Goal: Task Accomplishment & Management: Use online tool/utility

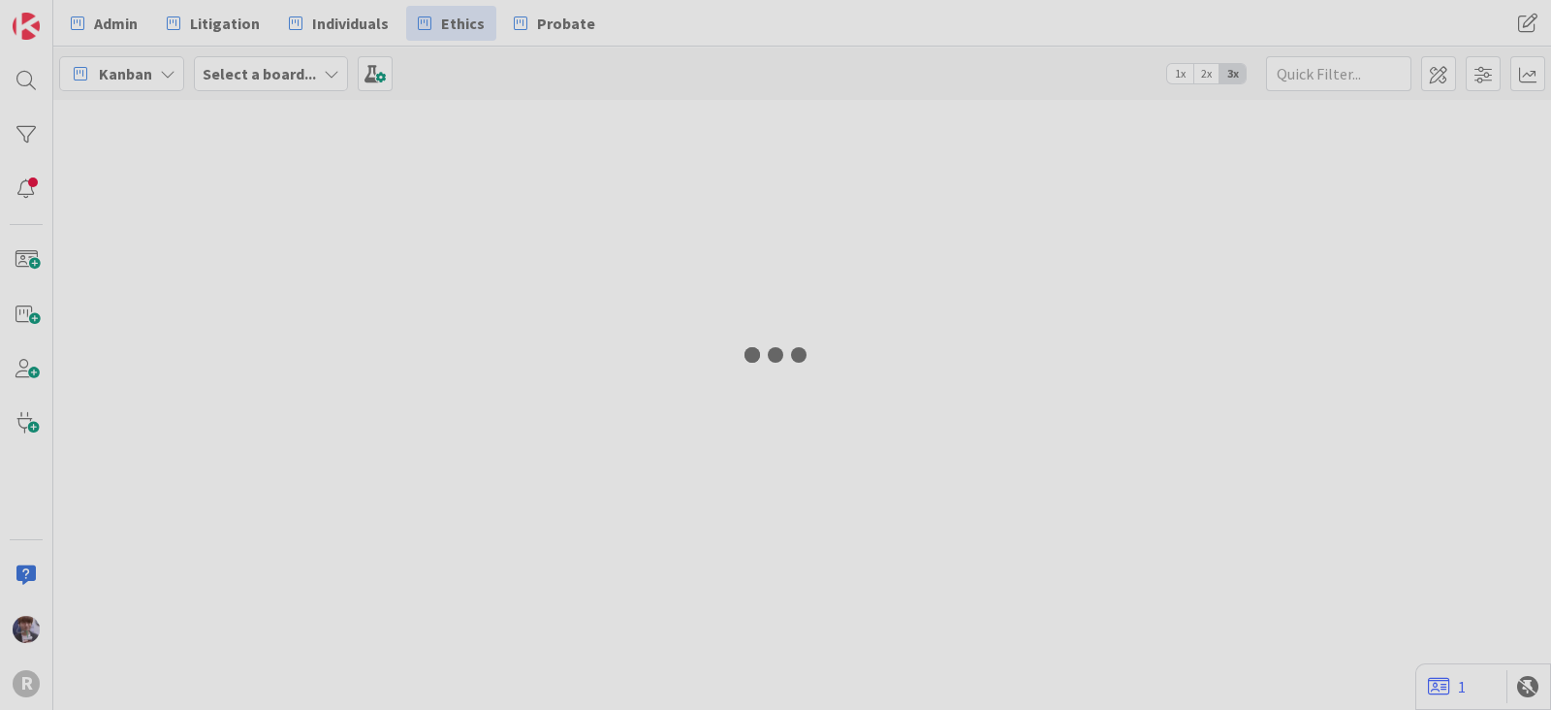
type input "run"
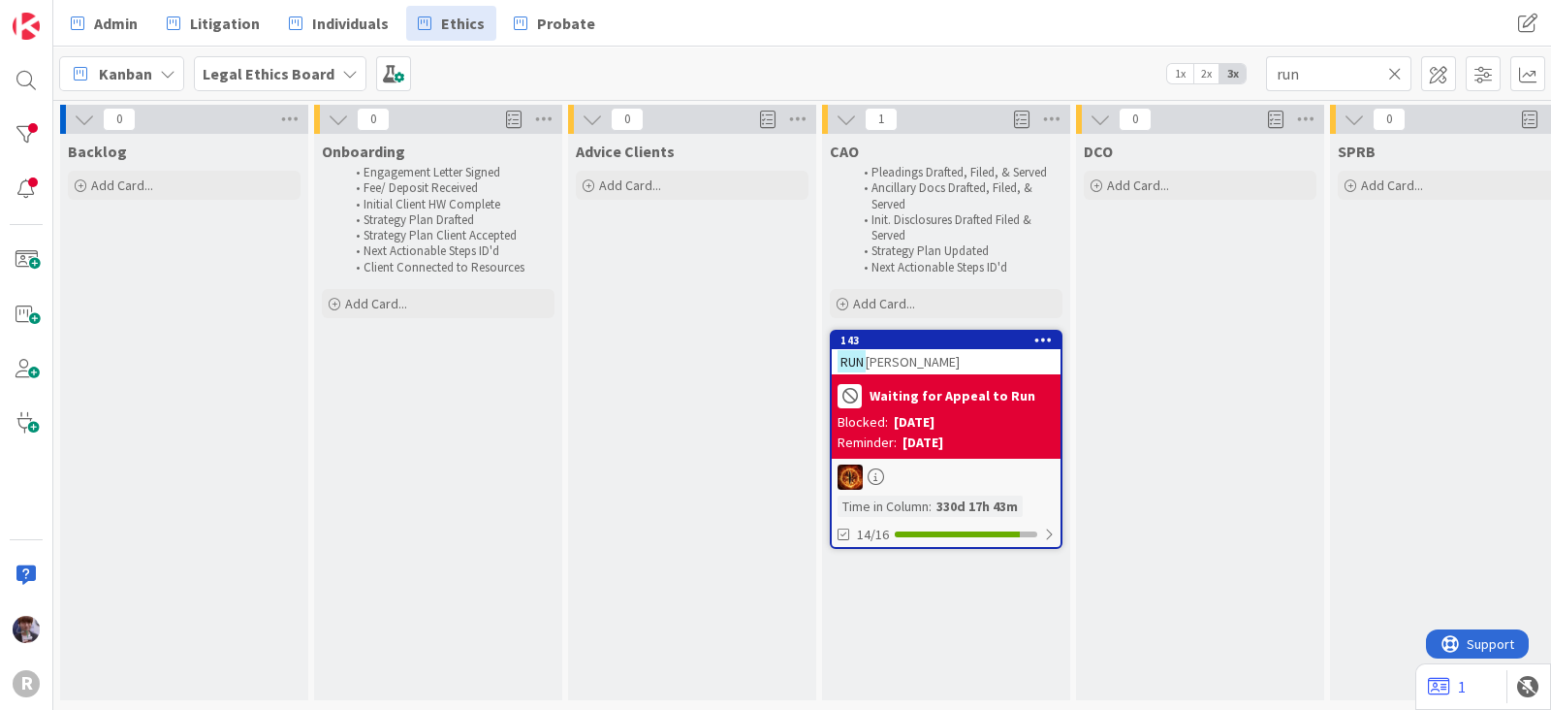
click at [137, 73] on span "Kanban" at bounding box center [125, 73] width 53 height 23
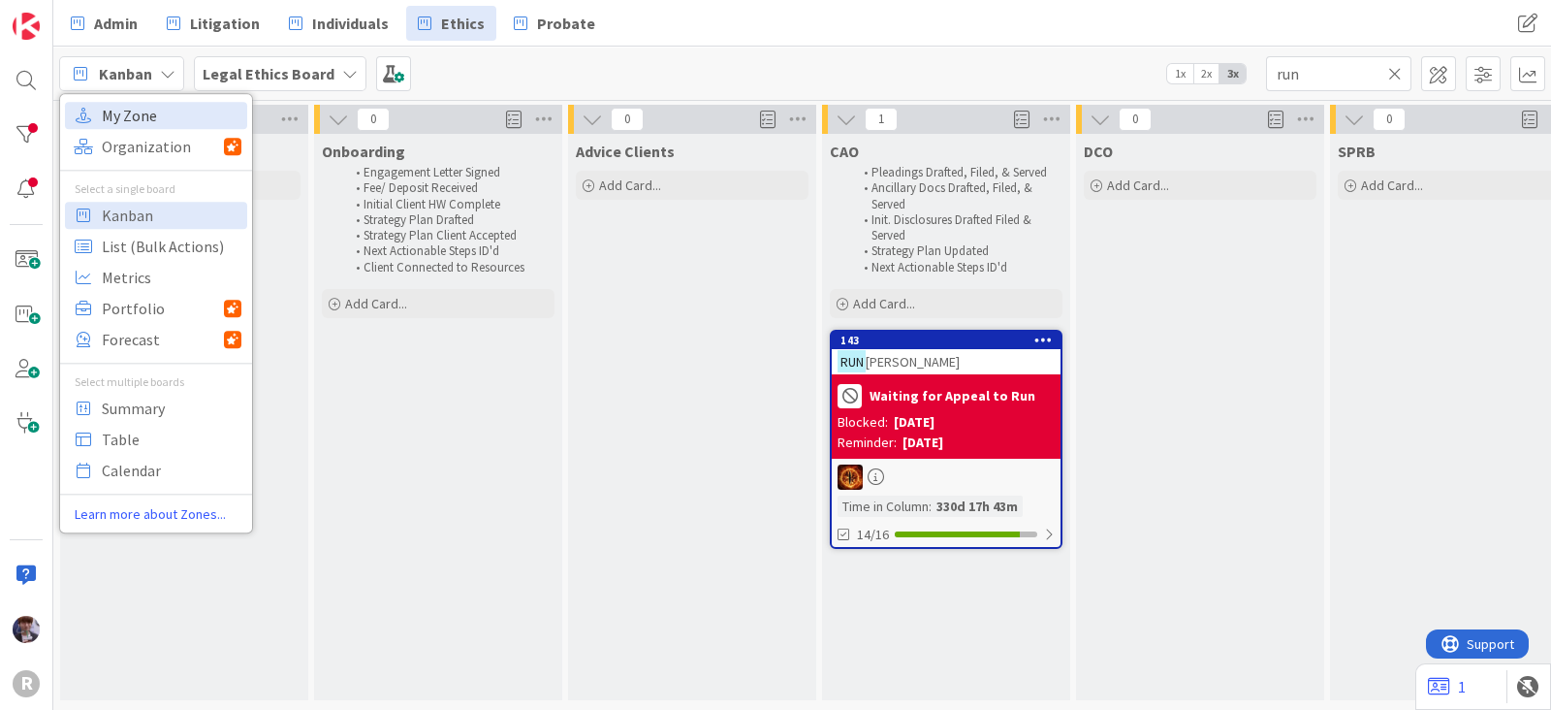
click at [139, 111] on span "My Zone" at bounding box center [172, 115] width 140 height 29
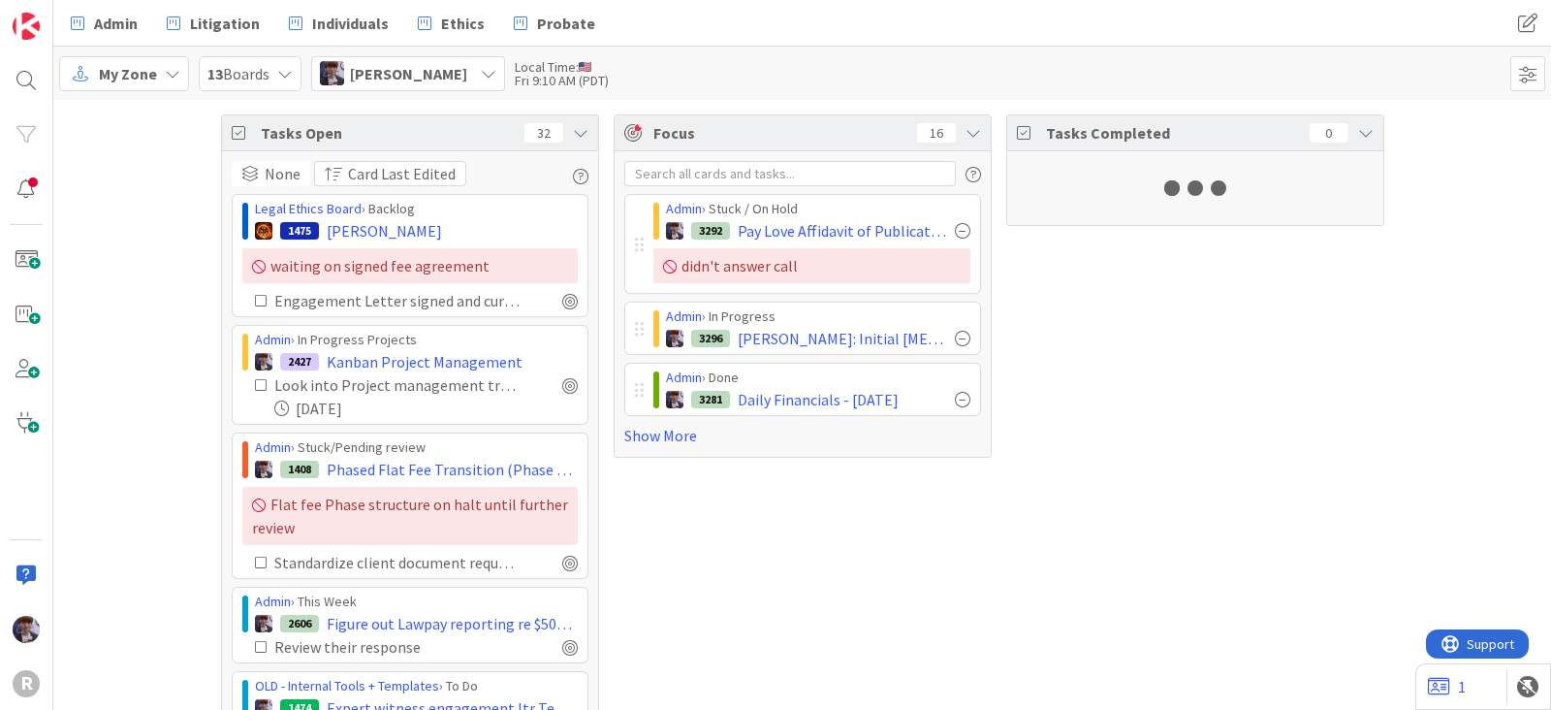
click at [417, 79] on span "Minka Laine Friesen" at bounding box center [408, 73] width 117 height 23
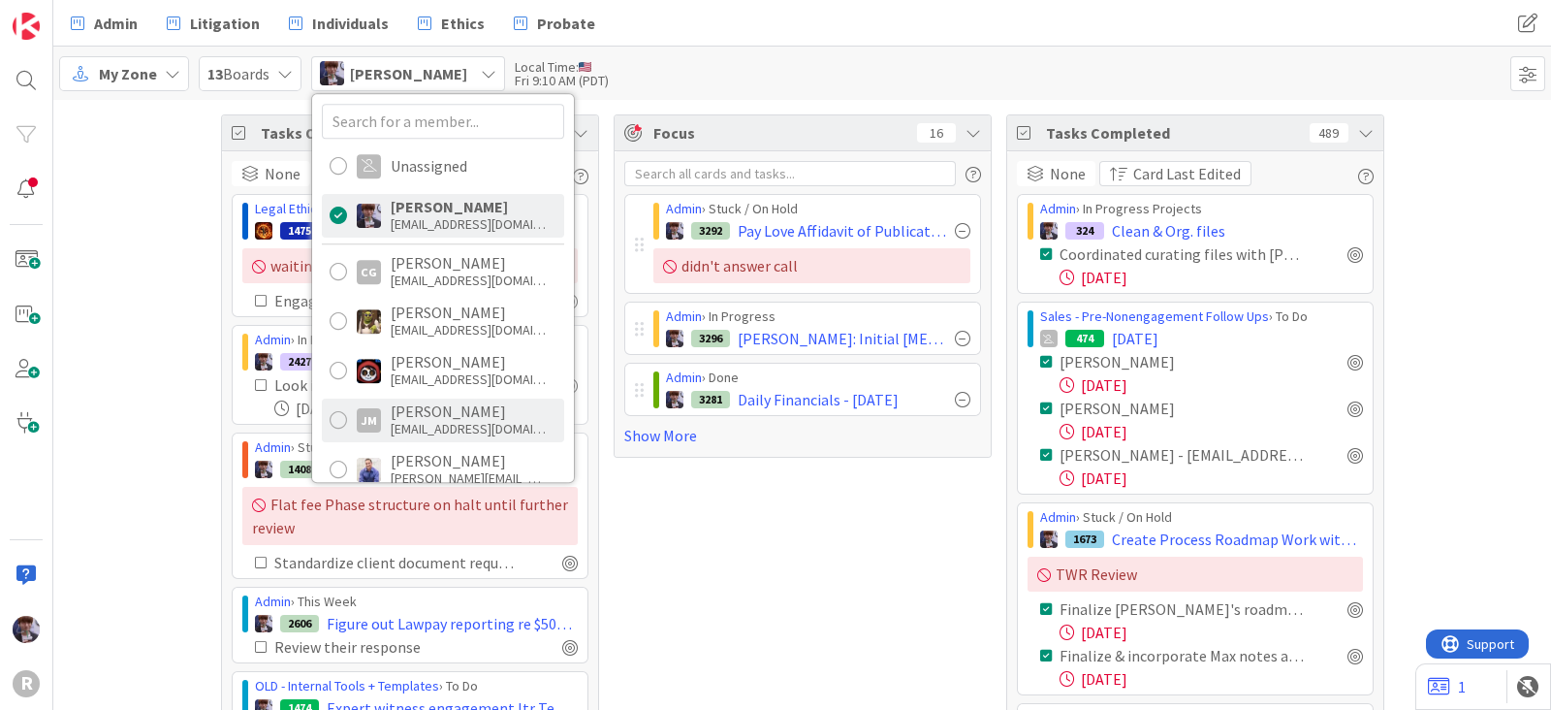
click at [414, 424] on div "jmyers@reutercorbett.com" at bounding box center [468, 428] width 155 height 17
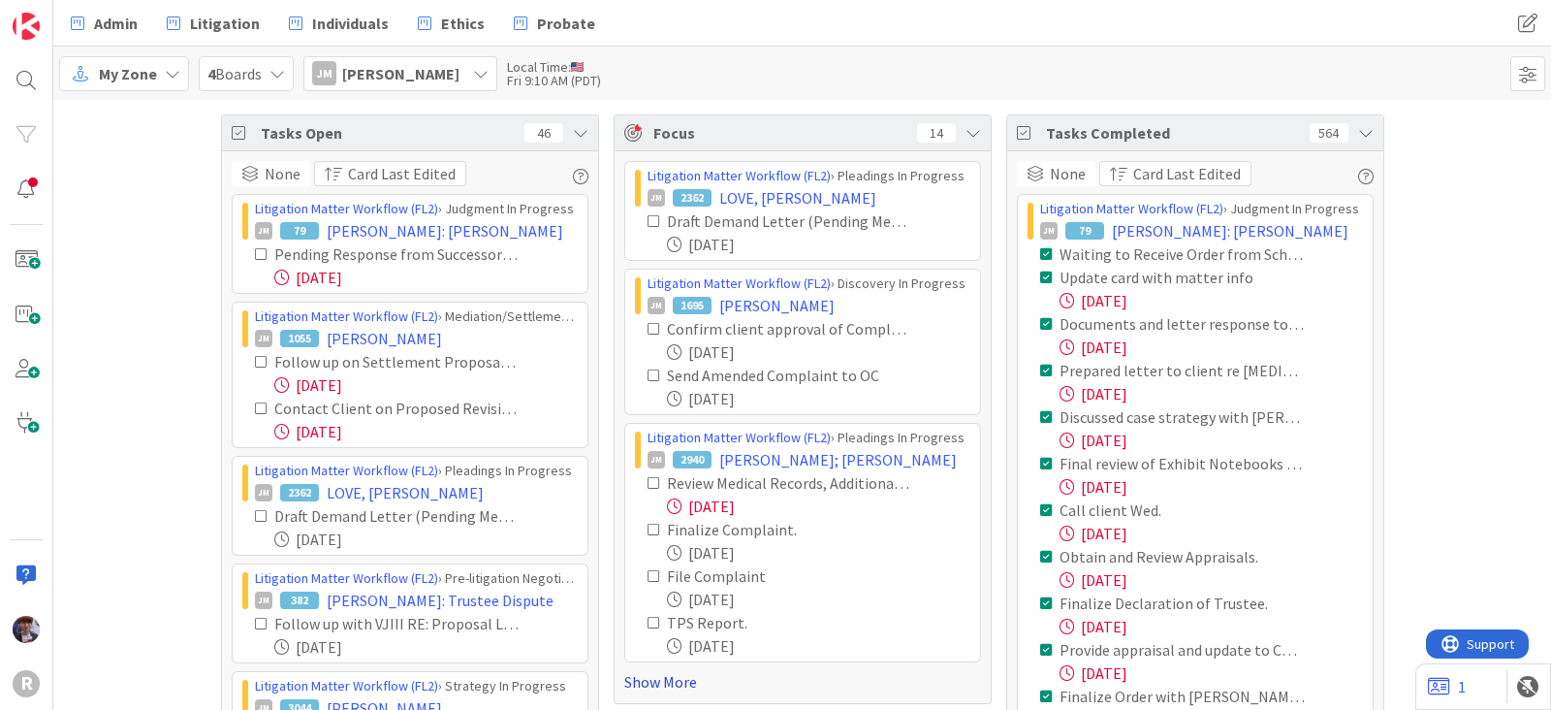
click at [676, 682] on link "Show More" at bounding box center [802, 681] width 357 height 23
click at [573, 129] on icon at bounding box center [581, 133] width 16 height 16
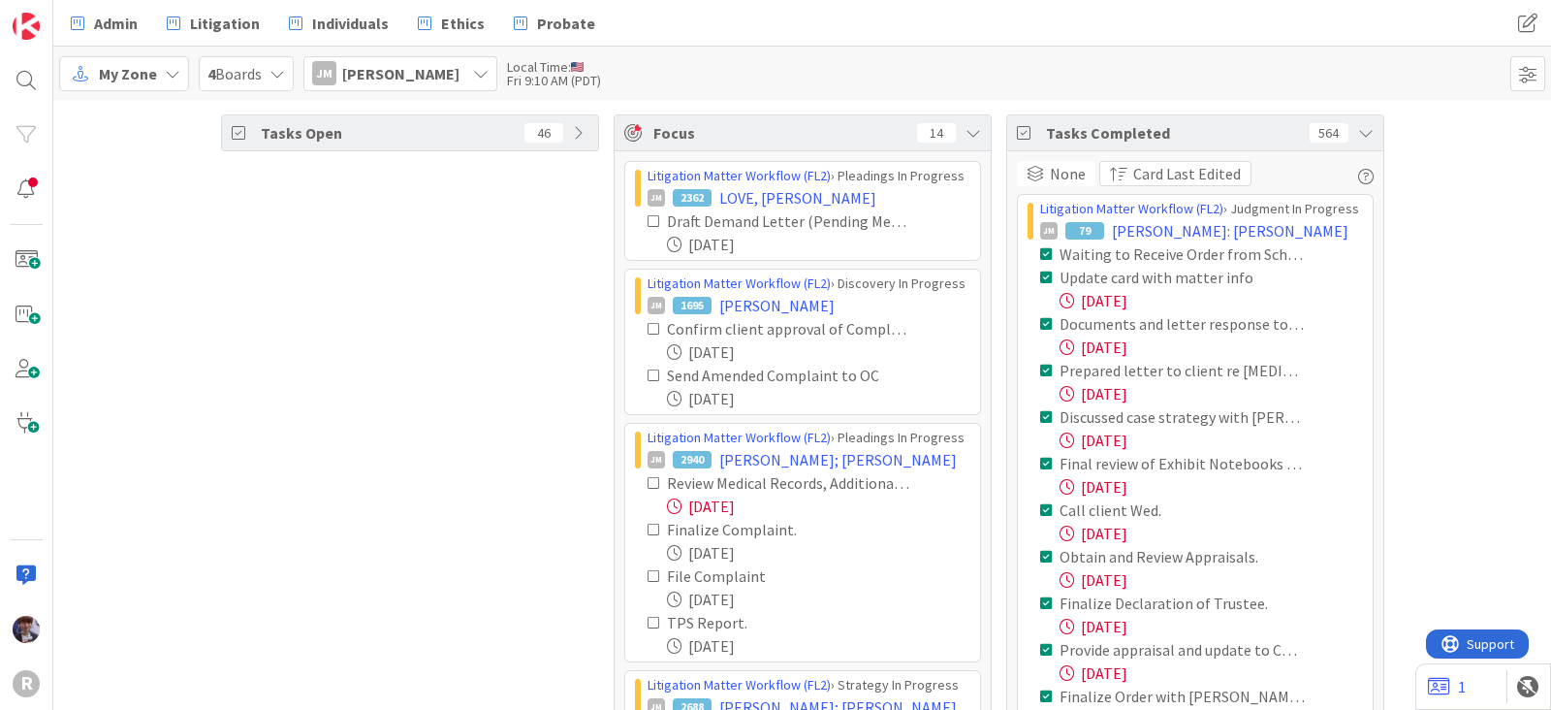
click at [1364, 127] on div "Tasks Completed 564" at bounding box center [1195, 133] width 376 height 36
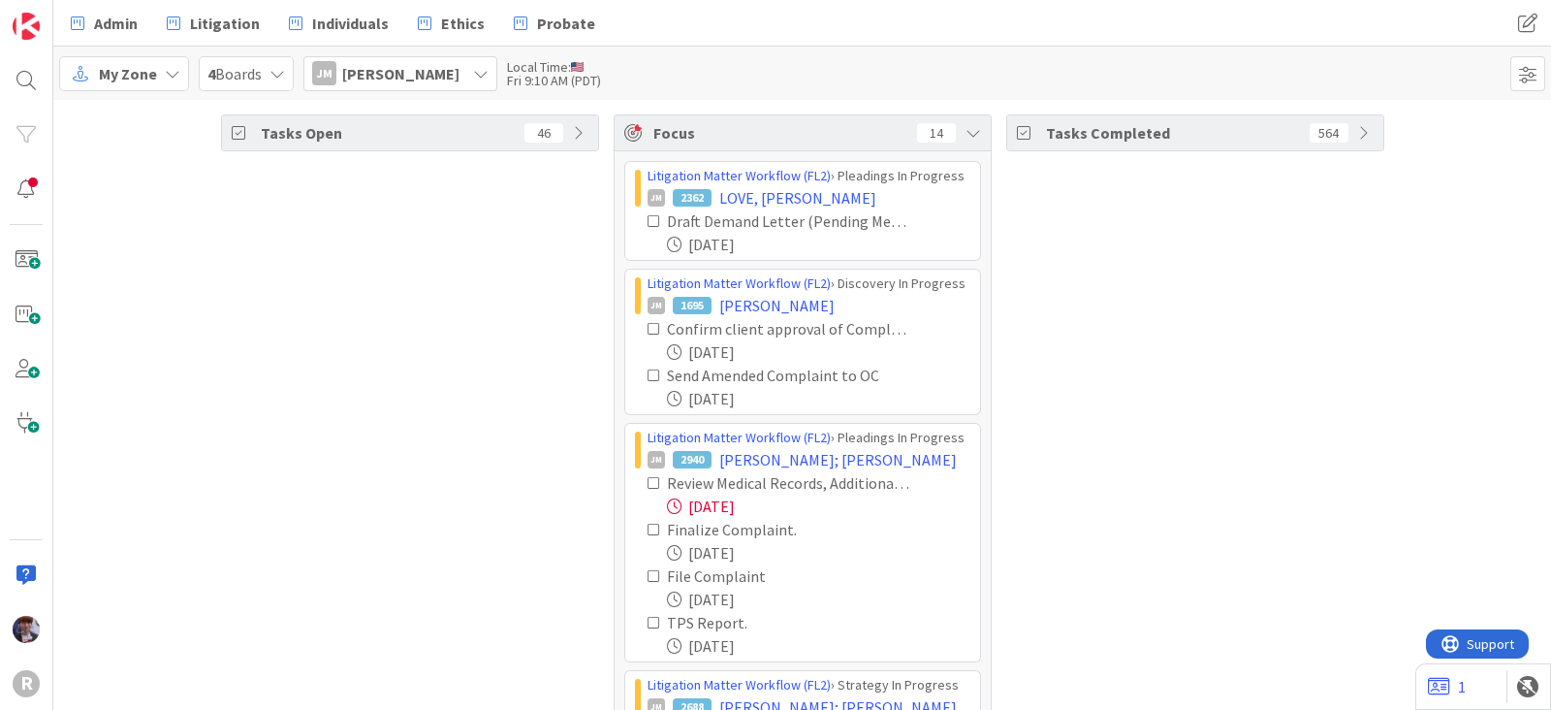
click at [416, 84] on div "JM Jeff Myers" at bounding box center [400, 73] width 194 height 35
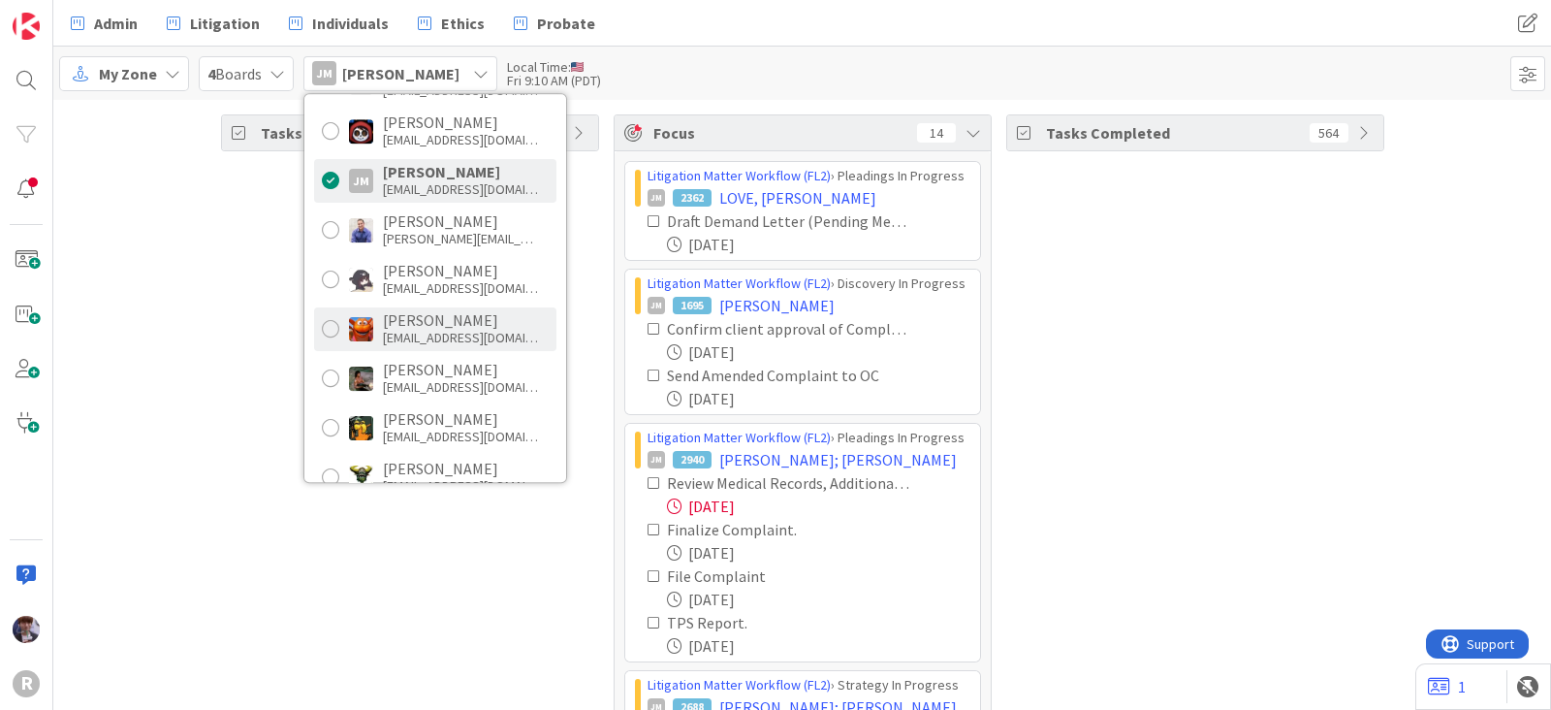
click at [432, 332] on div "kadams@reutercorbett.com" at bounding box center [460, 337] width 155 height 17
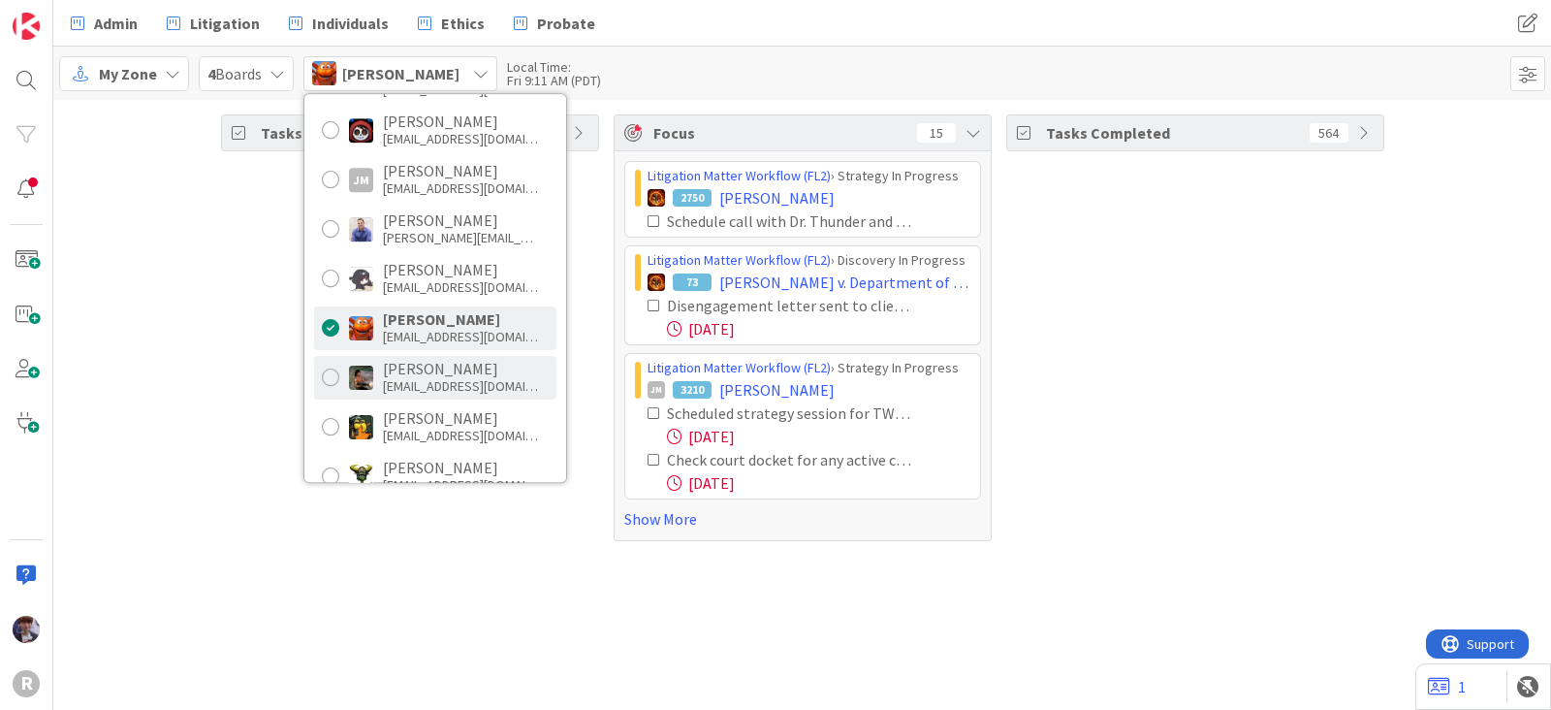
scroll to position [241, 0]
click at [285, 356] on div "Tasks Open 38" at bounding box center [410, 327] width 378 height 427
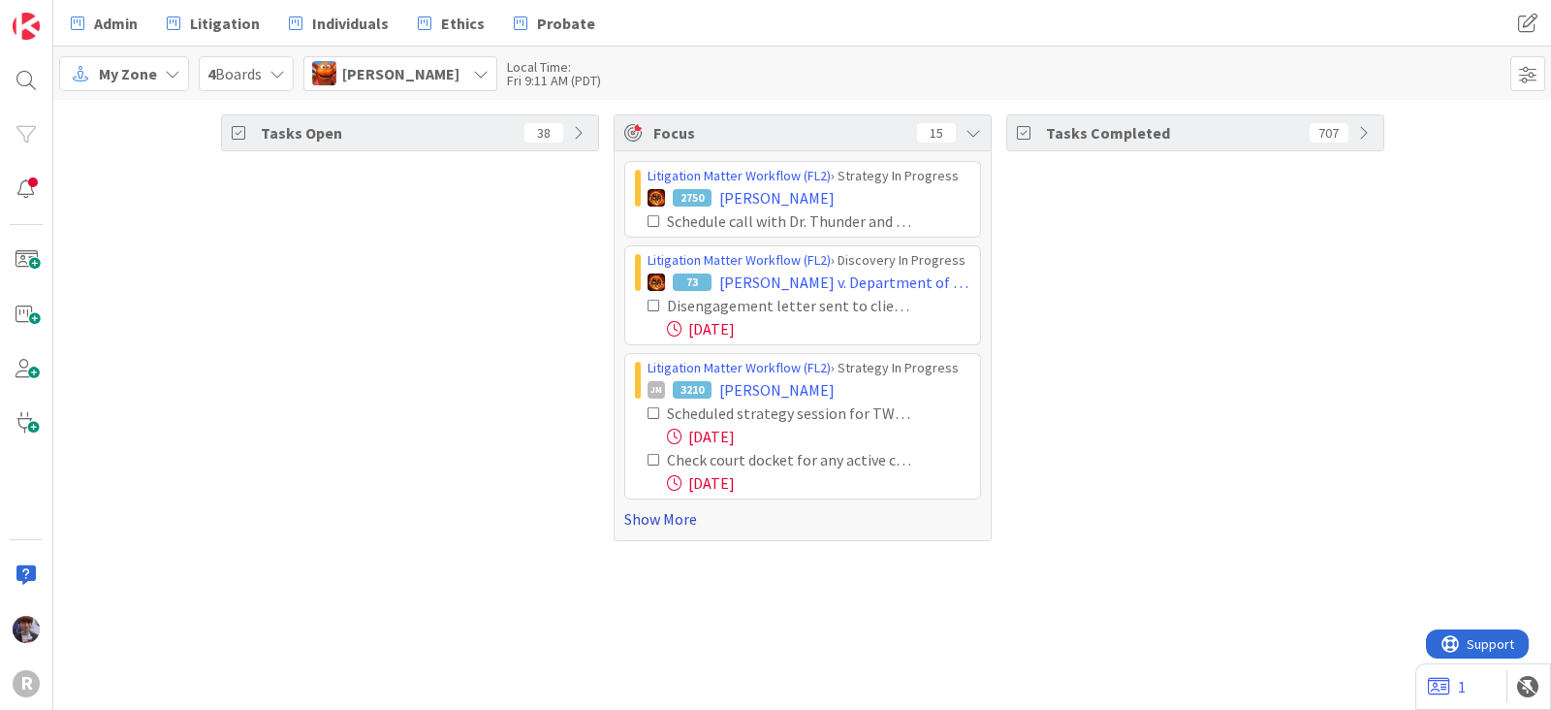
click at [642, 523] on link "Show More" at bounding box center [802, 518] width 357 height 23
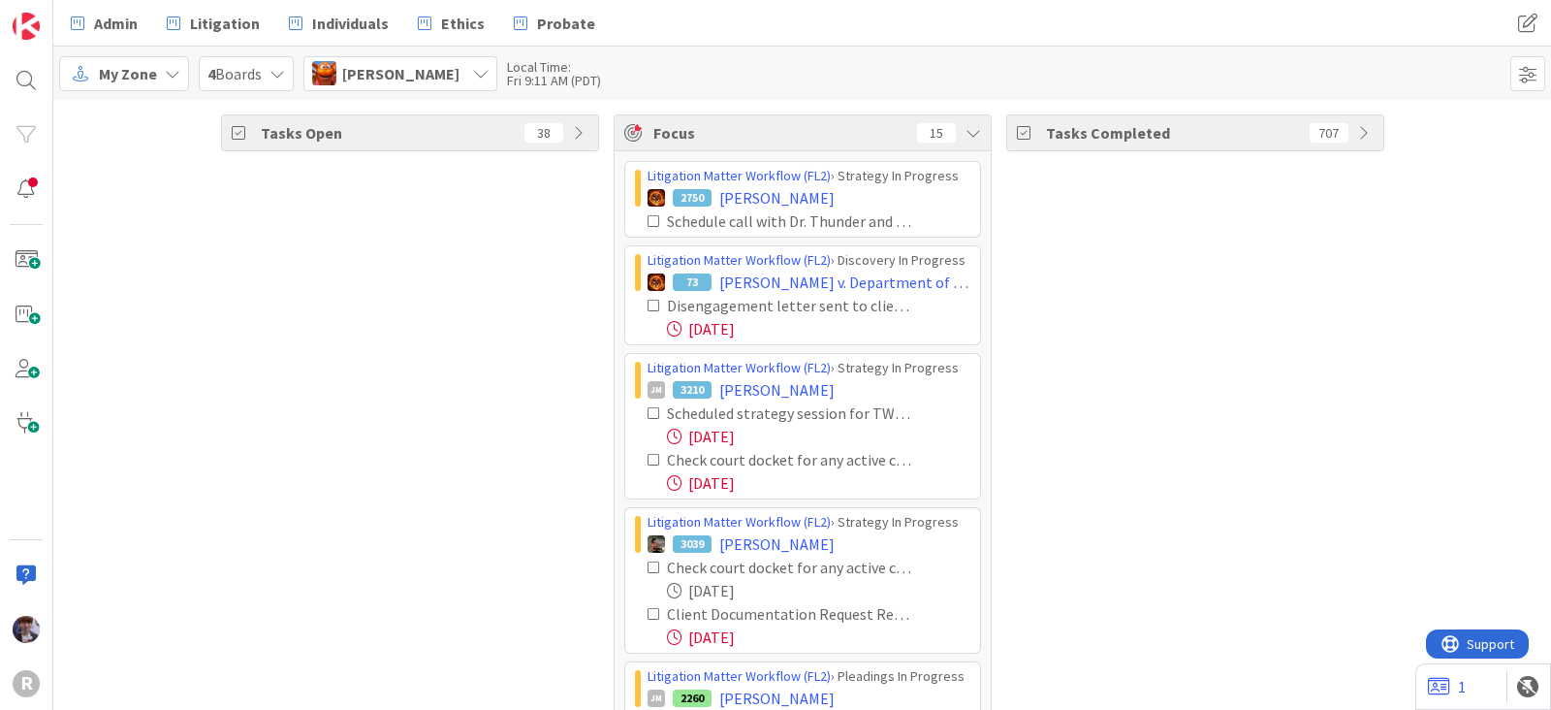
click at [648, 406] on icon at bounding box center [655, 413] width 14 height 14
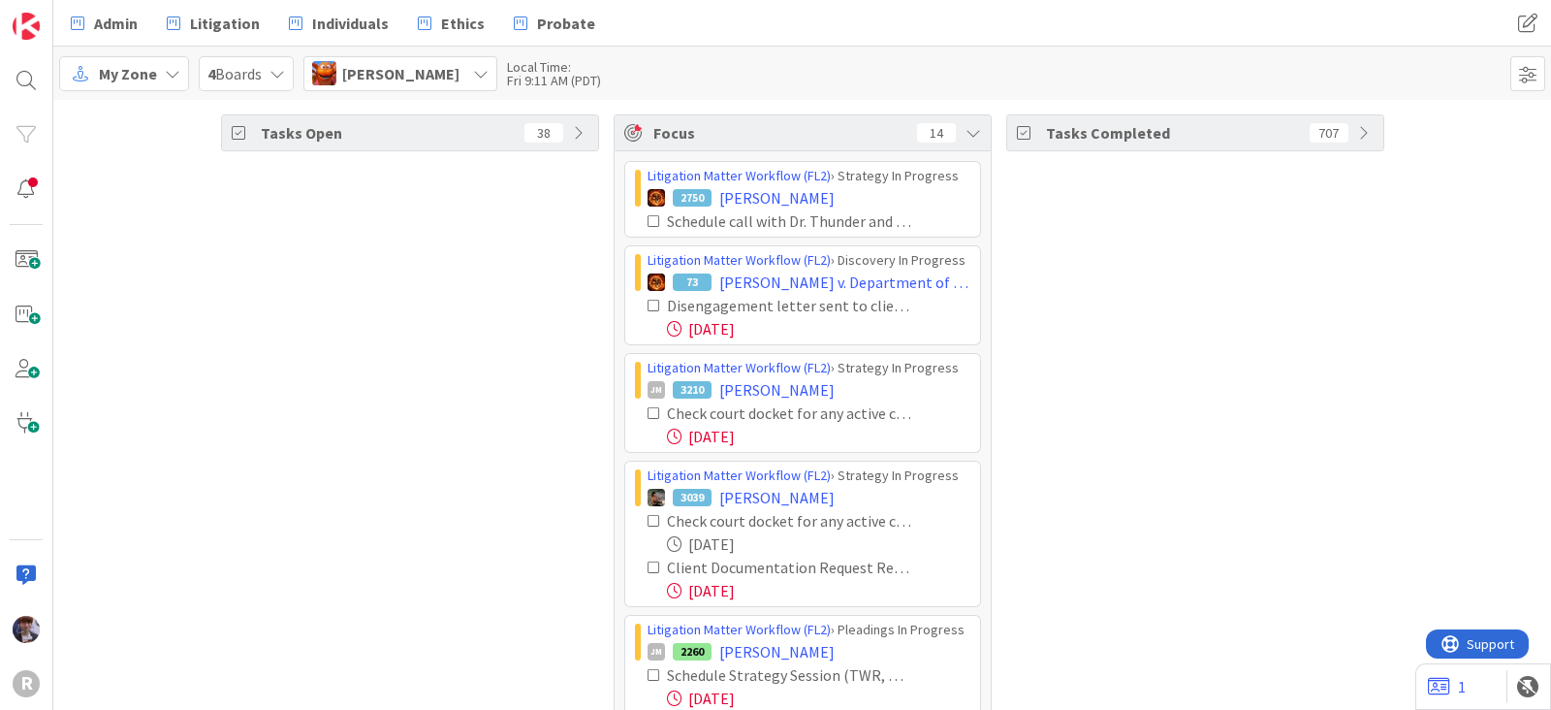
click at [648, 406] on icon at bounding box center [655, 413] width 14 height 14
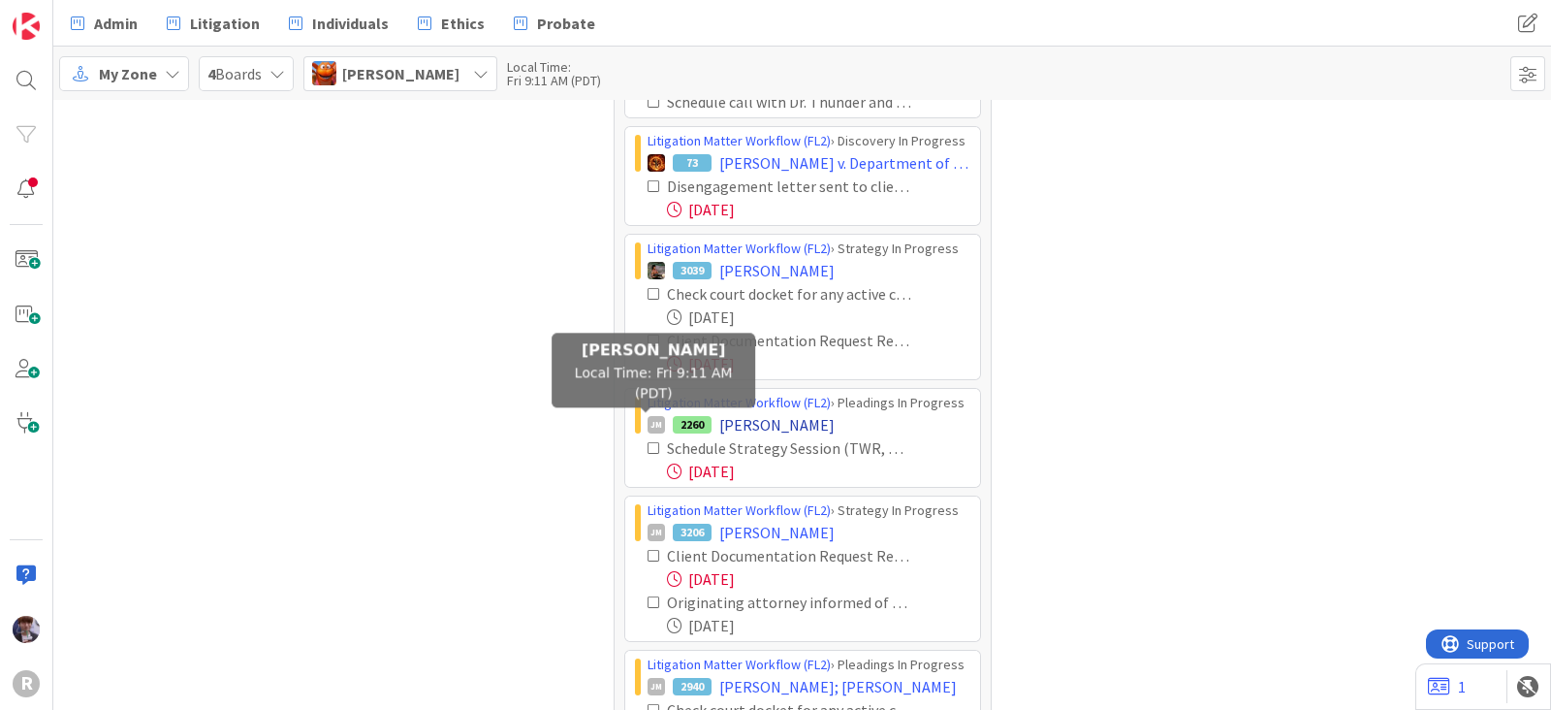
scroll to position [120, 0]
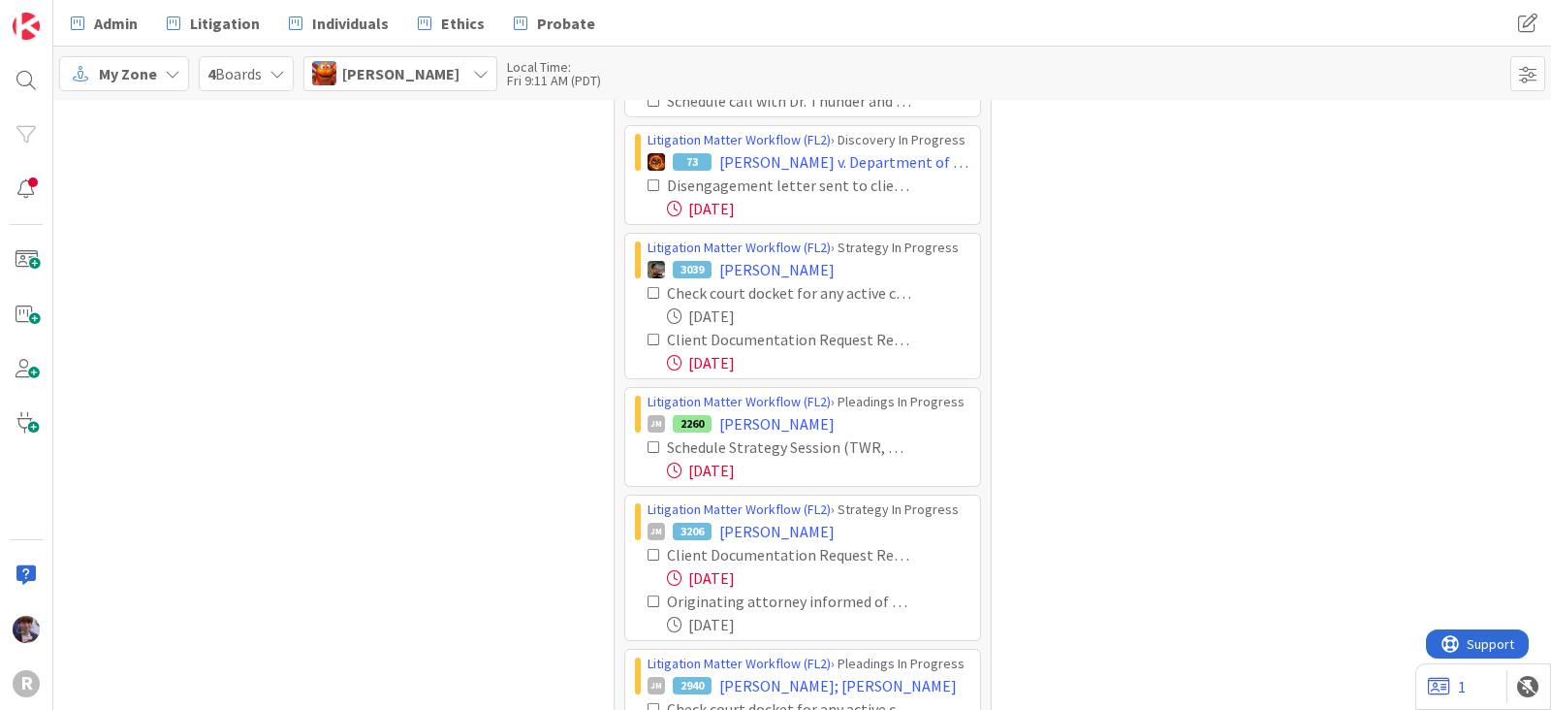
click at [648, 446] on icon at bounding box center [655, 447] width 14 height 14
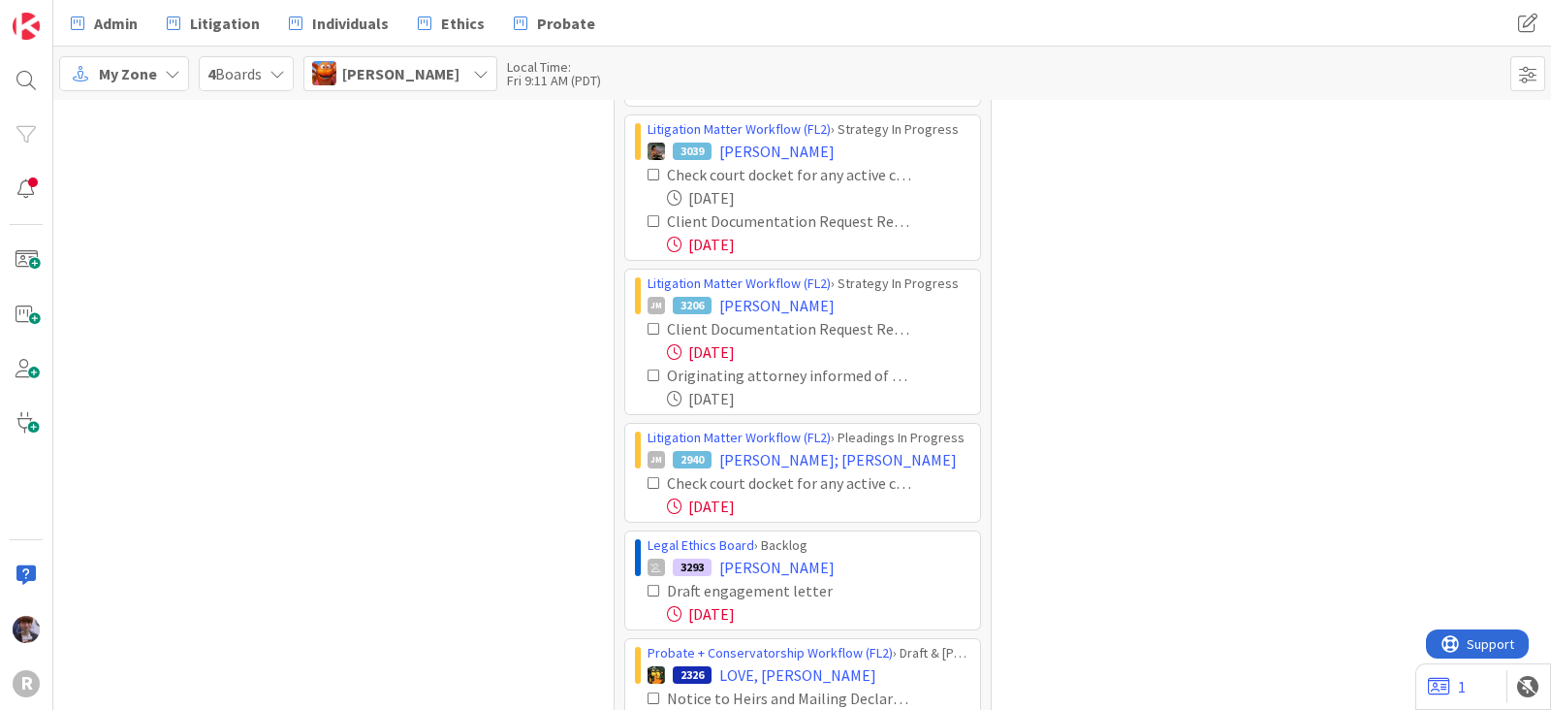
click at [648, 330] on icon at bounding box center [655, 329] width 14 height 14
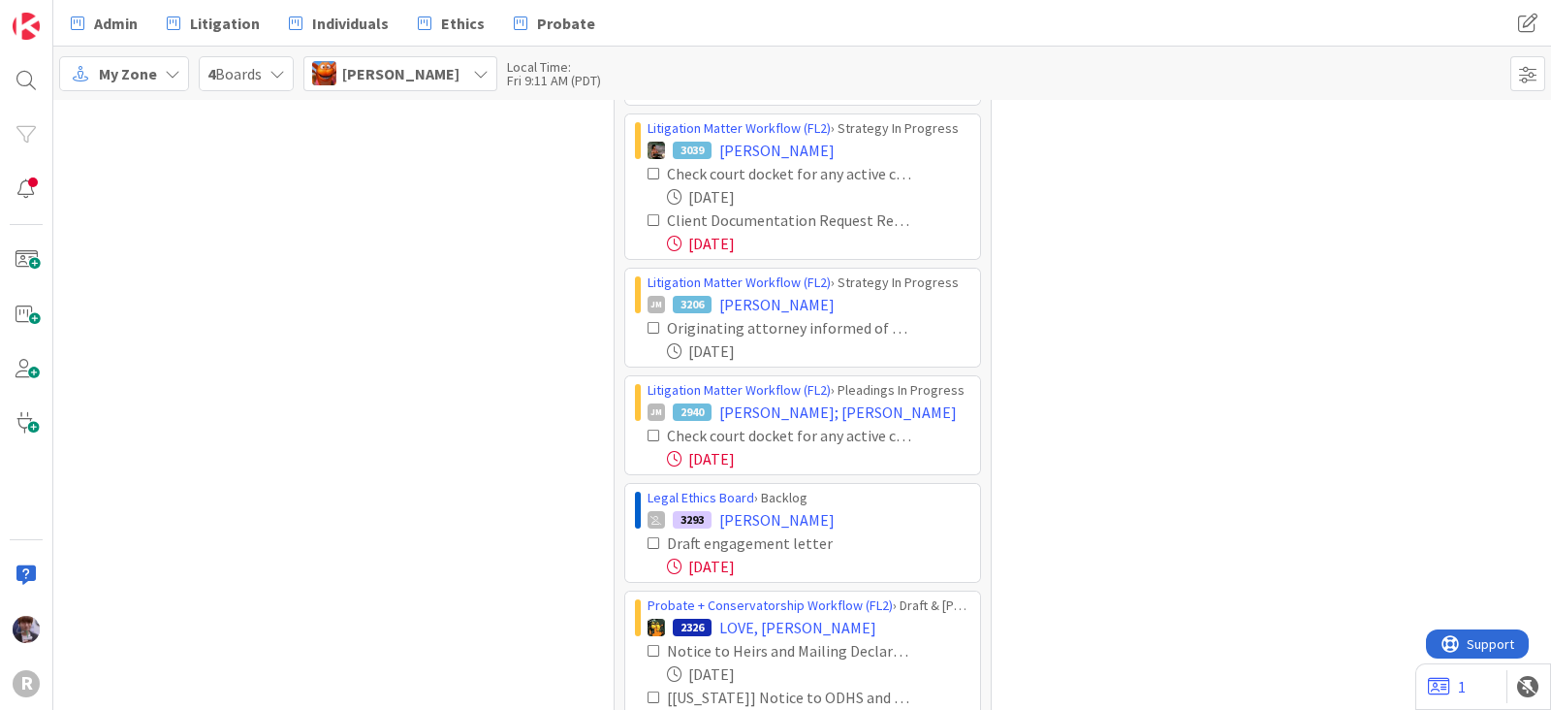
scroll to position [240, 0]
click at [648, 330] on icon at bounding box center [655, 327] width 14 height 14
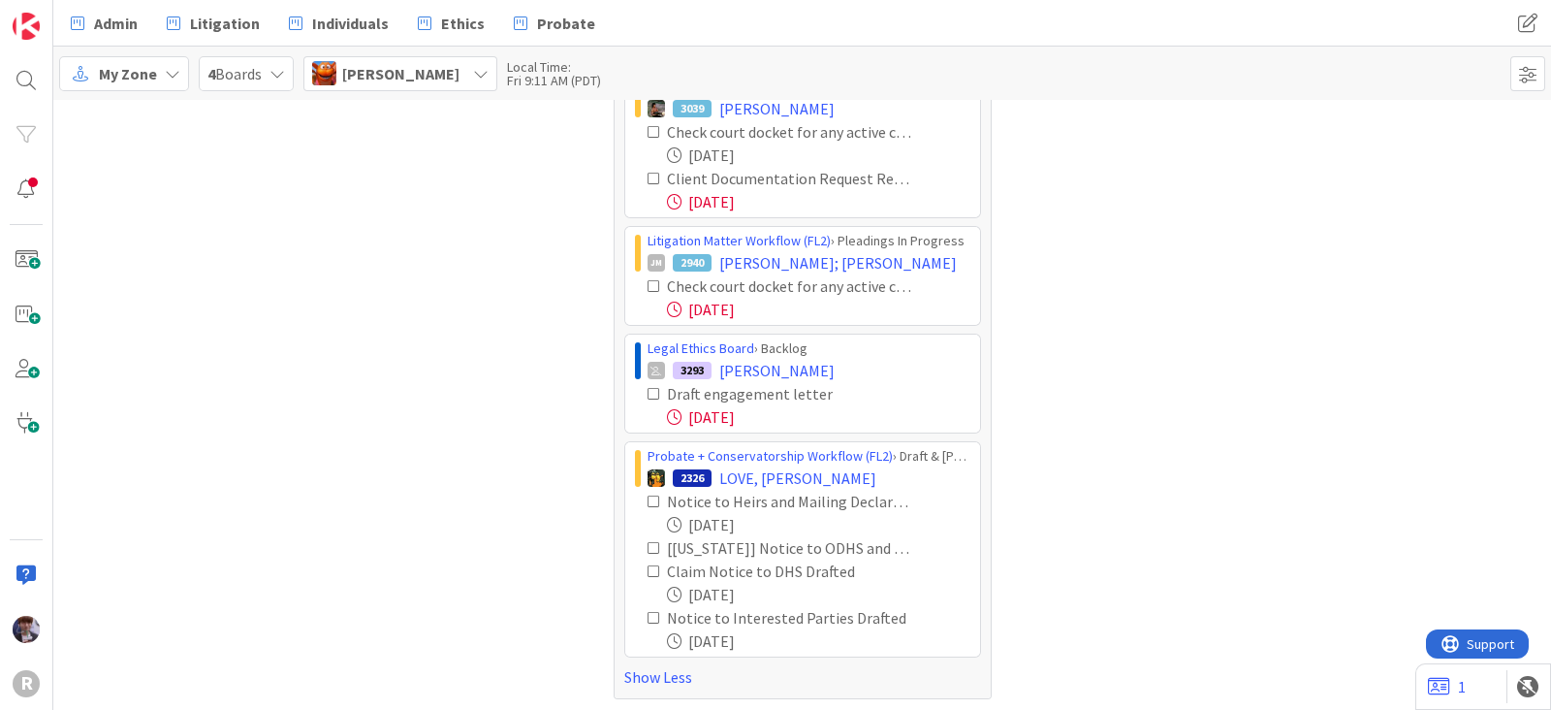
scroll to position [282, 0]
click at [648, 387] on icon at bounding box center [655, 393] width 14 height 14
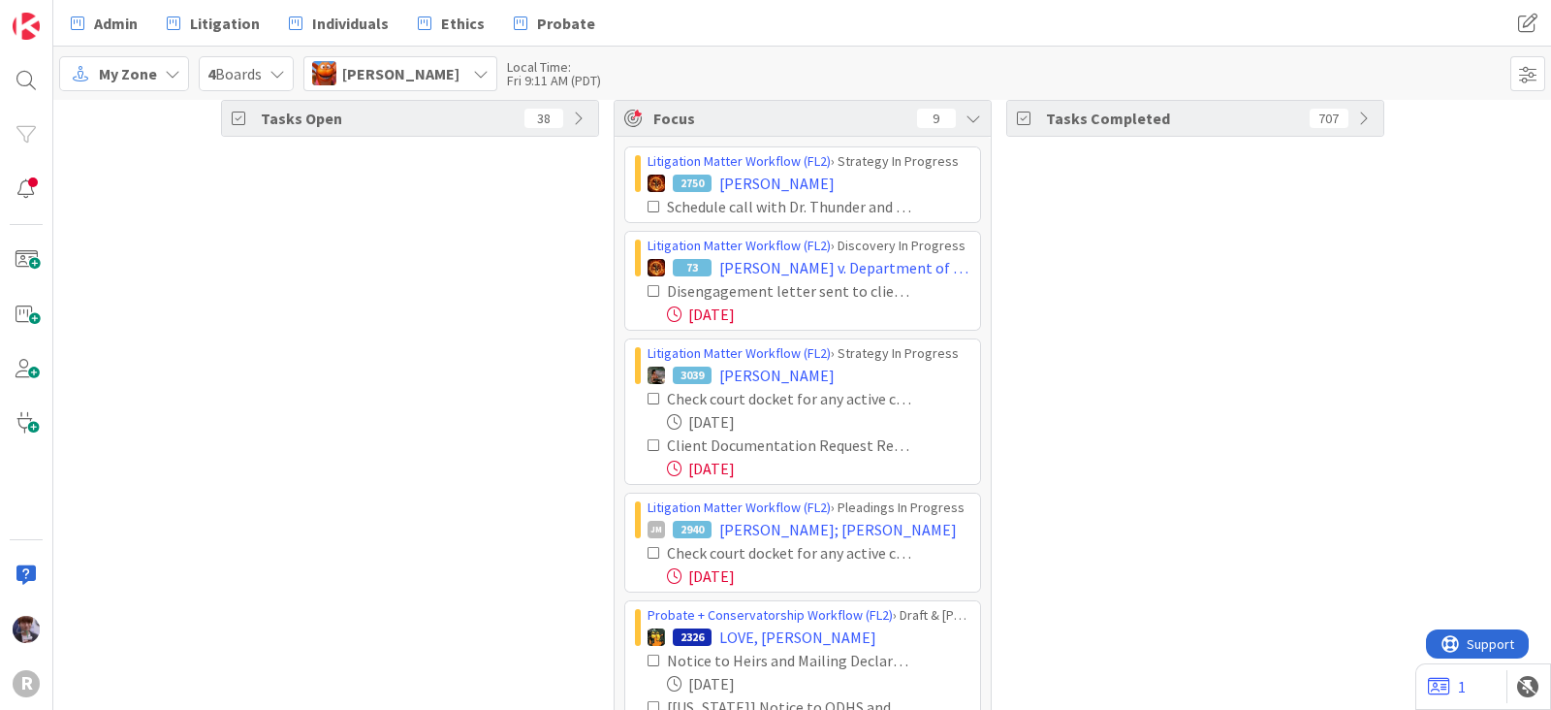
scroll to position [0, 0]
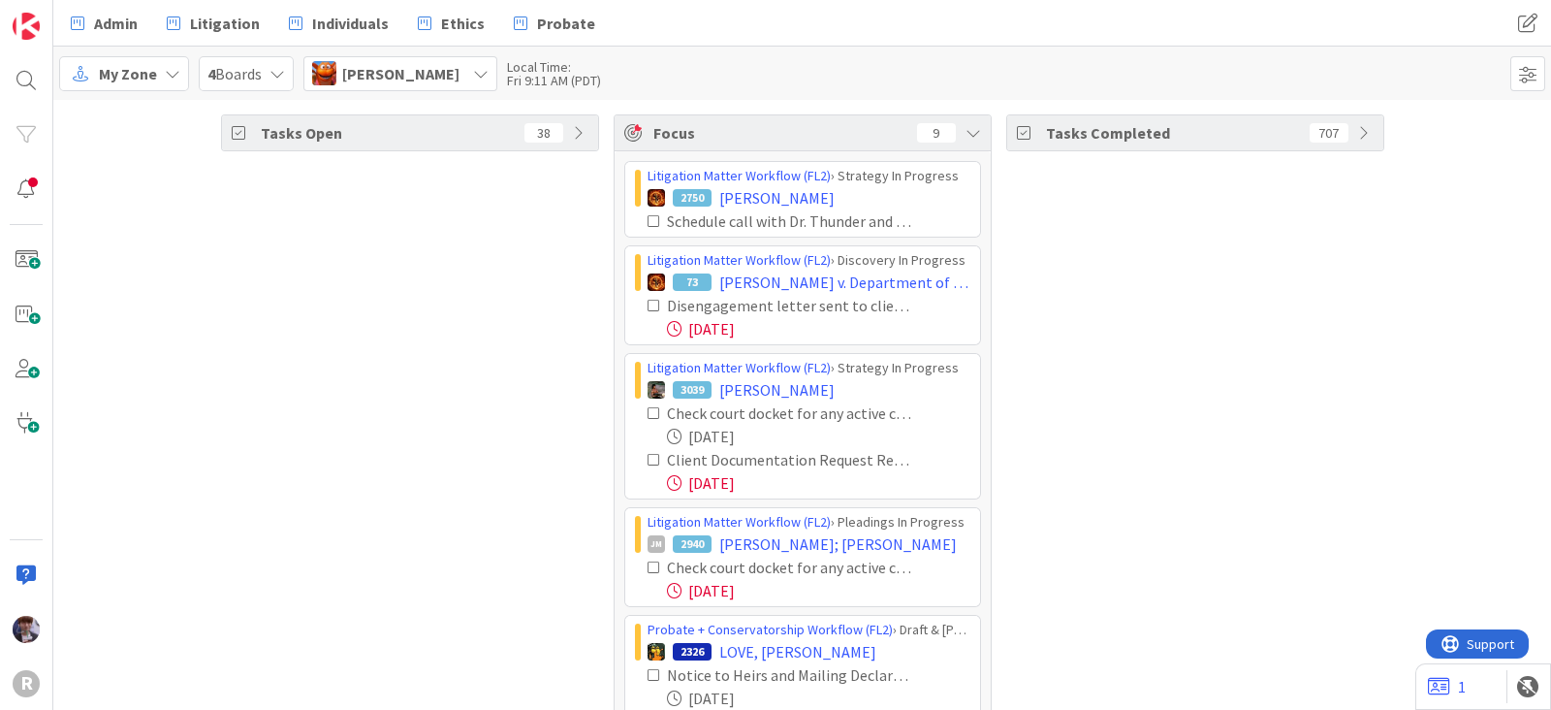
click at [425, 81] on span "Kiara Adams" at bounding box center [400, 73] width 117 height 23
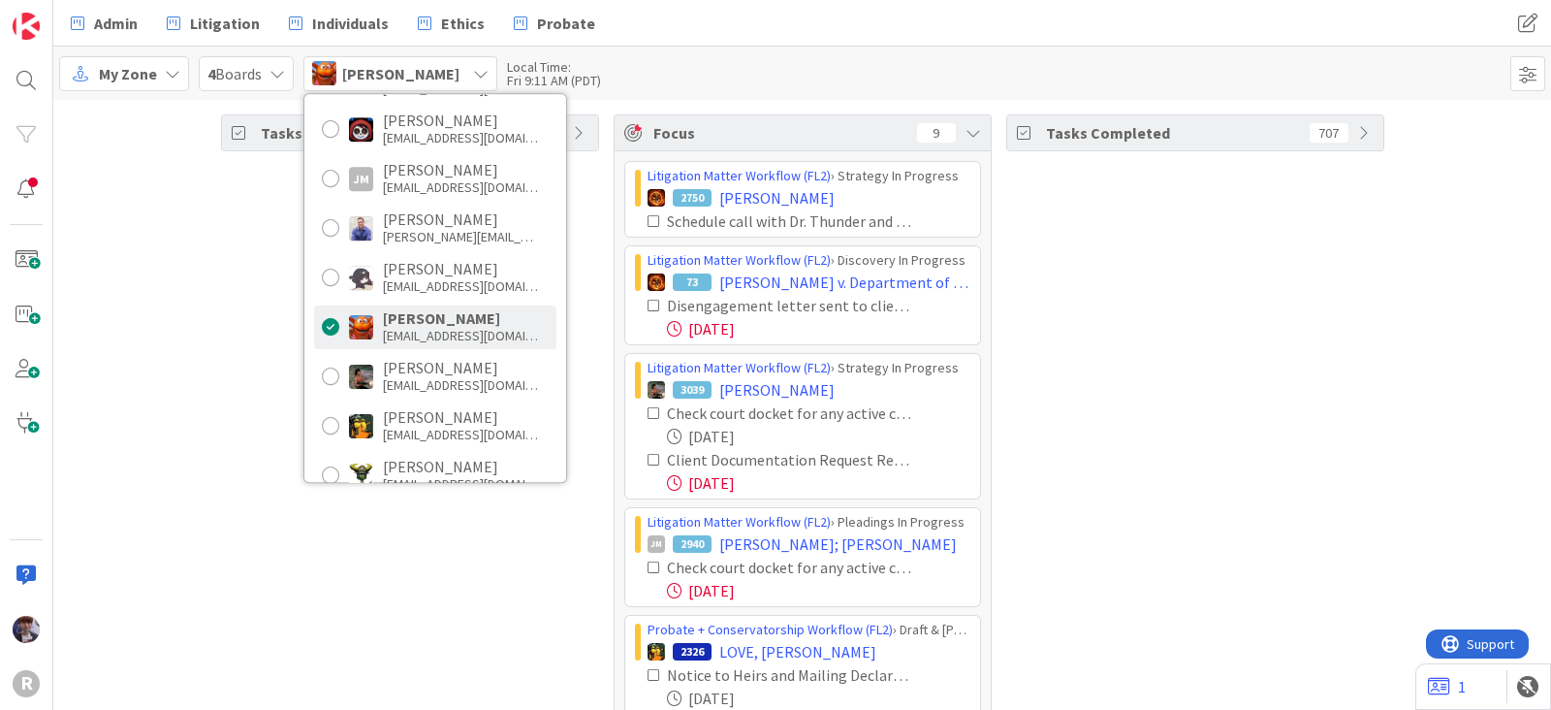
scroll to position [240, 0]
click at [404, 375] on div "Max Whittington" at bounding box center [460, 368] width 155 height 17
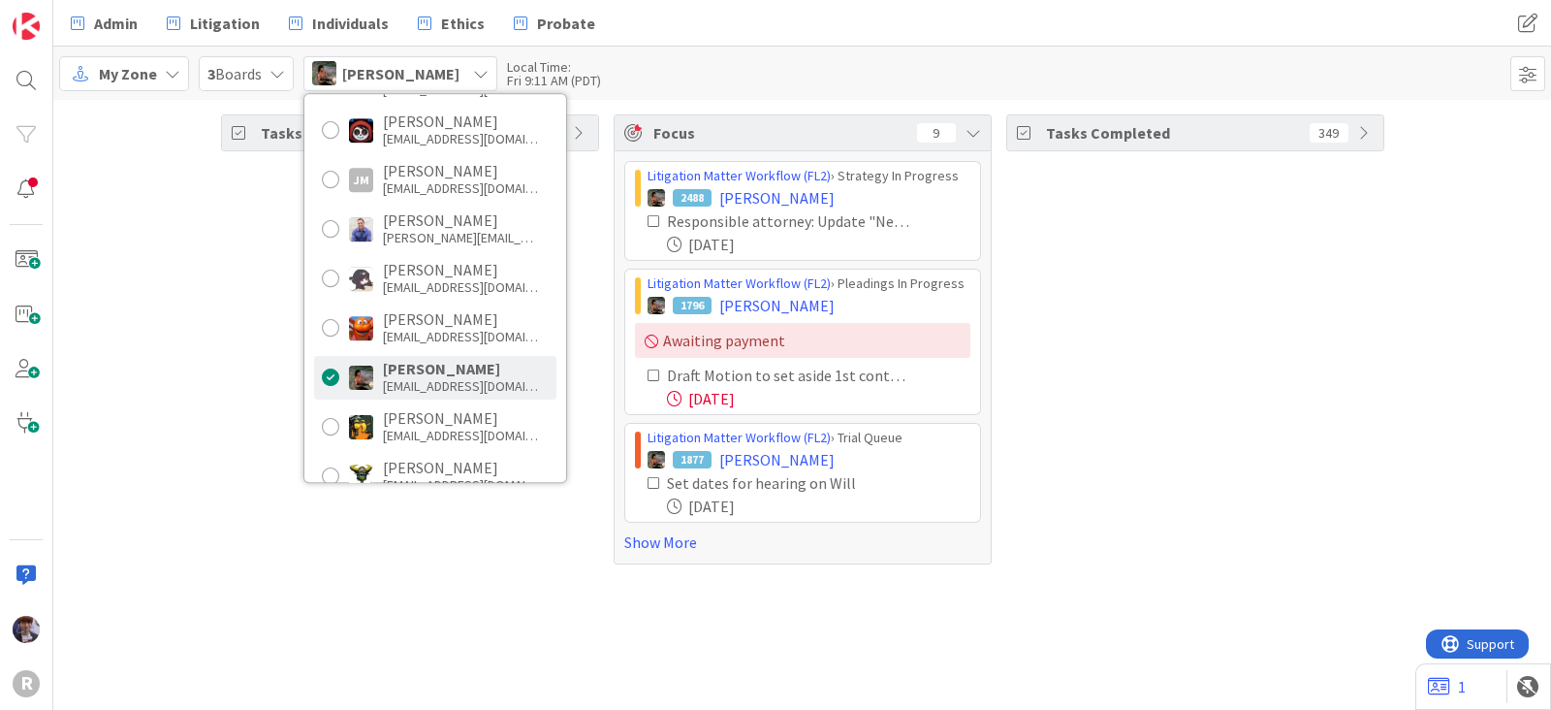
click at [252, 458] on div "Tasks Open 77" at bounding box center [410, 339] width 378 height 450
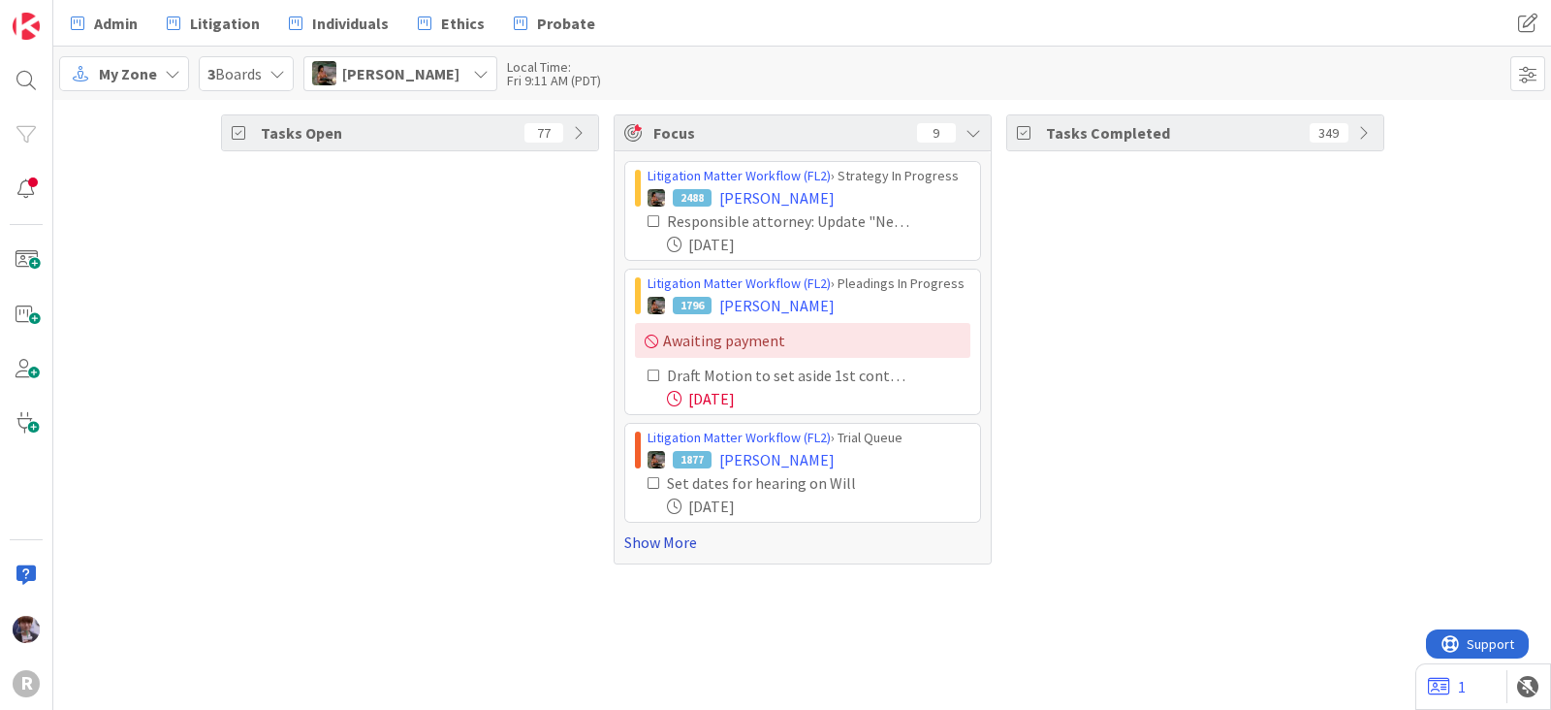
click at [682, 535] on link "Show More" at bounding box center [802, 541] width 357 height 23
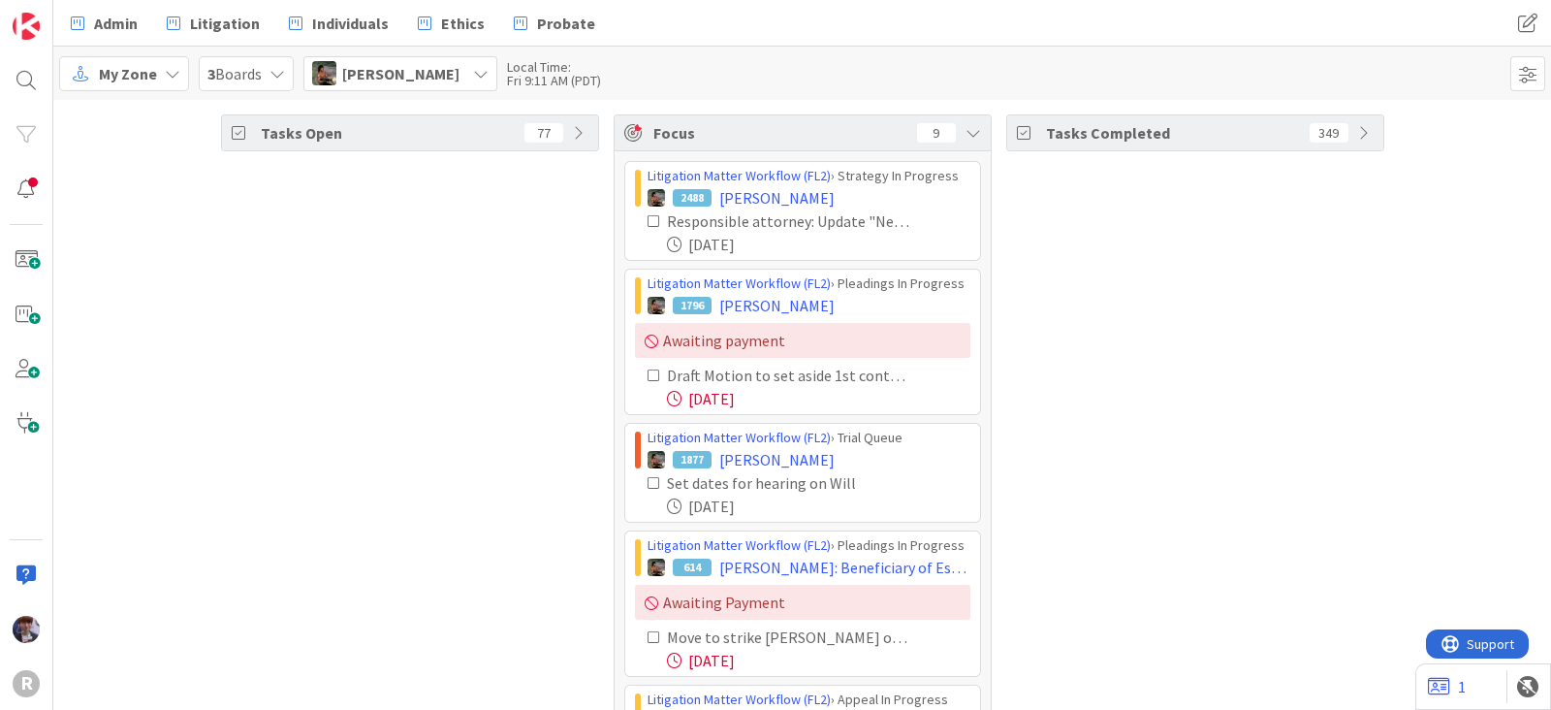
click at [648, 219] on icon at bounding box center [655, 221] width 14 height 14
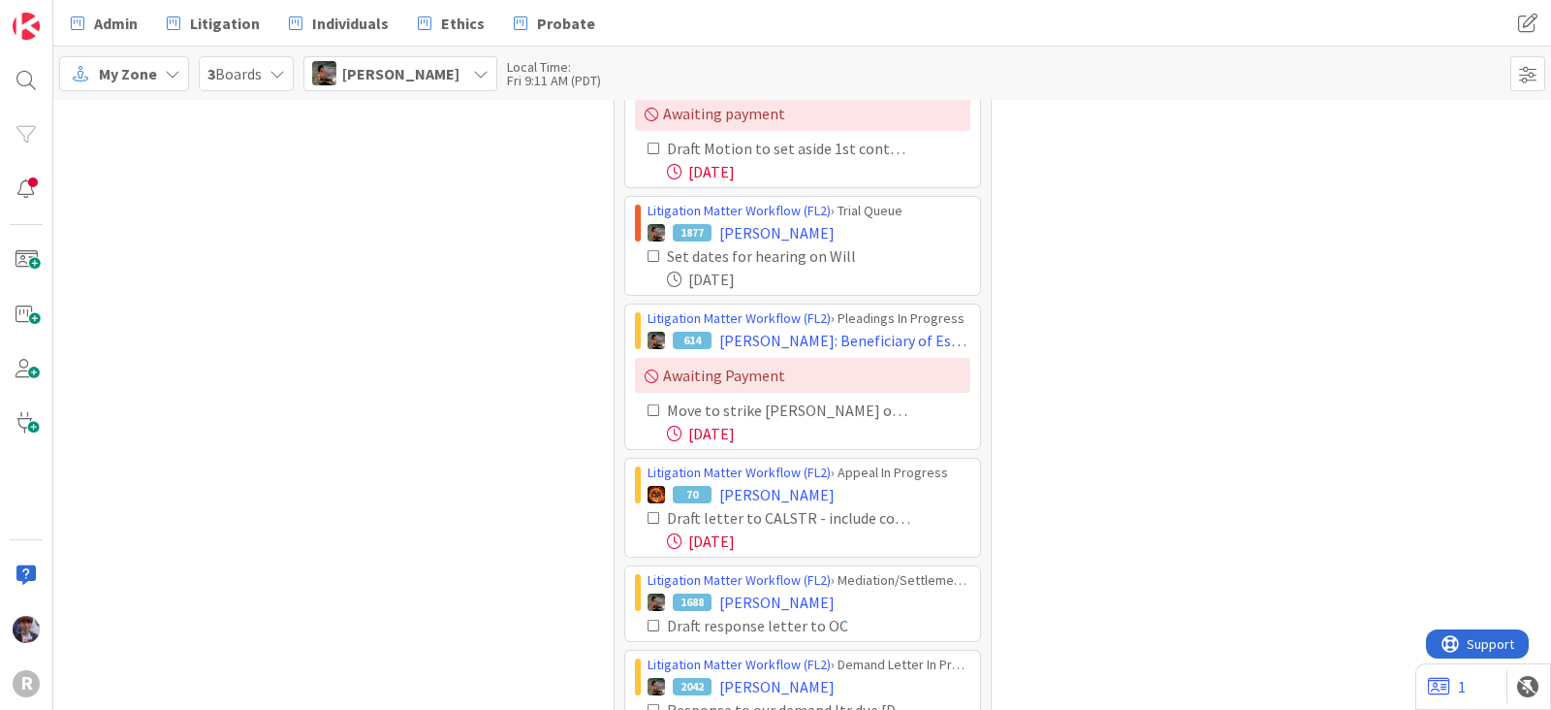
scroll to position [120, 0]
click at [636, 255] on div "Set dates for hearing on Will 10/17/2025" at bounding box center [802, 266] width 335 height 47
click at [648, 252] on icon at bounding box center [655, 255] width 14 height 14
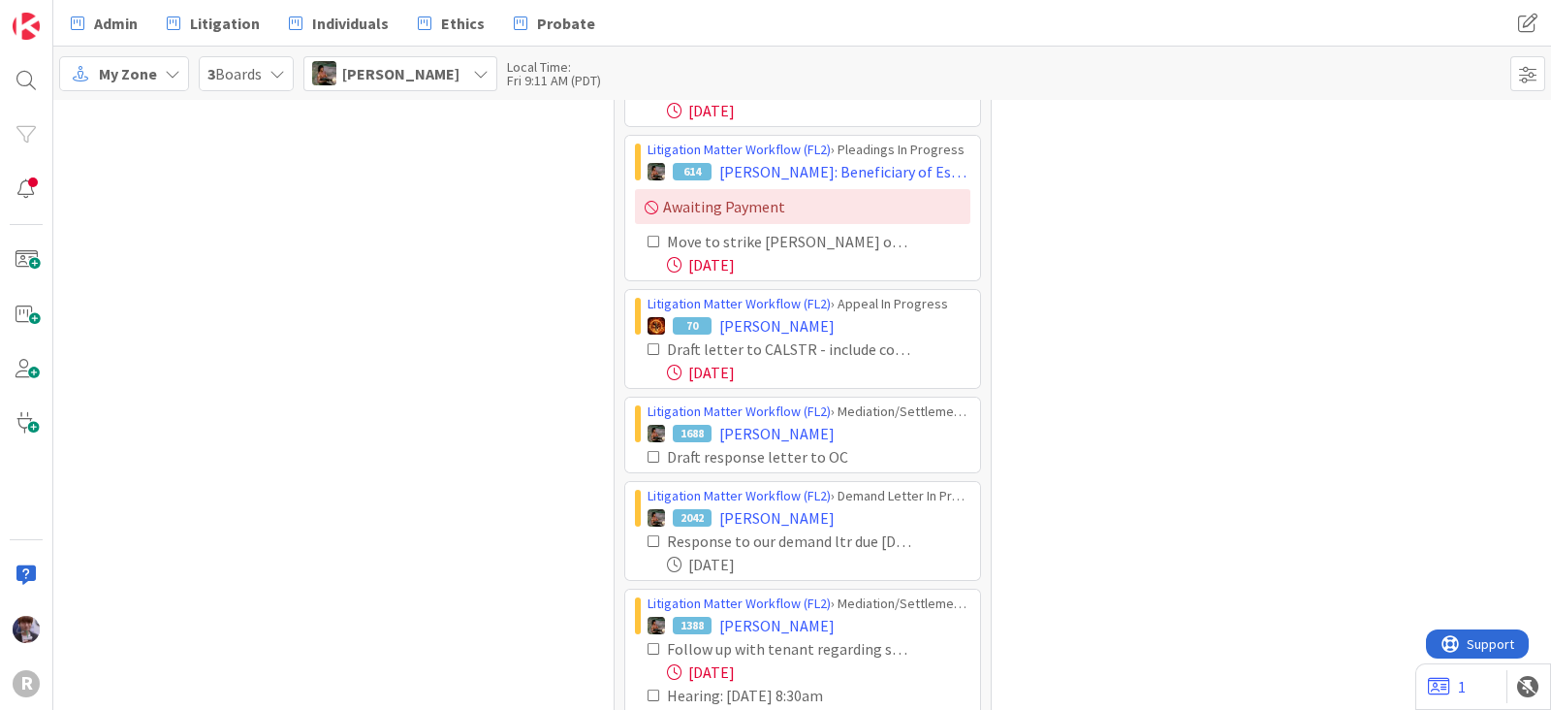
scroll to position [259, 0]
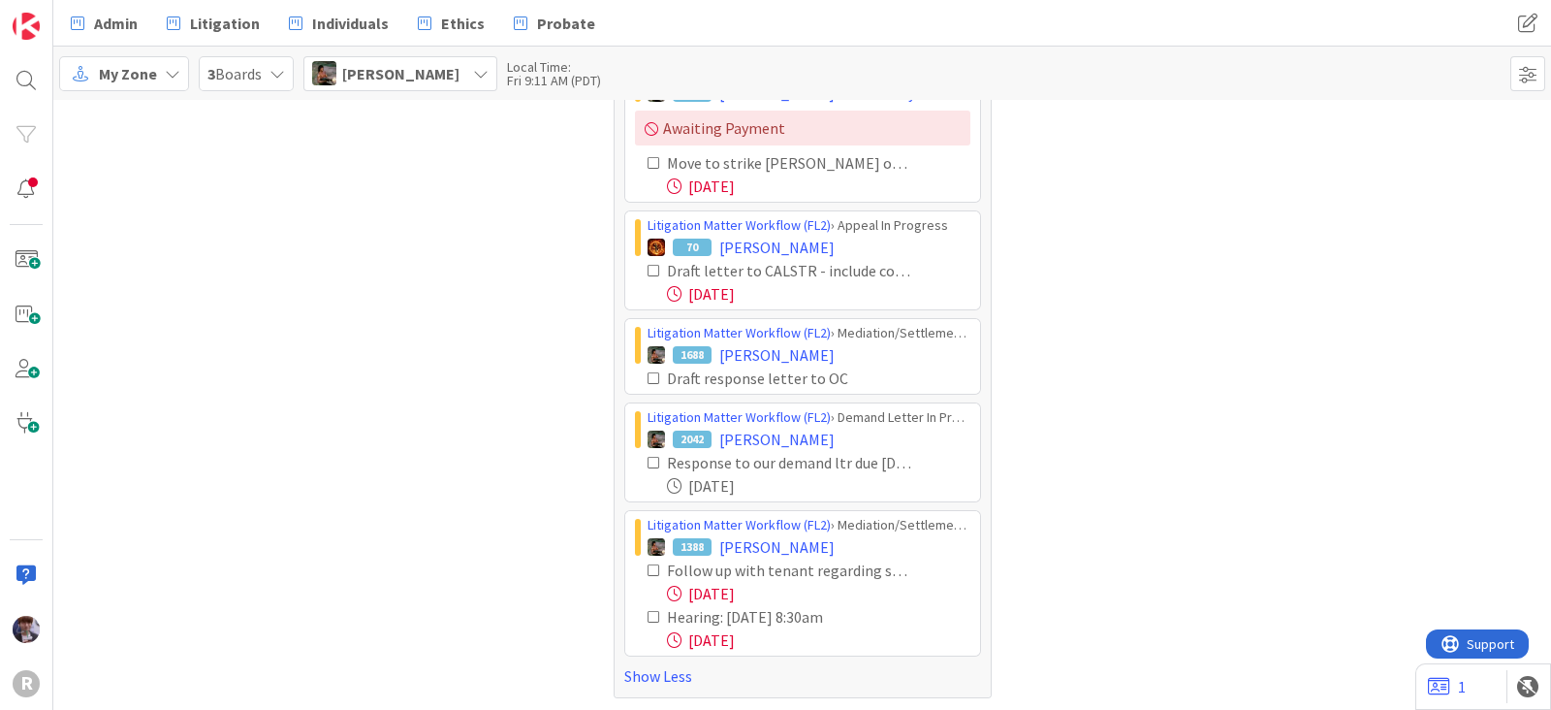
click at [648, 463] on icon at bounding box center [655, 463] width 14 height 14
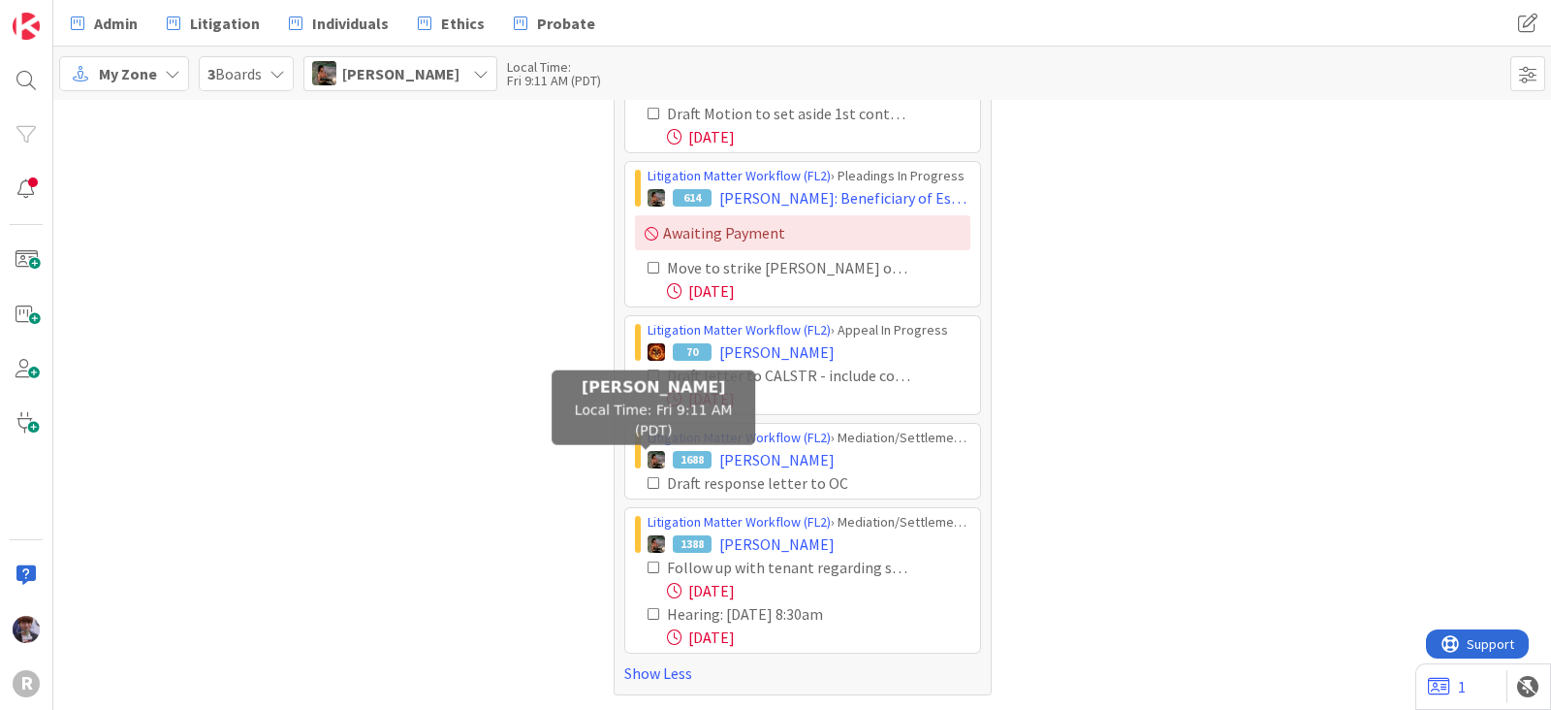
scroll to position [152, 0]
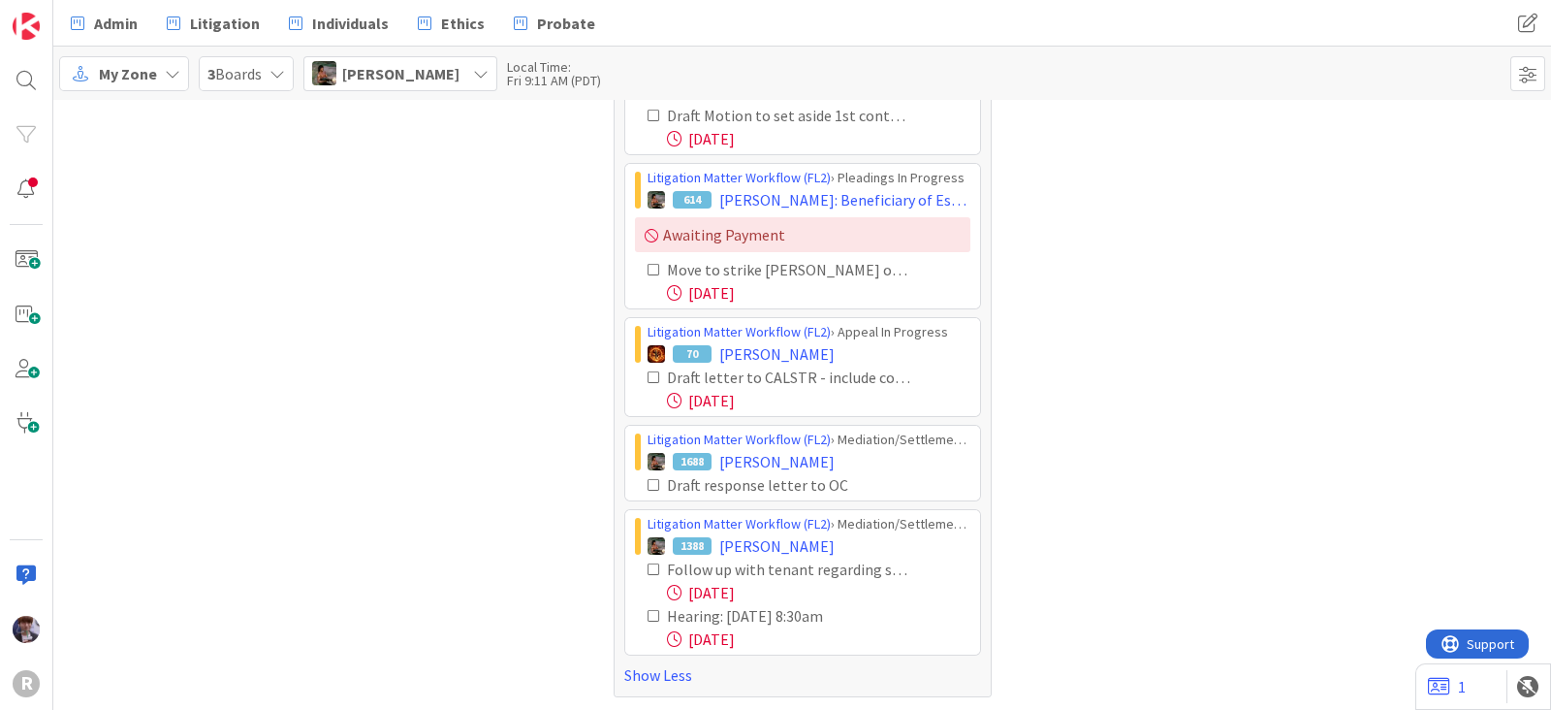
click at [648, 564] on icon at bounding box center [655, 569] width 14 height 14
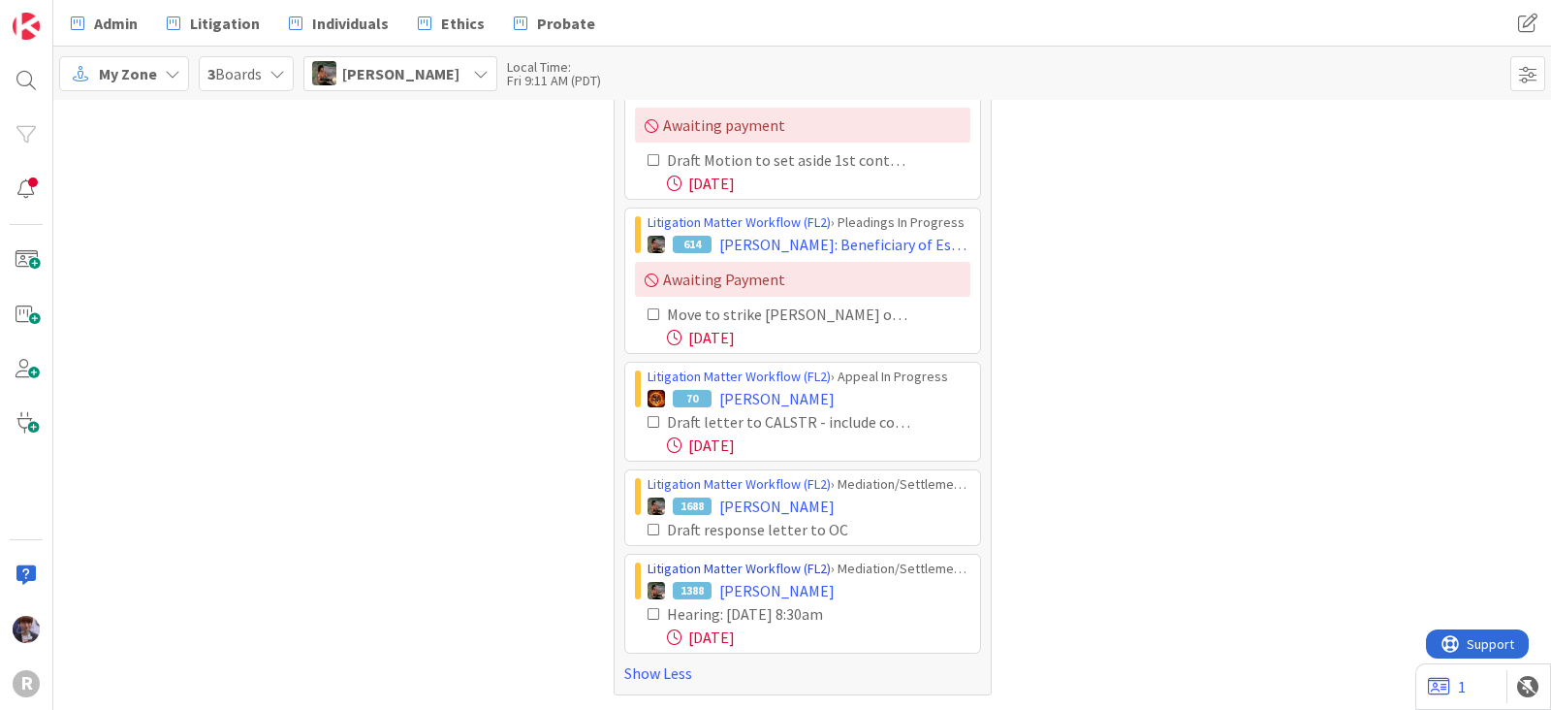
scroll to position [106, 0]
click at [648, 613] on icon at bounding box center [655, 616] width 14 height 14
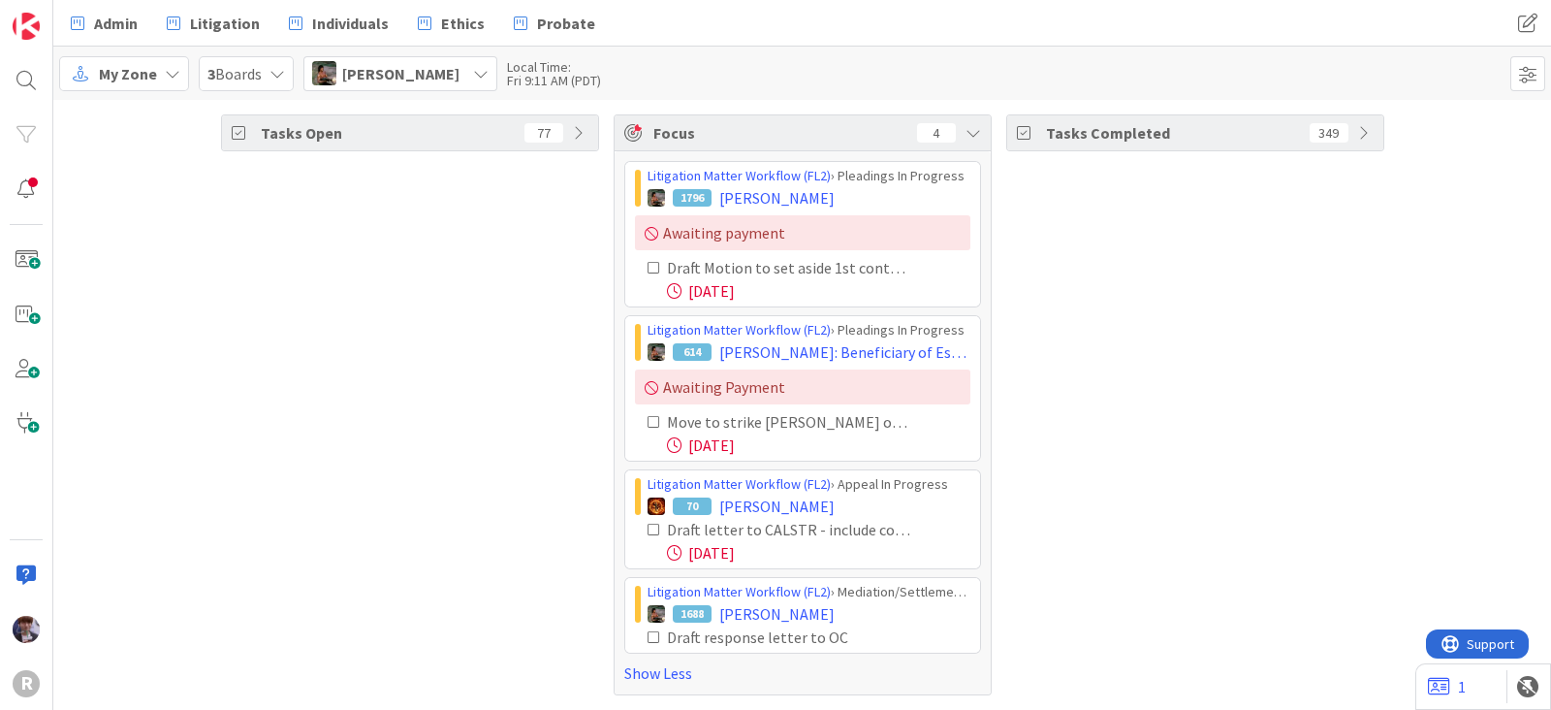
scroll to position [0, 0]
click at [428, 93] on div "My Zone 3 Boards Max Whittington Unassigned Minka Laine Friesen mfriesen@reuter…" at bounding box center [802, 73] width 1498 height 53
click at [429, 86] on div "Max Whittington" at bounding box center [400, 73] width 194 height 35
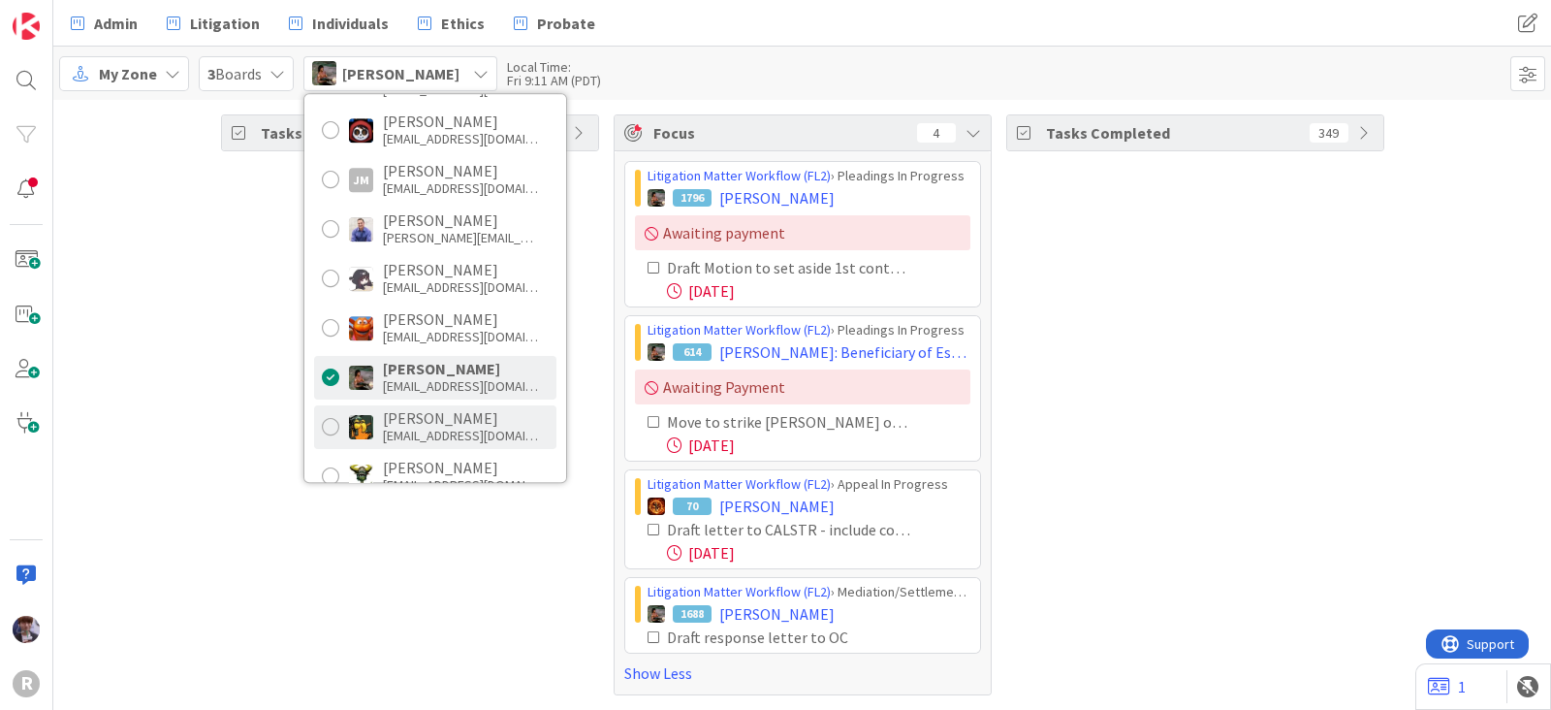
click at [409, 436] on div "mrobb@reutercorbett.com" at bounding box center [460, 435] width 155 height 17
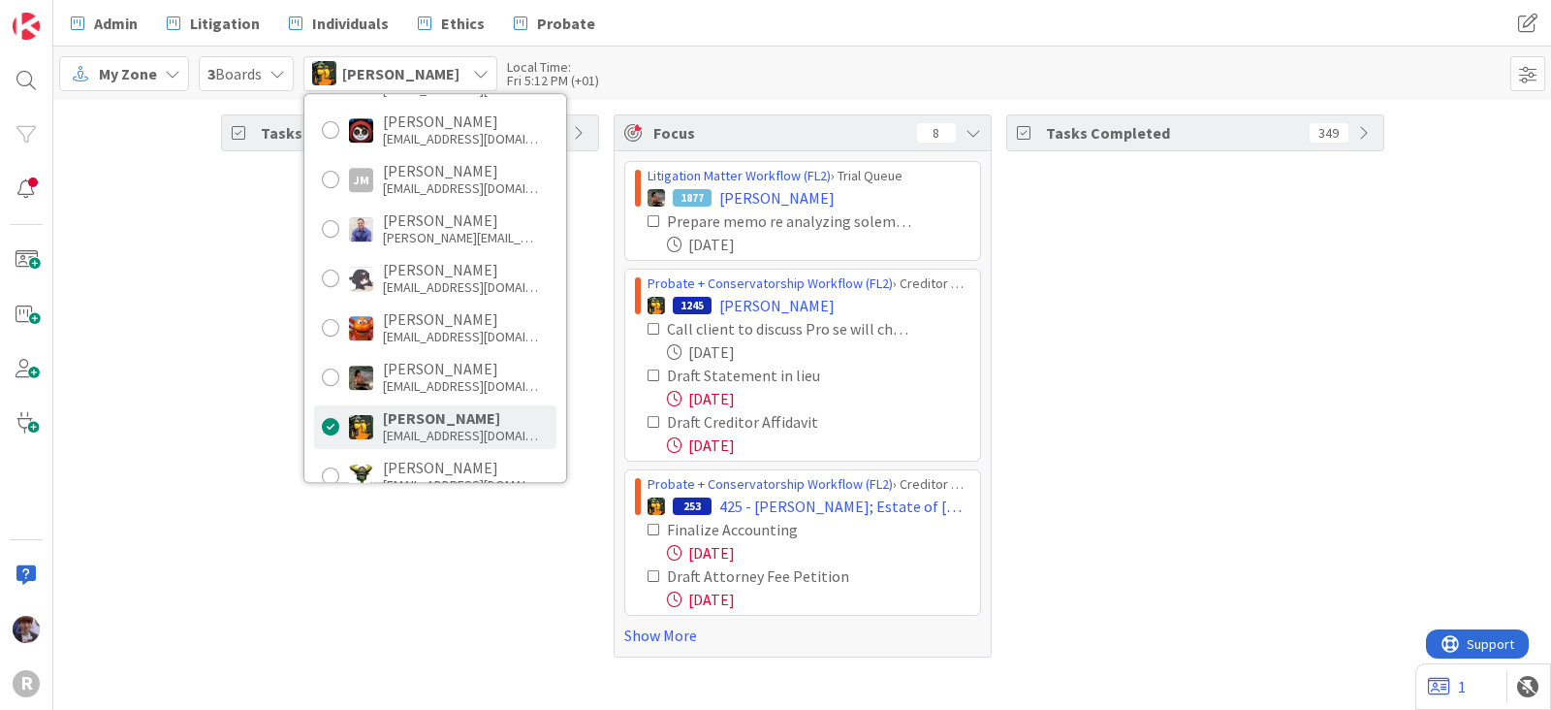
click at [314, 537] on div "Tasks Open 79" at bounding box center [410, 385] width 378 height 543
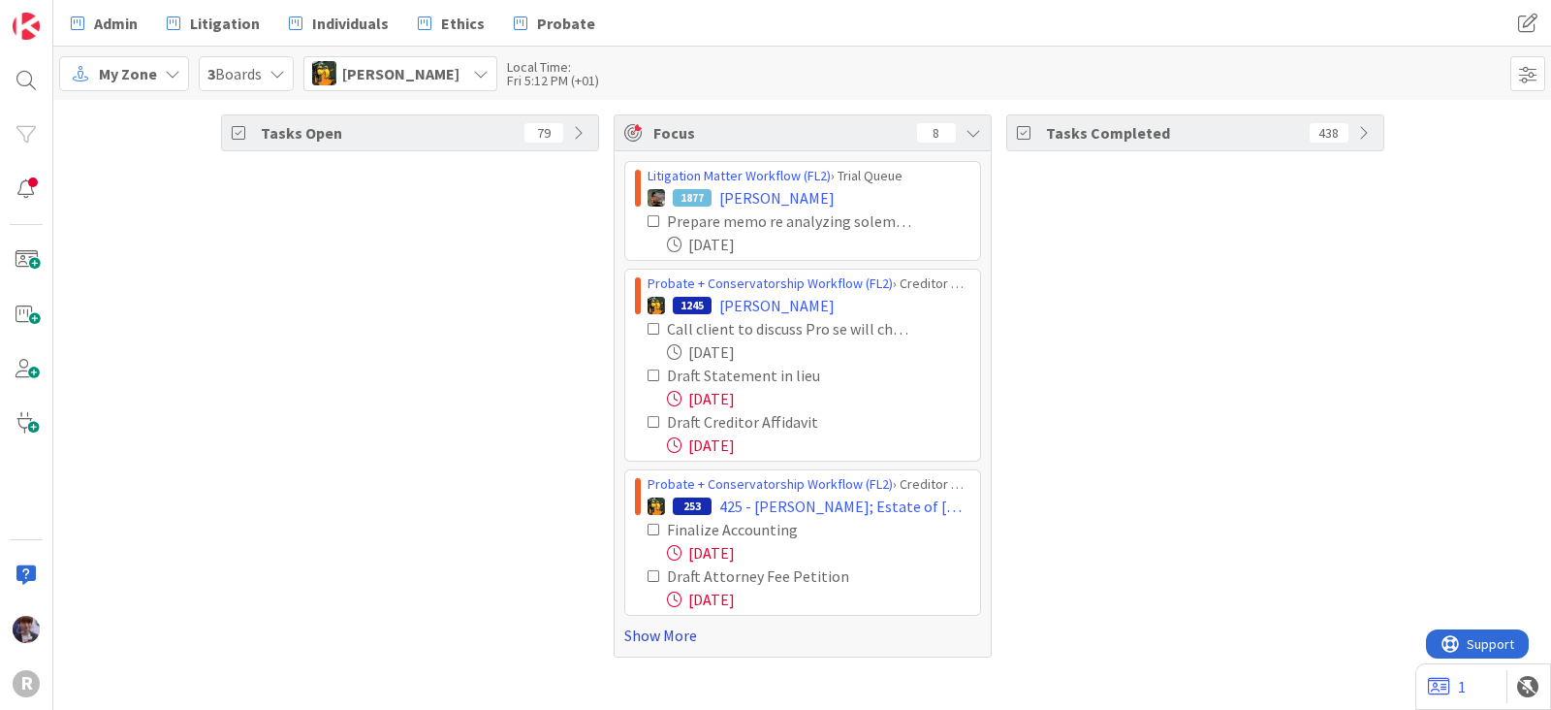
click at [624, 630] on link "Show More" at bounding box center [802, 634] width 357 height 23
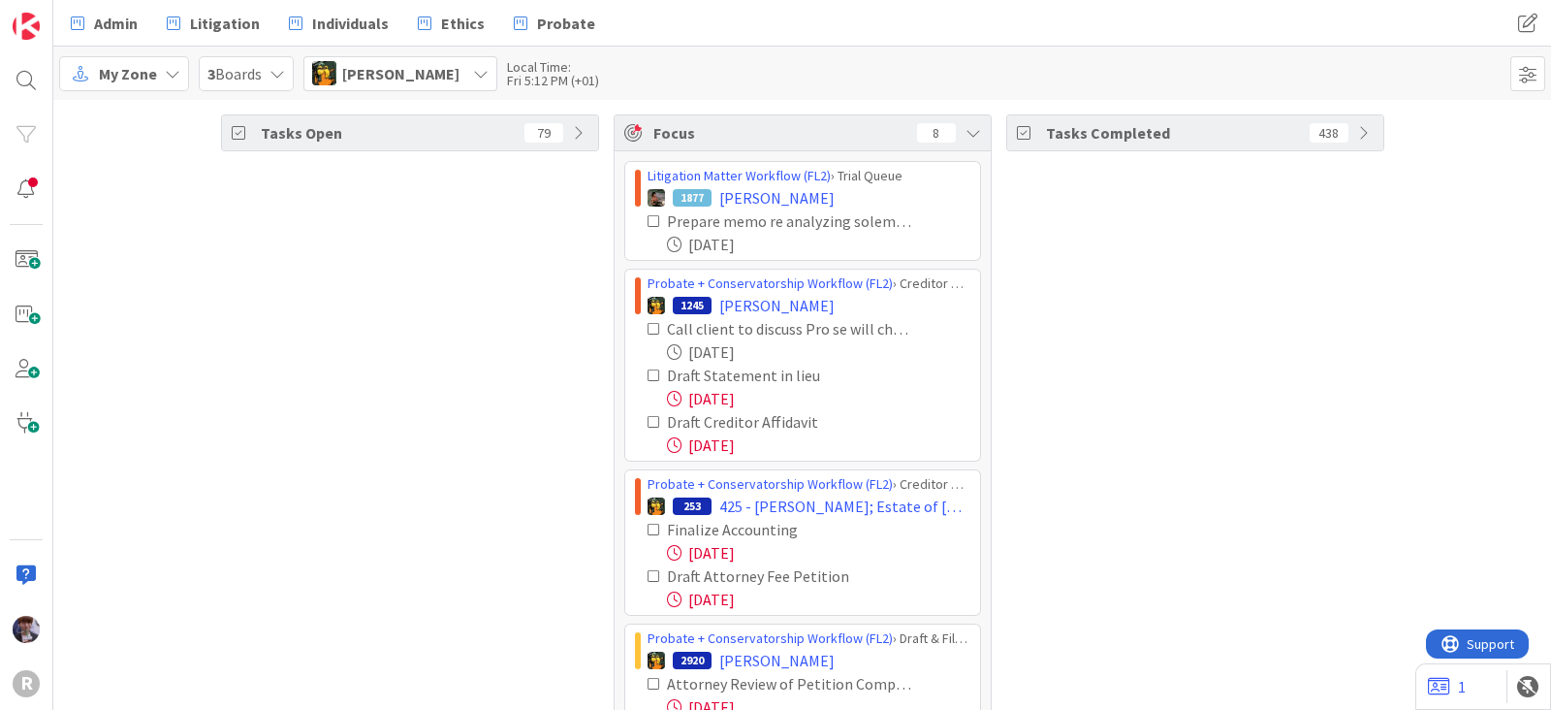
click at [648, 371] on icon at bounding box center [655, 375] width 14 height 14
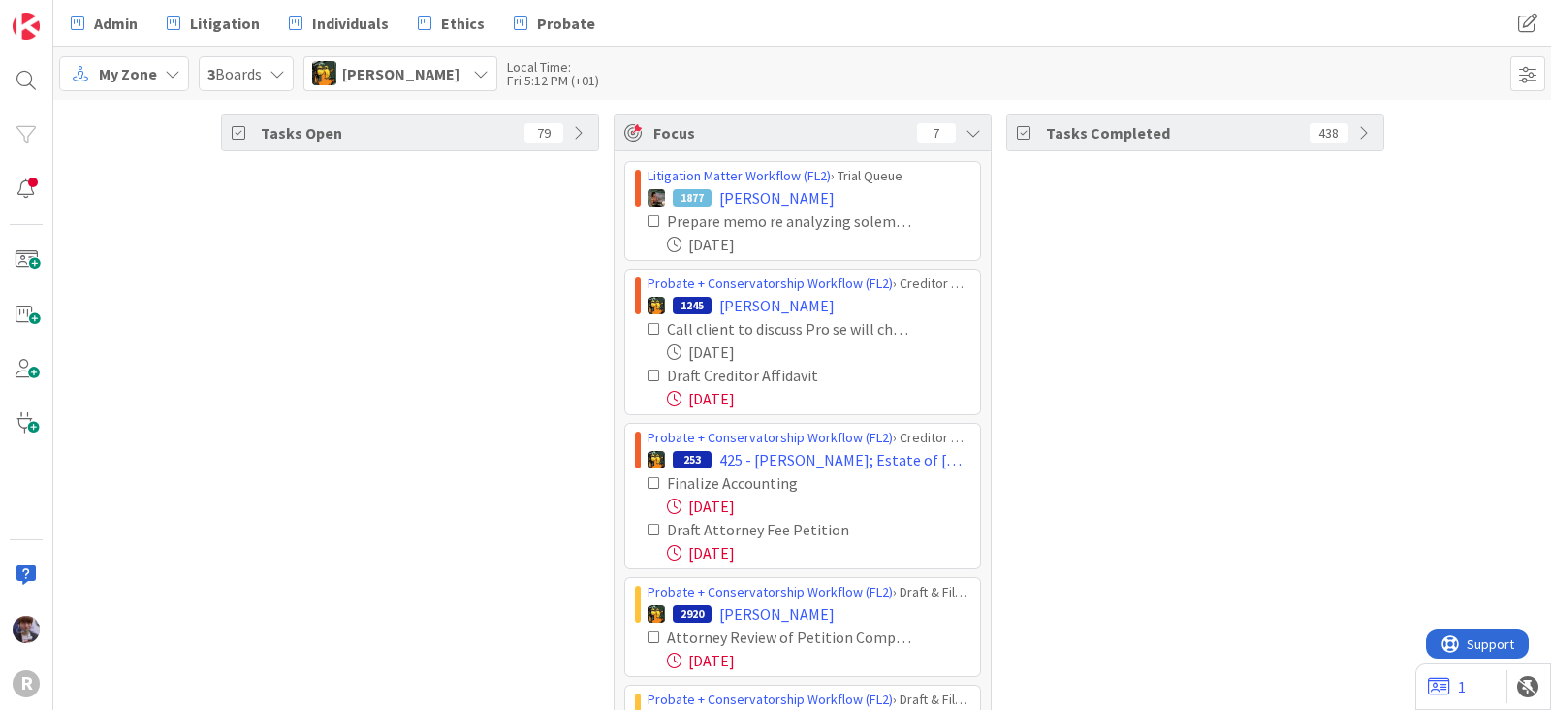
click at [648, 375] on icon at bounding box center [655, 375] width 14 height 14
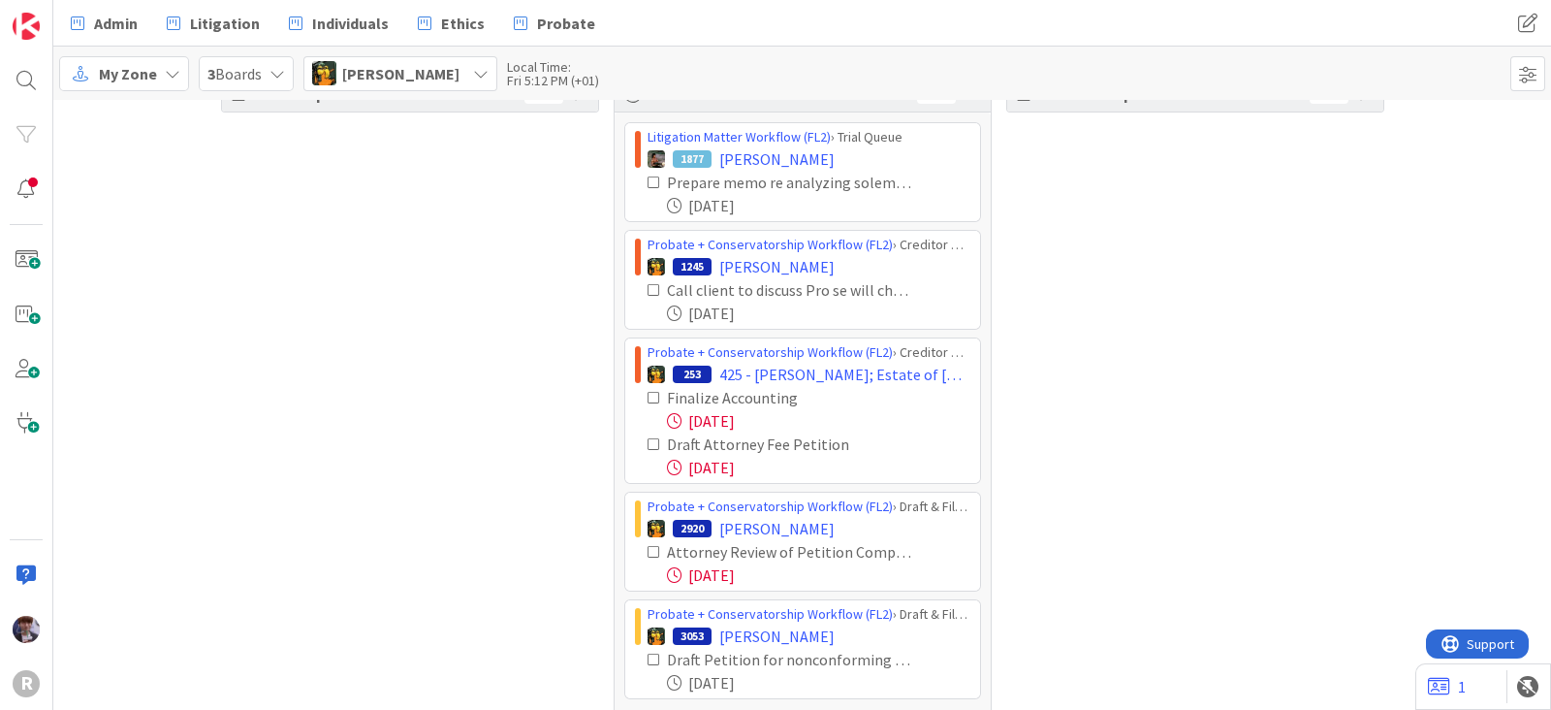
scroll to position [82, 0]
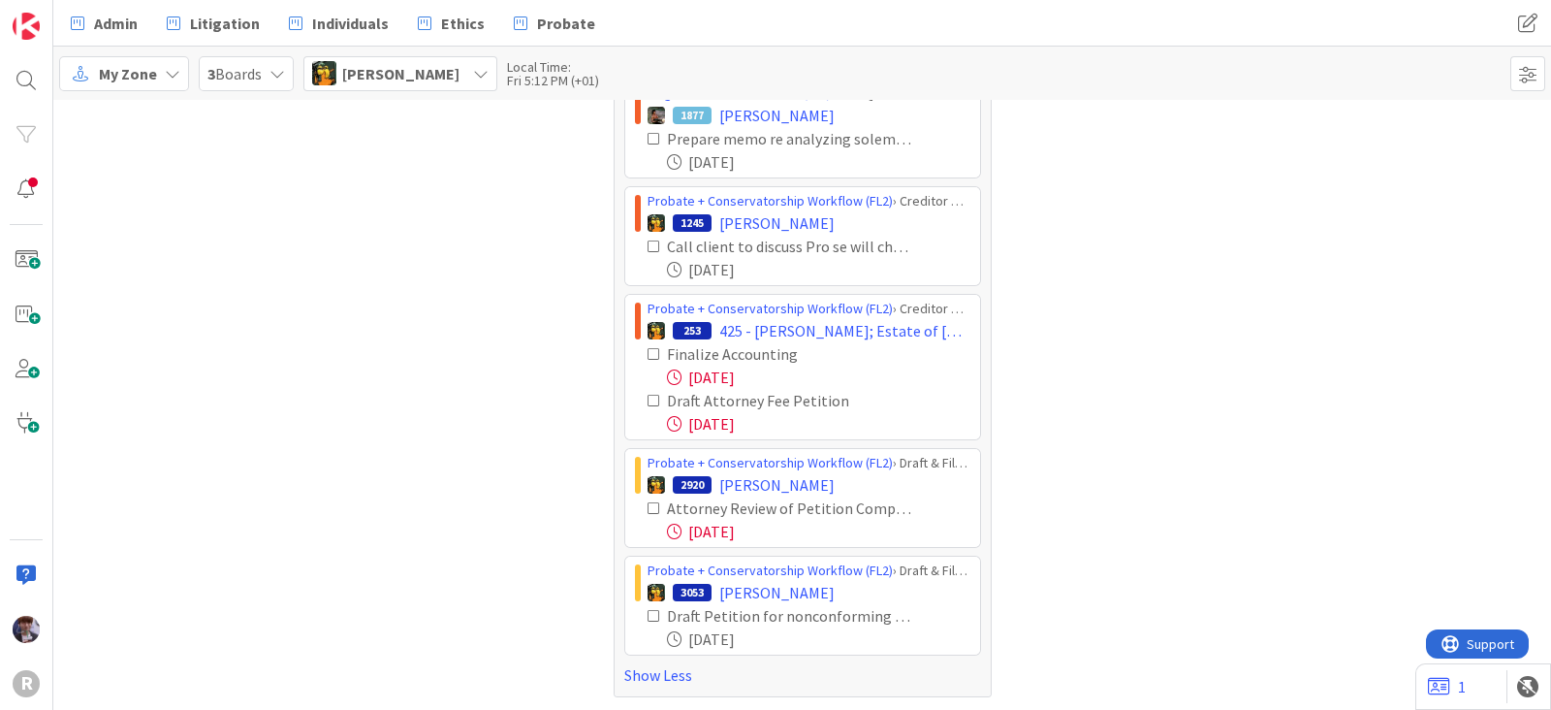
click at [648, 356] on icon at bounding box center [655, 354] width 14 height 14
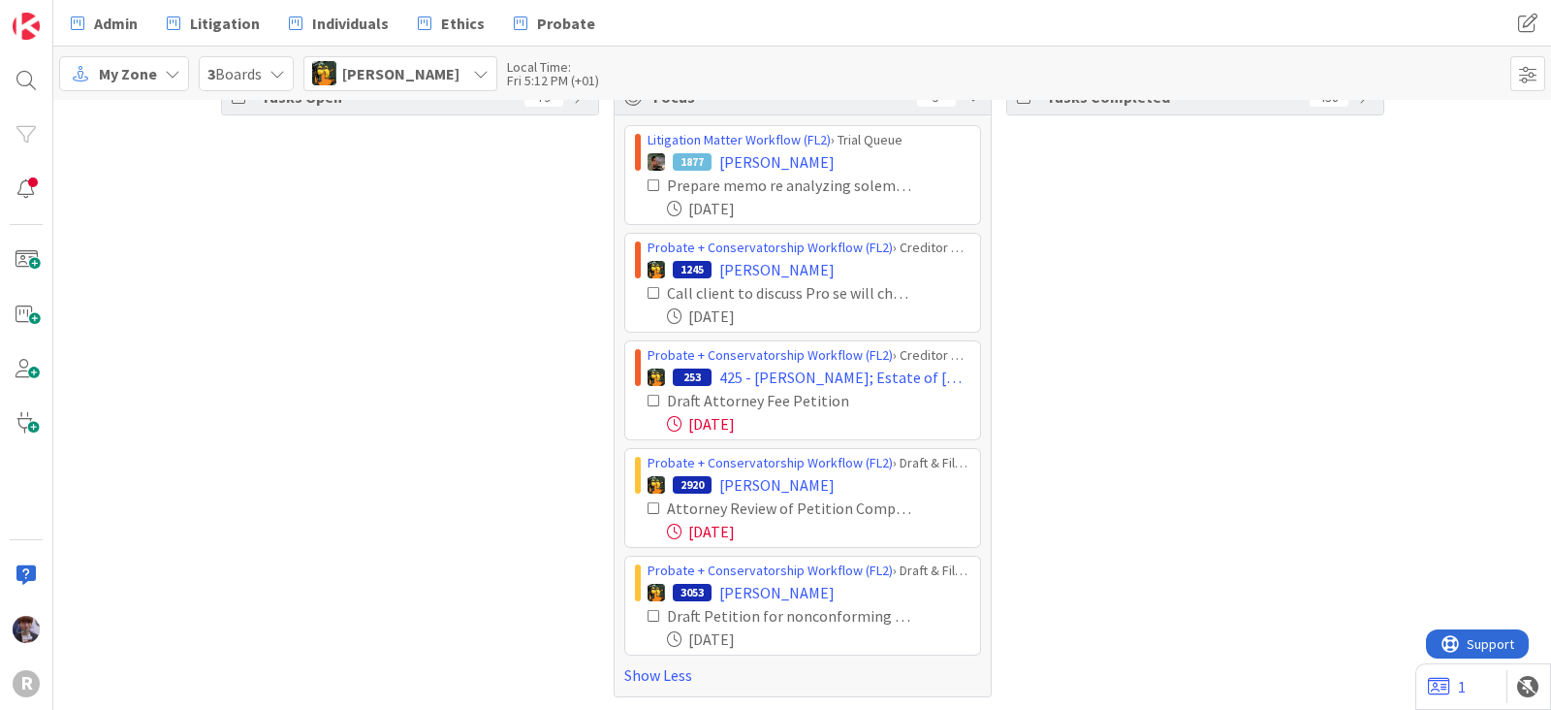
click at [648, 501] on icon at bounding box center [655, 508] width 14 height 14
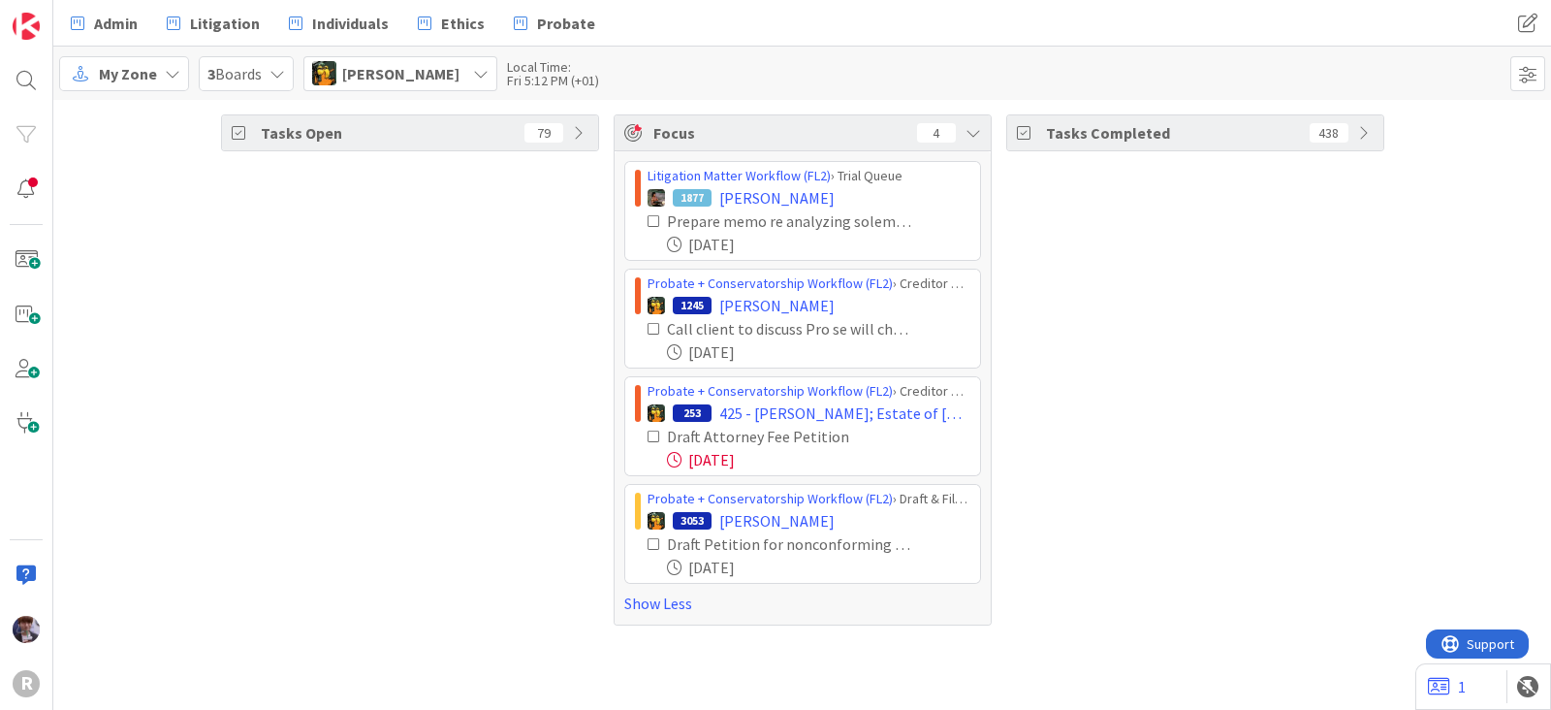
click at [360, 87] on div "Michael Robb" at bounding box center [400, 73] width 194 height 35
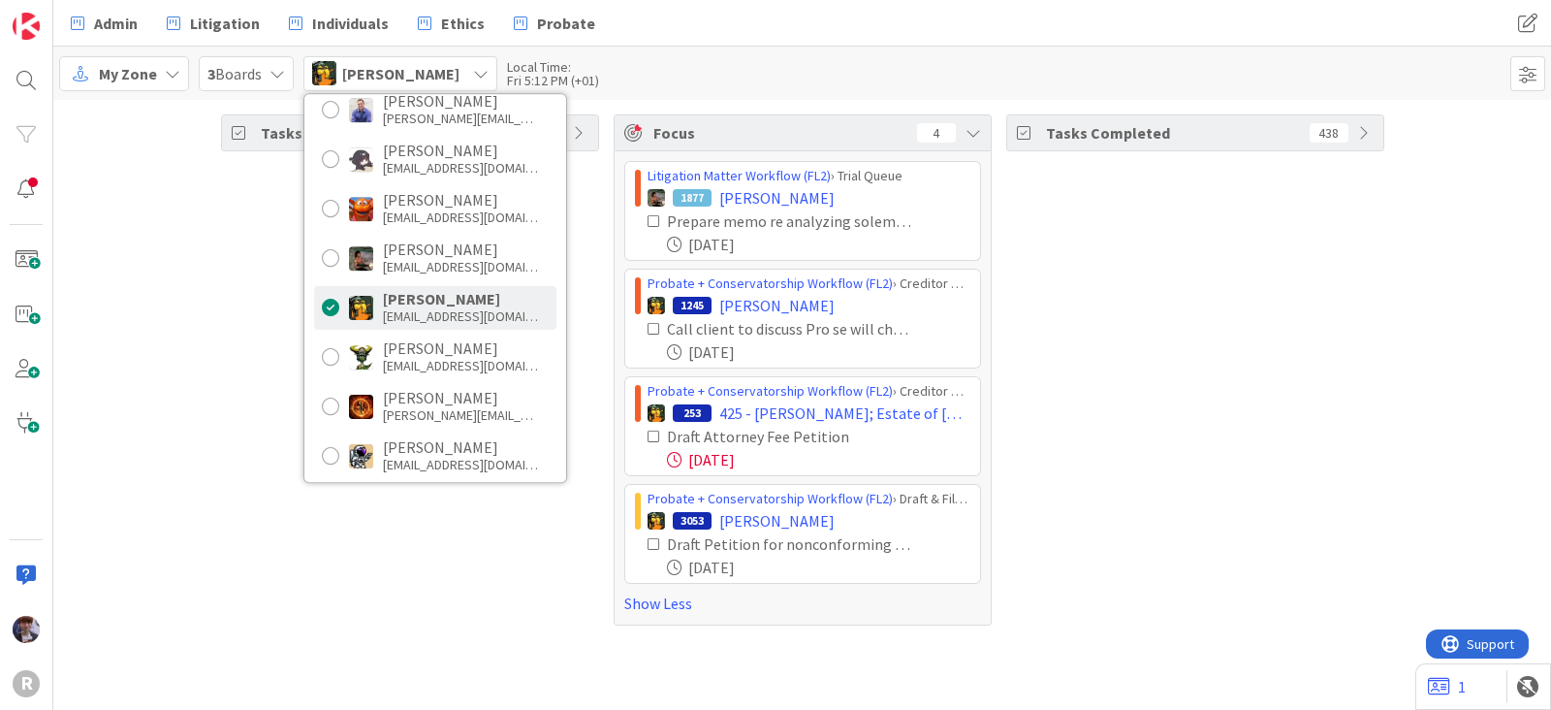
scroll to position [361, 0]
click at [422, 409] on div "treuter@reutercorbett.com" at bounding box center [460, 413] width 155 height 17
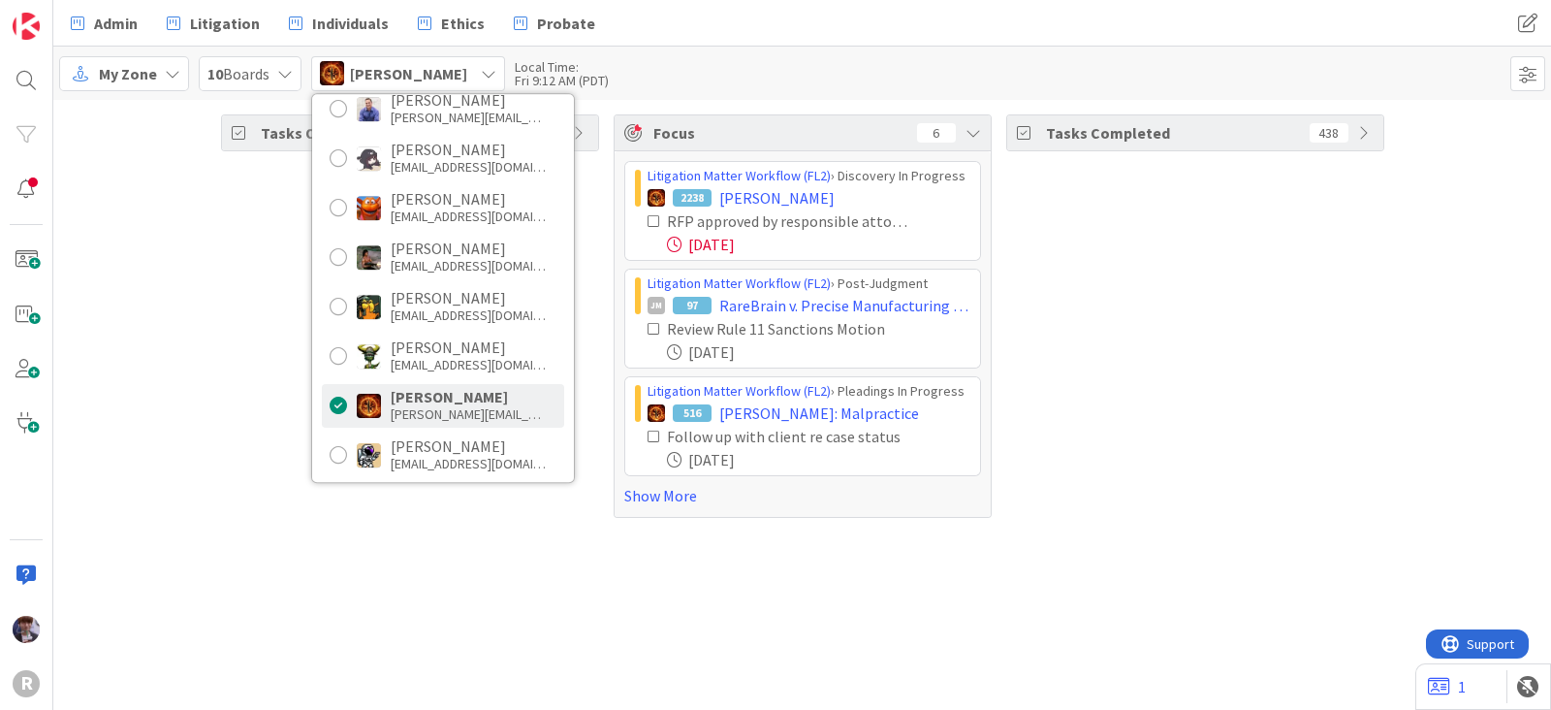
click at [494, 522] on div "Tasks Open 67 Focus 6 Litigation Matter Workflow (FL2) › Discovery In Progress …" at bounding box center [802, 316] width 1498 height 432
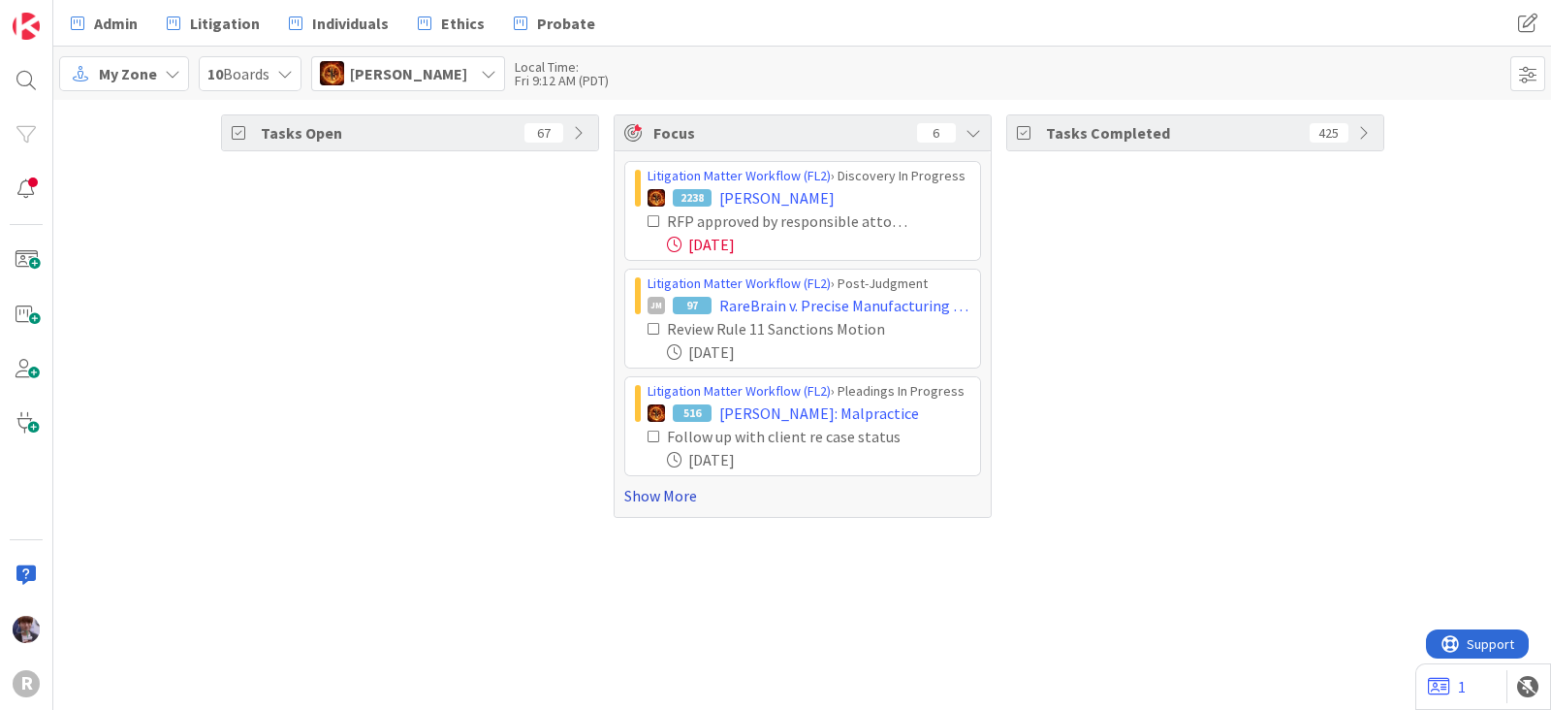
click at [641, 502] on link "Show More" at bounding box center [802, 495] width 357 height 23
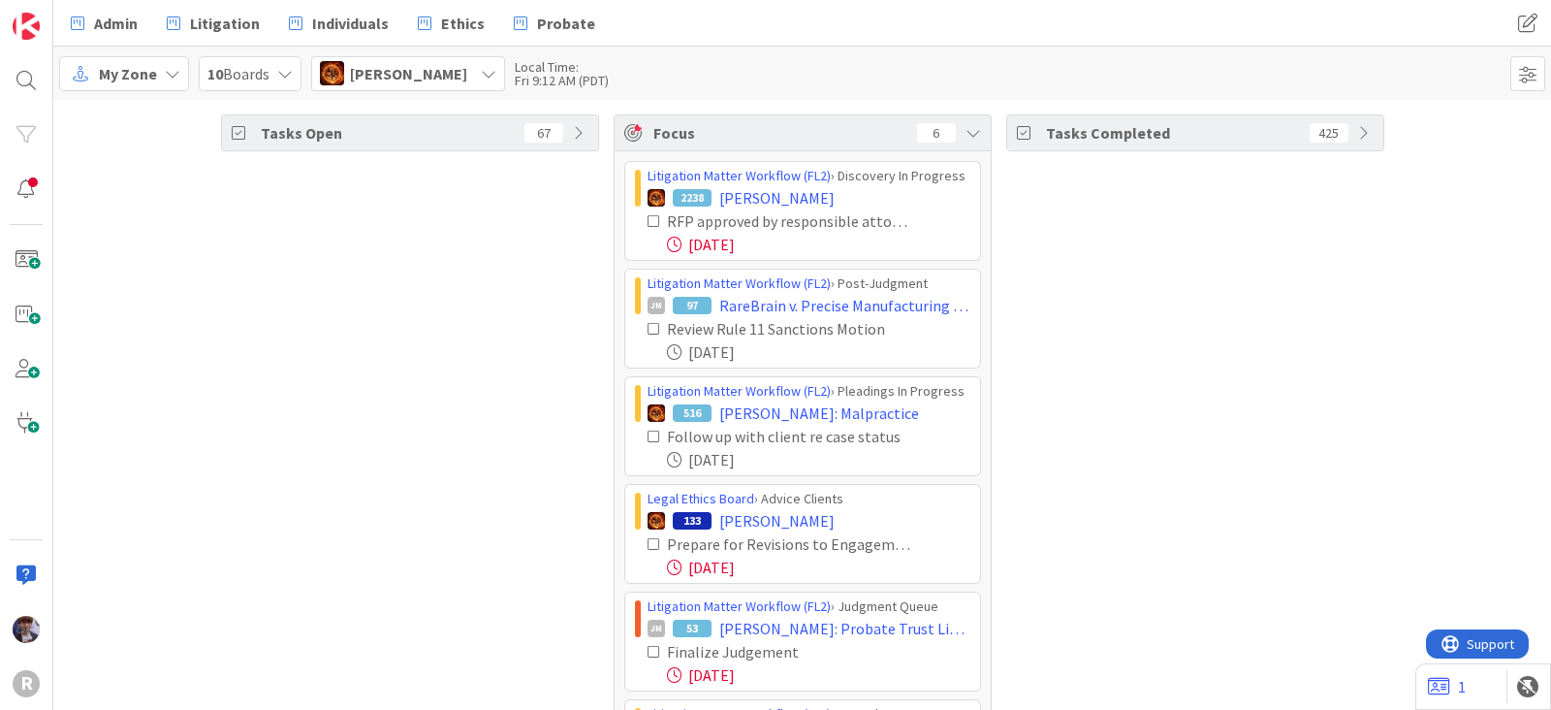
click at [557, 362] on div "Tasks Open 67" at bounding box center [410, 477] width 378 height 726
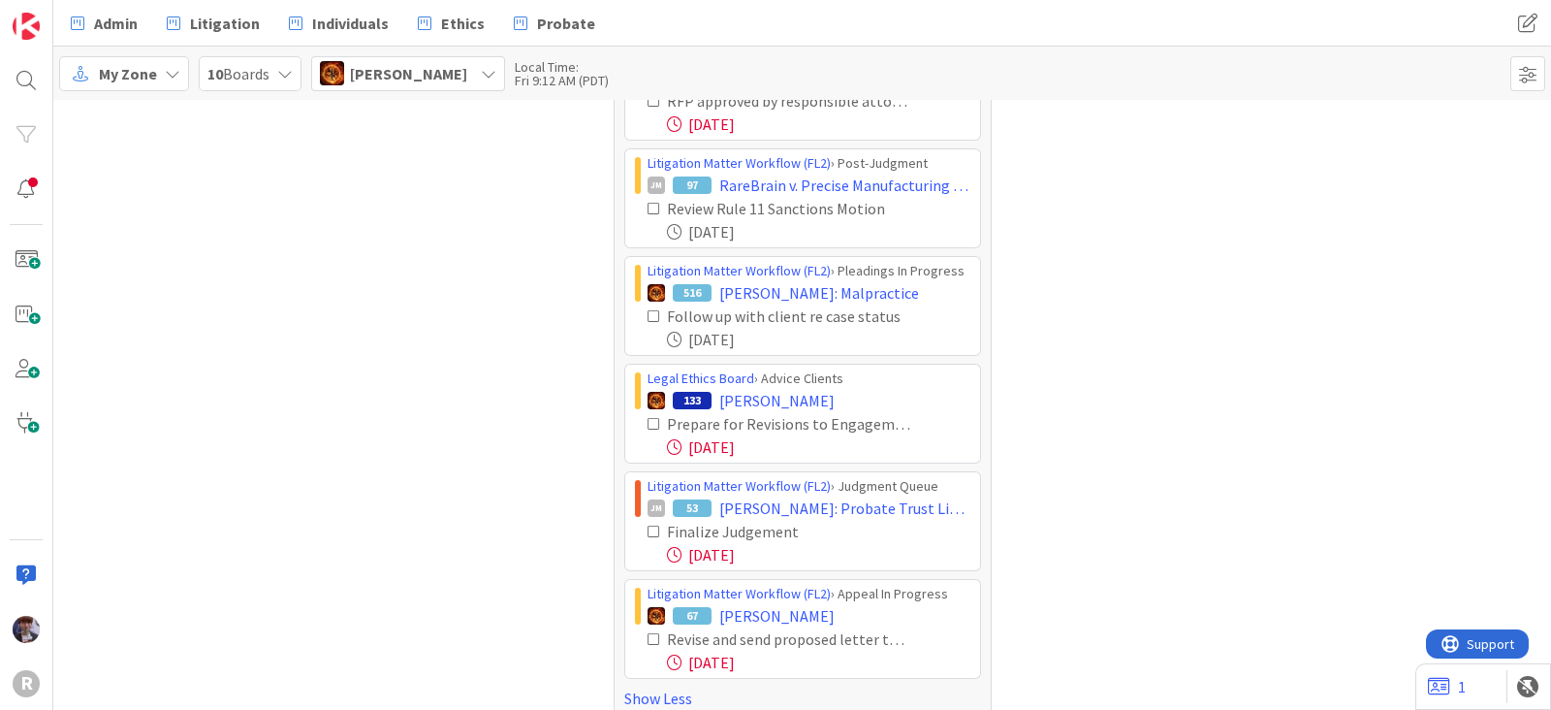
scroll to position [143, 0]
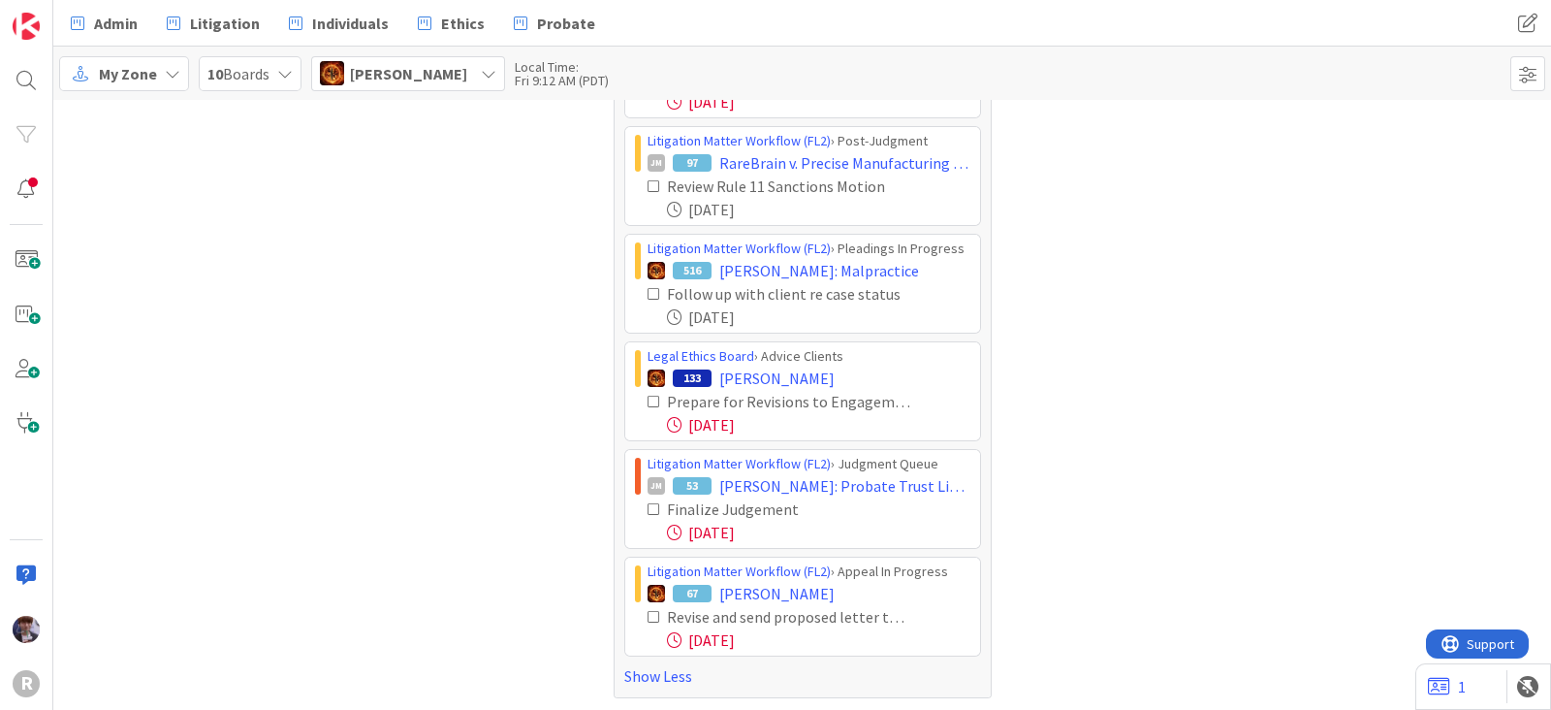
click at [390, 85] on div "Ted Reuter" at bounding box center [408, 73] width 194 height 35
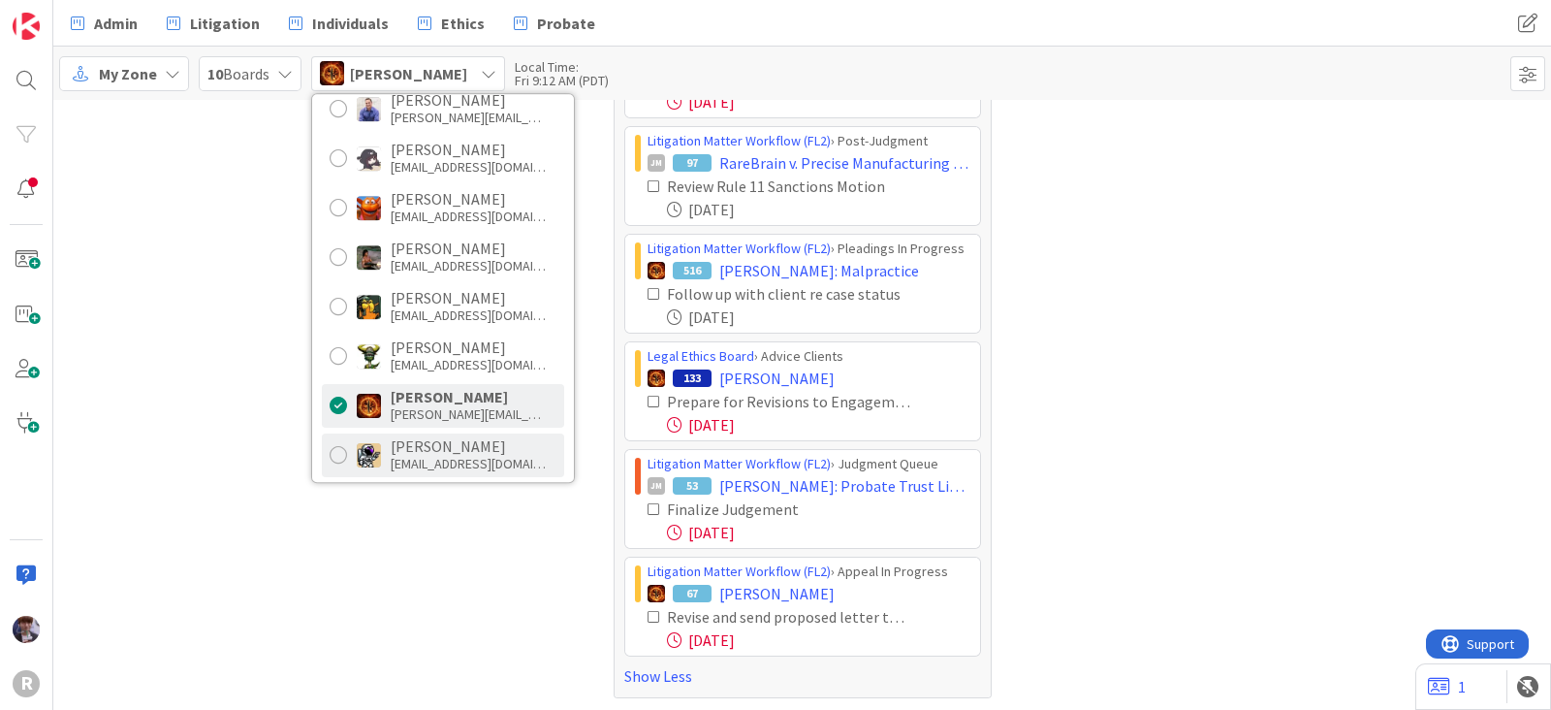
click at [401, 455] on div "tmcdonald@reutercorbett.com" at bounding box center [468, 463] width 155 height 17
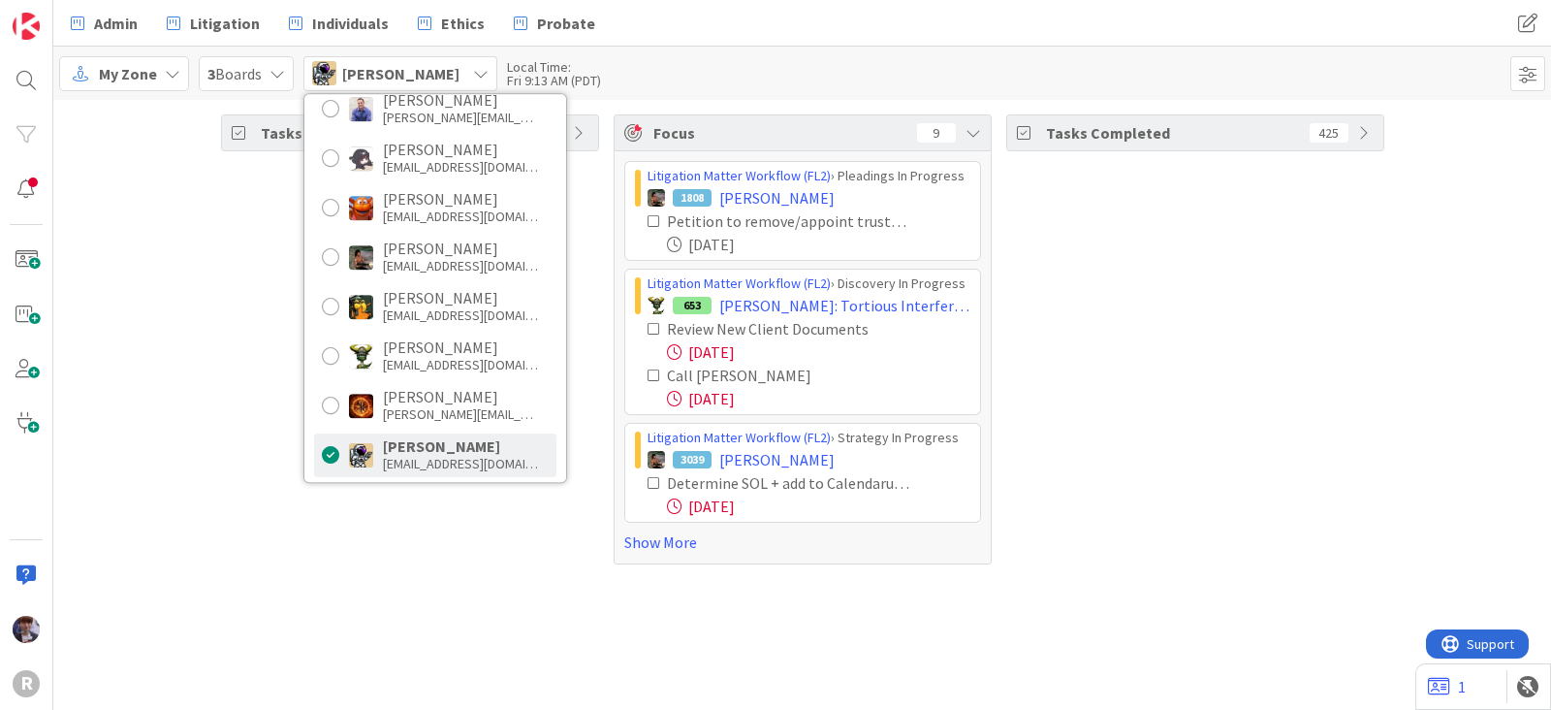
click at [297, 574] on div "Tasks Open 25 Focus 9 Litigation Matter Workflow (FL2) › Pleadings In Progress …" at bounding box center [802, 339] width 1498 height 479
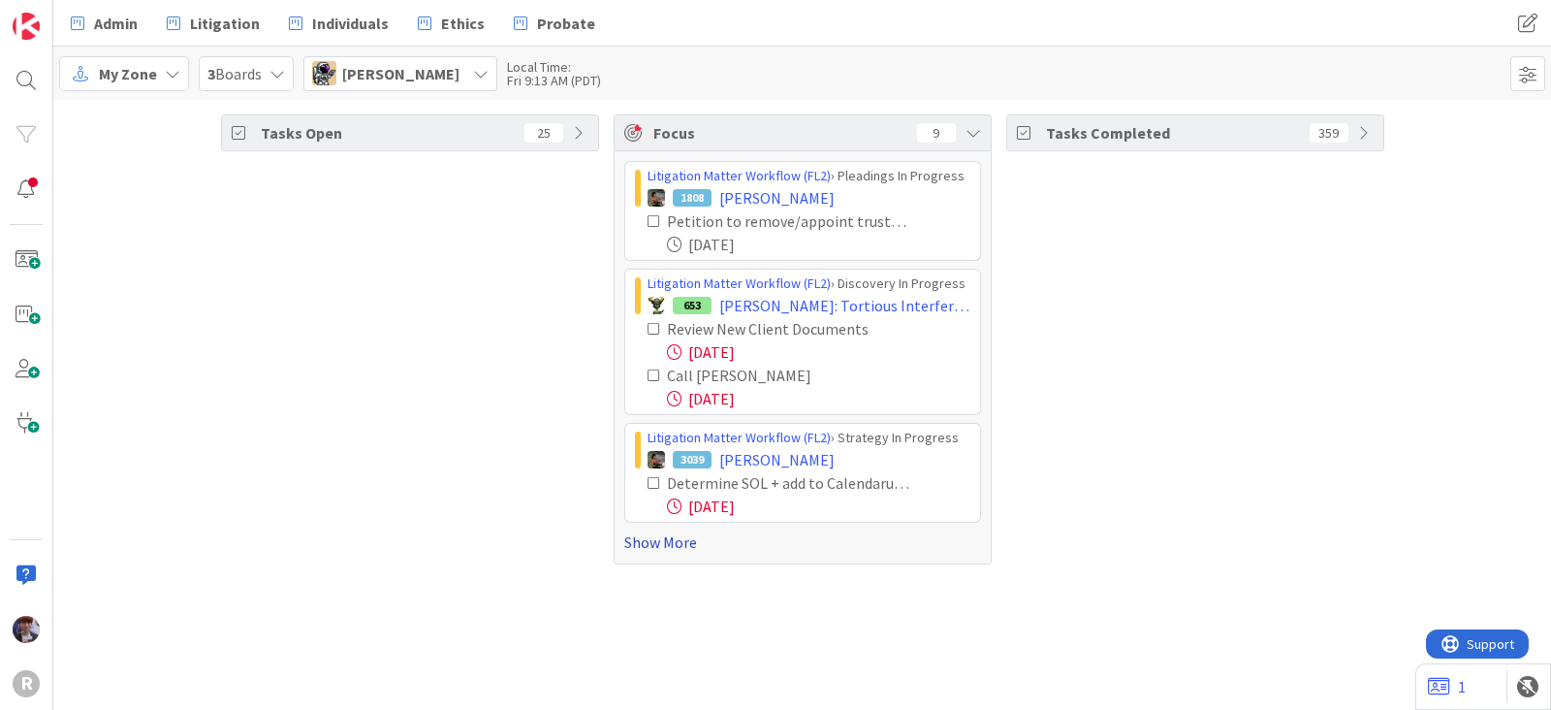
click at [624, 548] on link "Show More" at bounding box center [802, 541] width 357 height 23
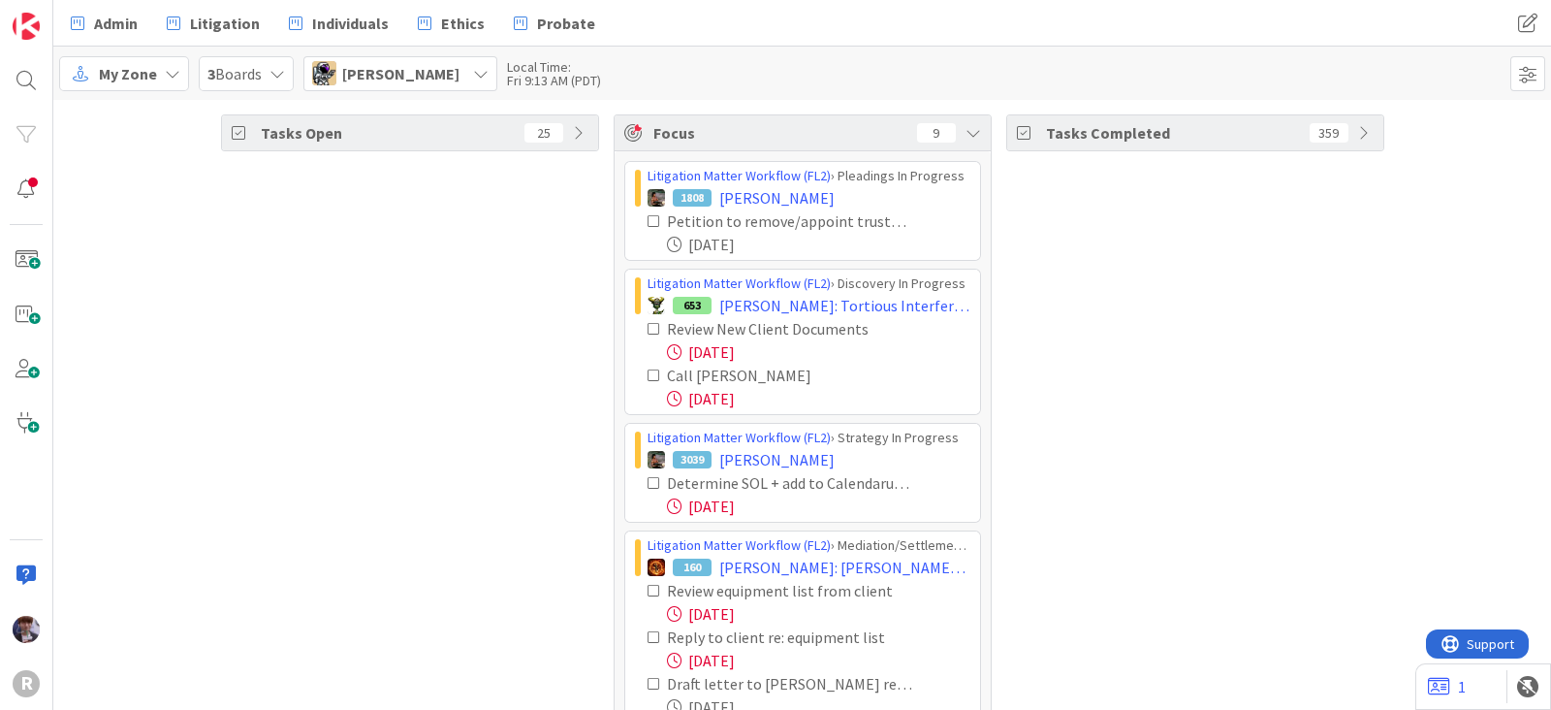
click at [648, 216] on icon at bounding box center [655, 221] width 14 height 14
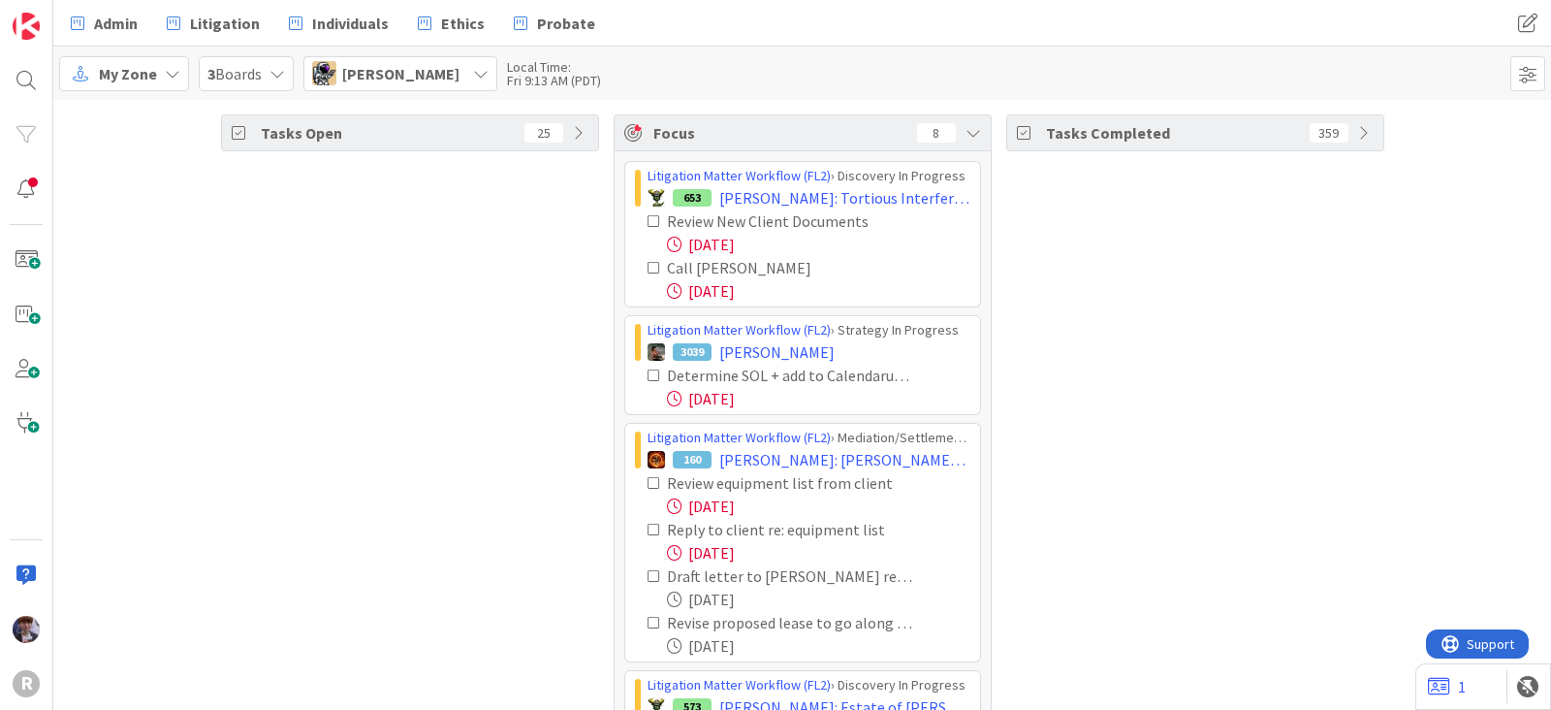
click at [648, 220] on icon at bounding box center [655, 221] width 14 height 14
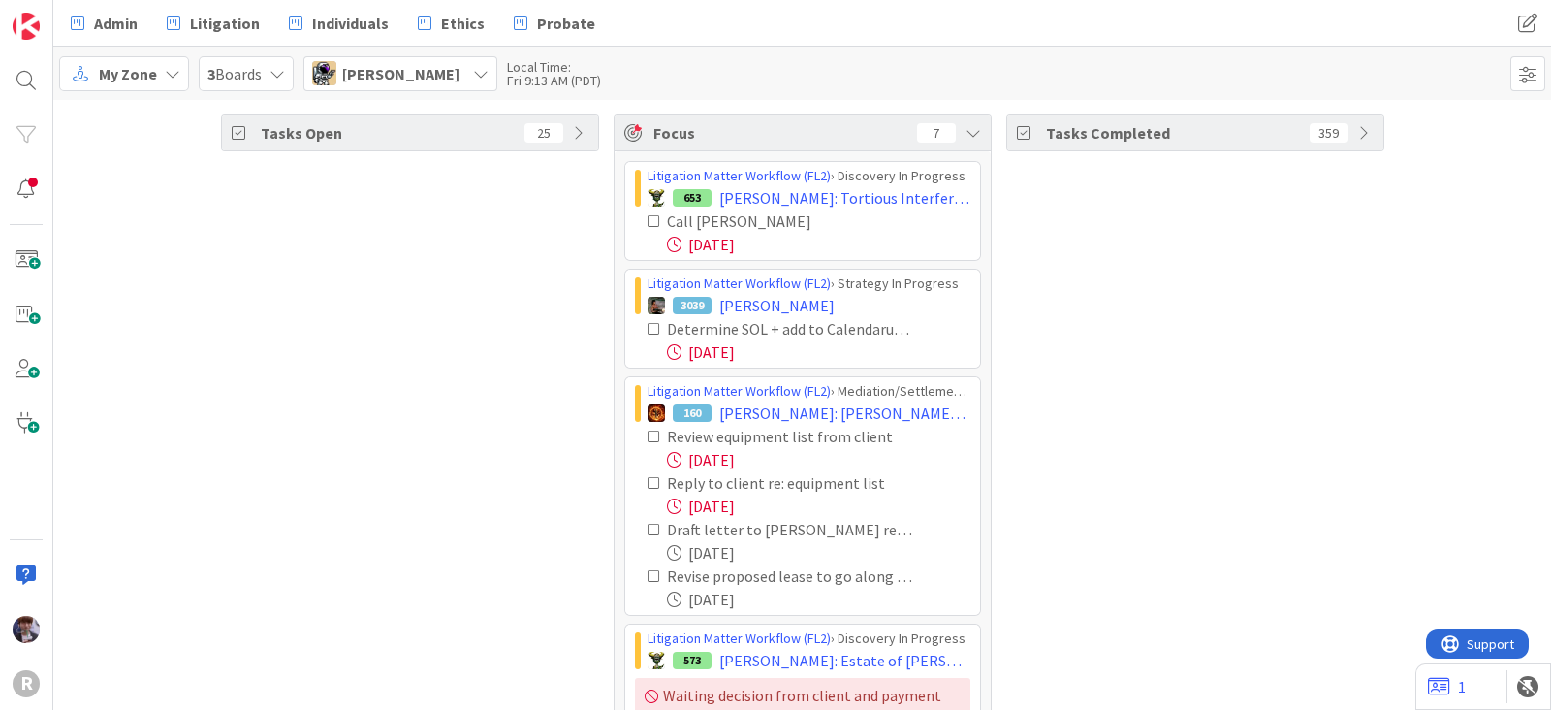
click at [648, 219] on icon at bounding box center [655, 221] width 14 height 14
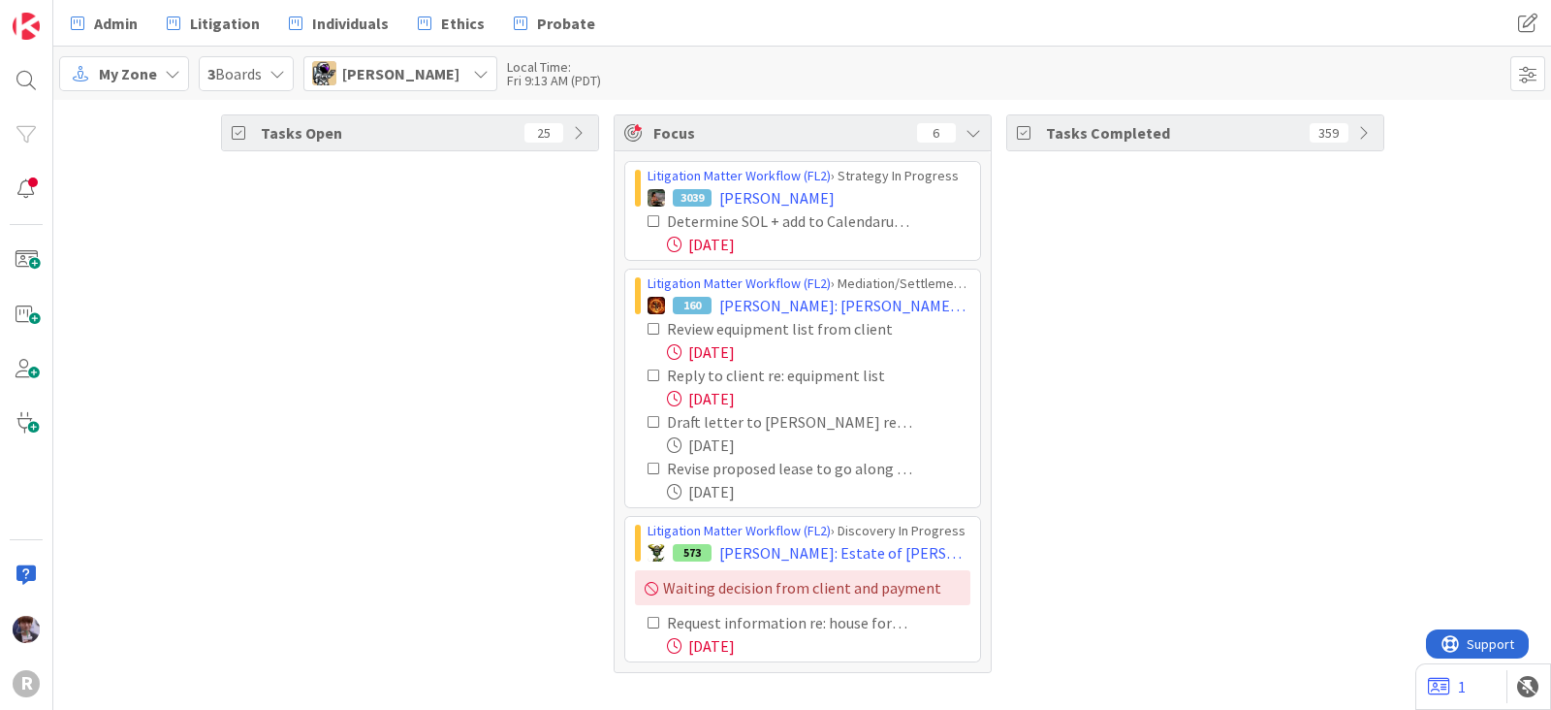
click at [648, 219] on icon at bounding box center [655, 221] width 14 height 14
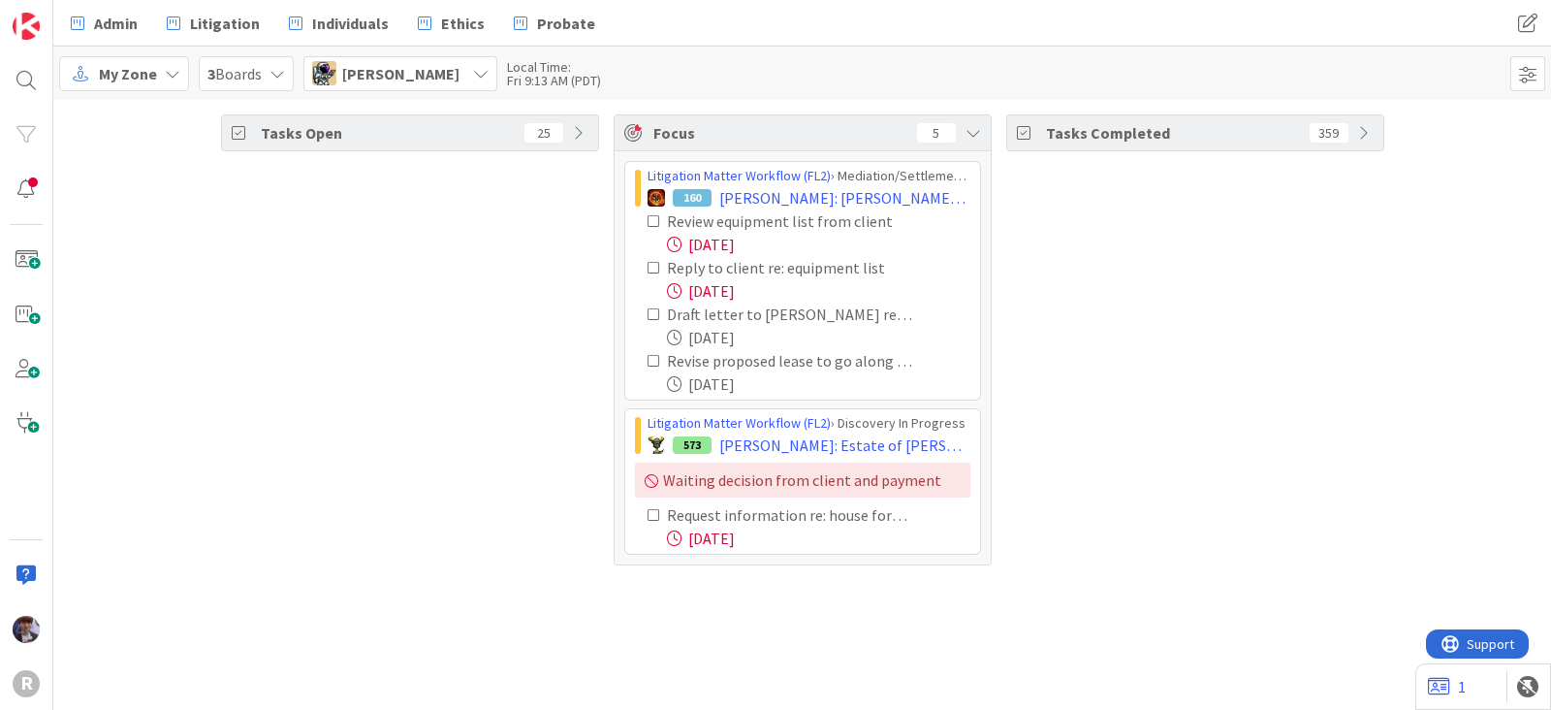
click at [648, 220] on icon at bounding box center [655, 221] width 14 height 14
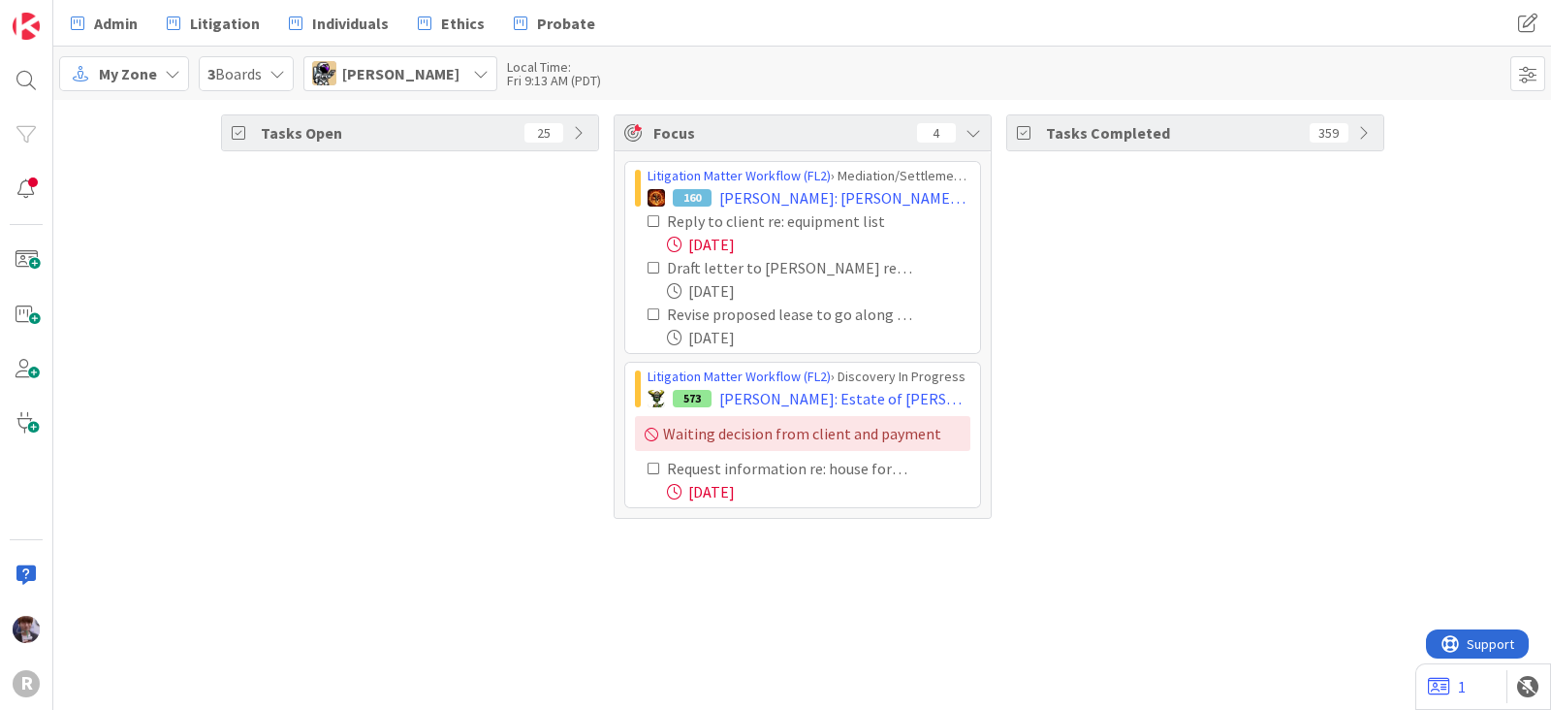
click at [649, 220] on div "Reply to client re: equipment list 10/09/2025 Draft letter to Crowley re Settle…" at bounding box center [802, 279] width 335 height 140
click at [649, 220] on icon at bounding box center [655, 221] width 14 height 14
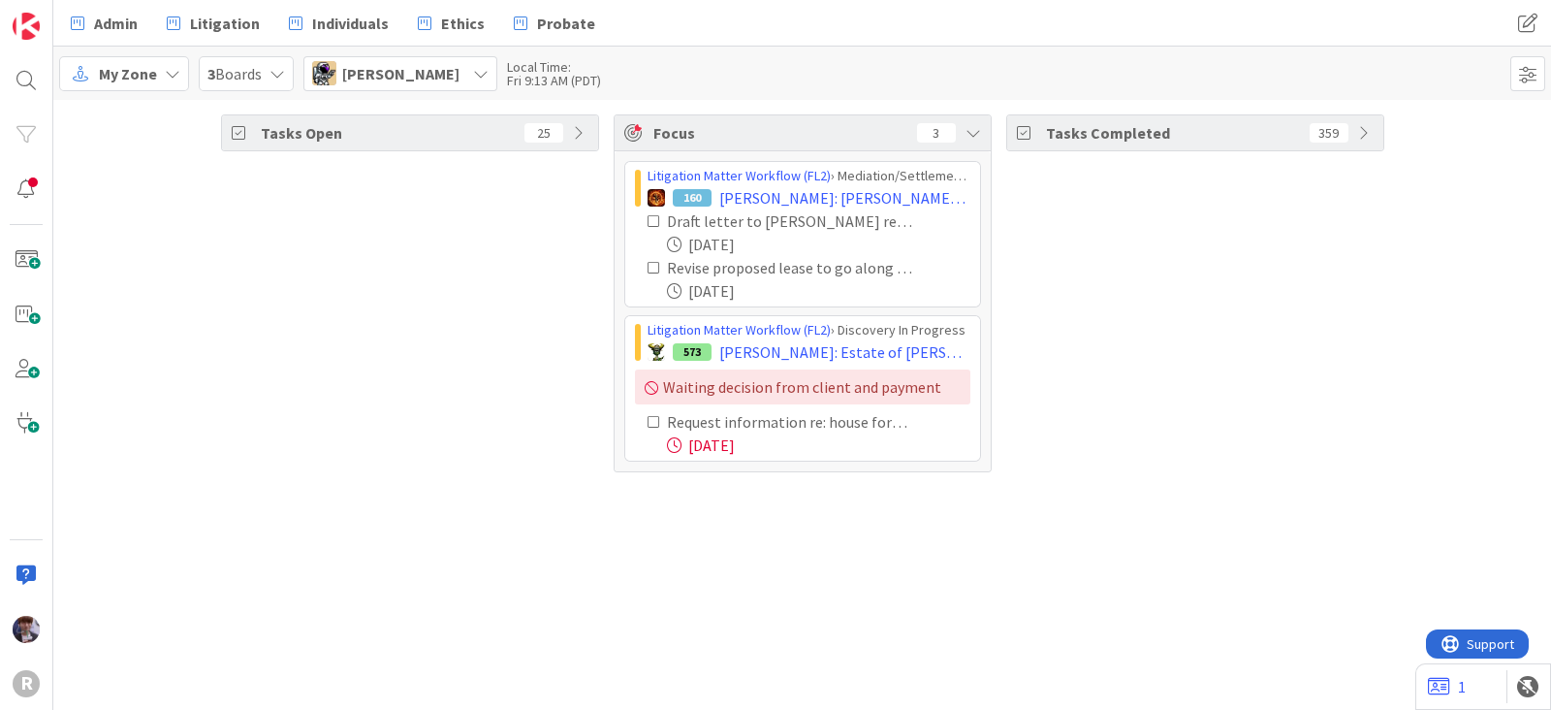
click at [650, 220] on icon at bounding box center [655, 221] width 14 height 14
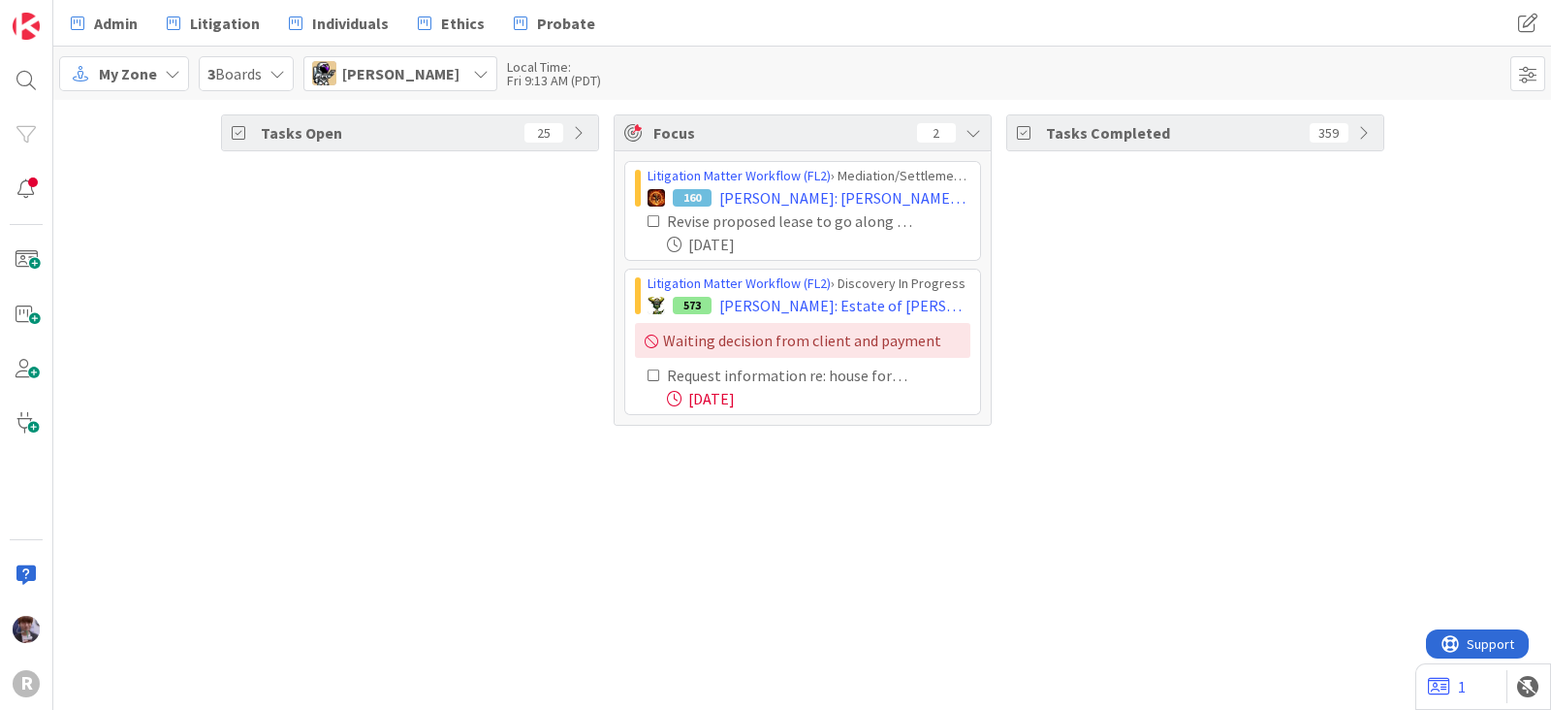
click at [655, 375] on icon at bounding box center [655, 375] width 14 height 14
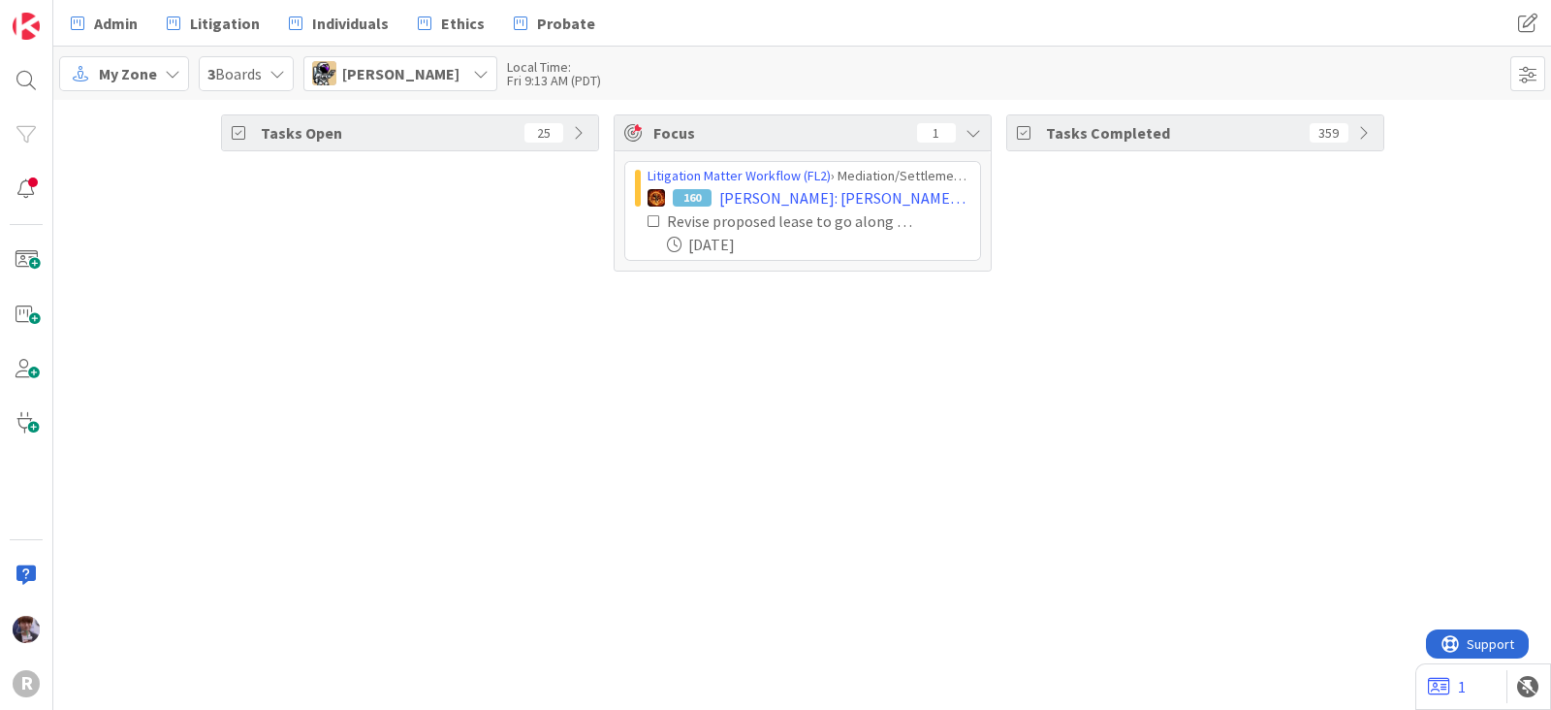
click at [585, 141] on div "Tasks Open 25" at bounding box center [410, 132] width 376 height 35
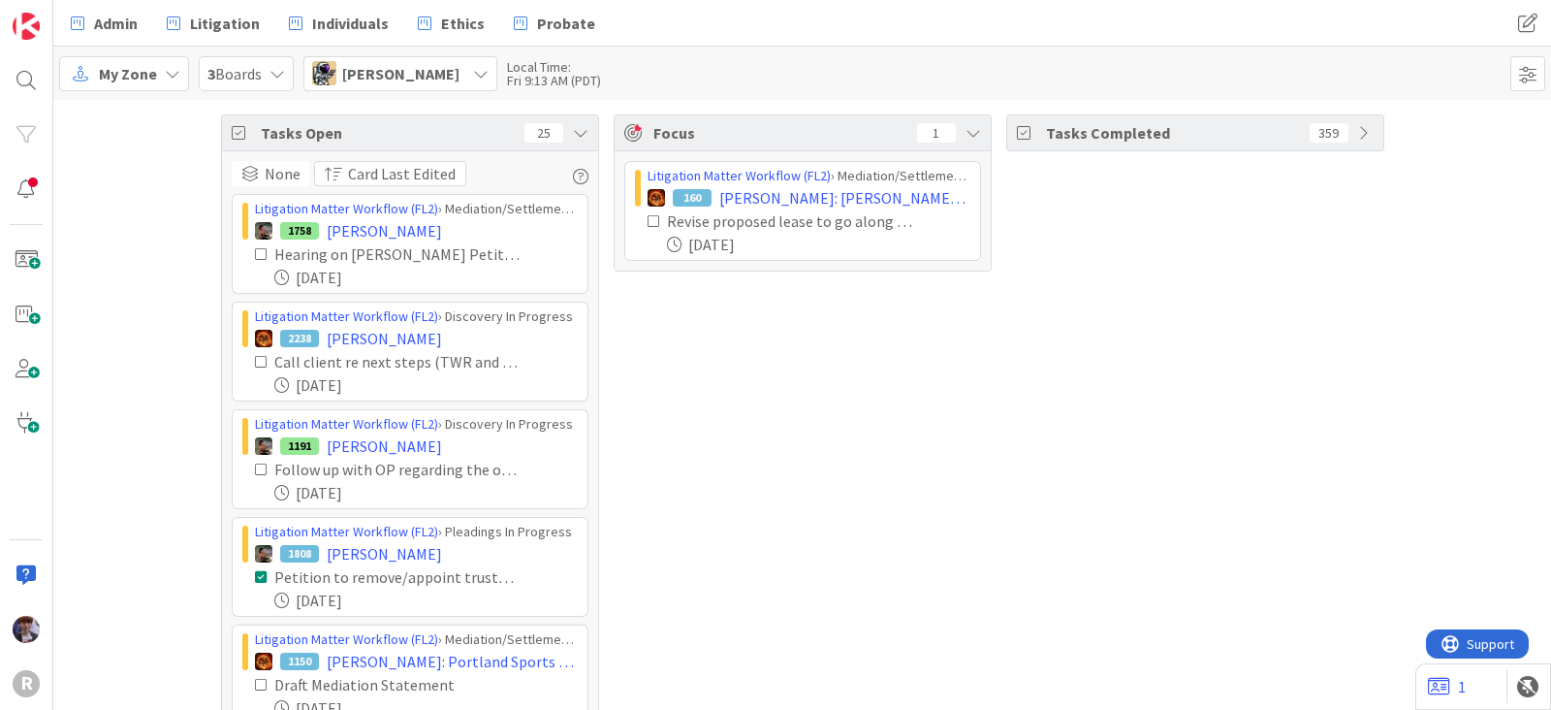
click at [575, 138] on icon at bounding box center [581, 133] width 16 height 16
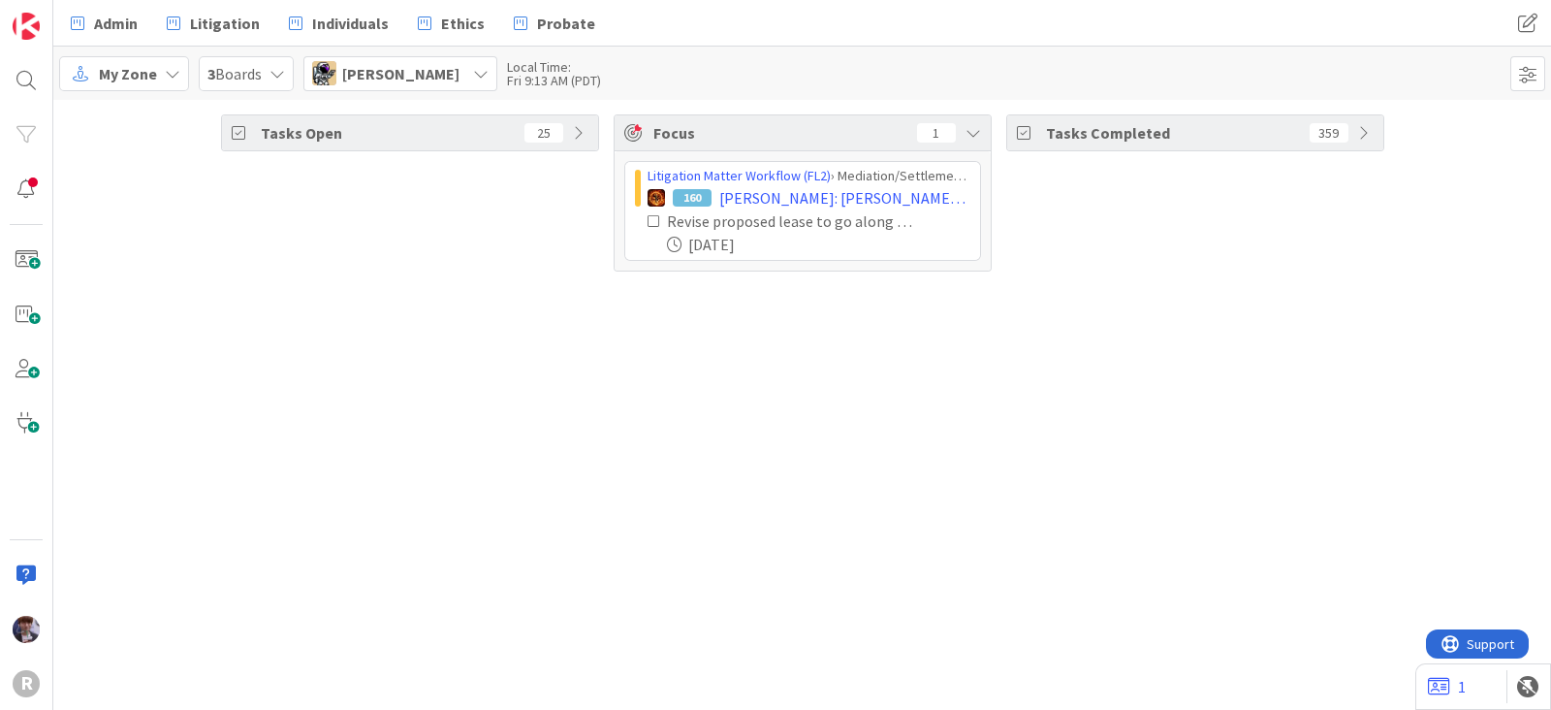
click at [473, 73] on icon at bounding box center [481, 74] width 16 height 16
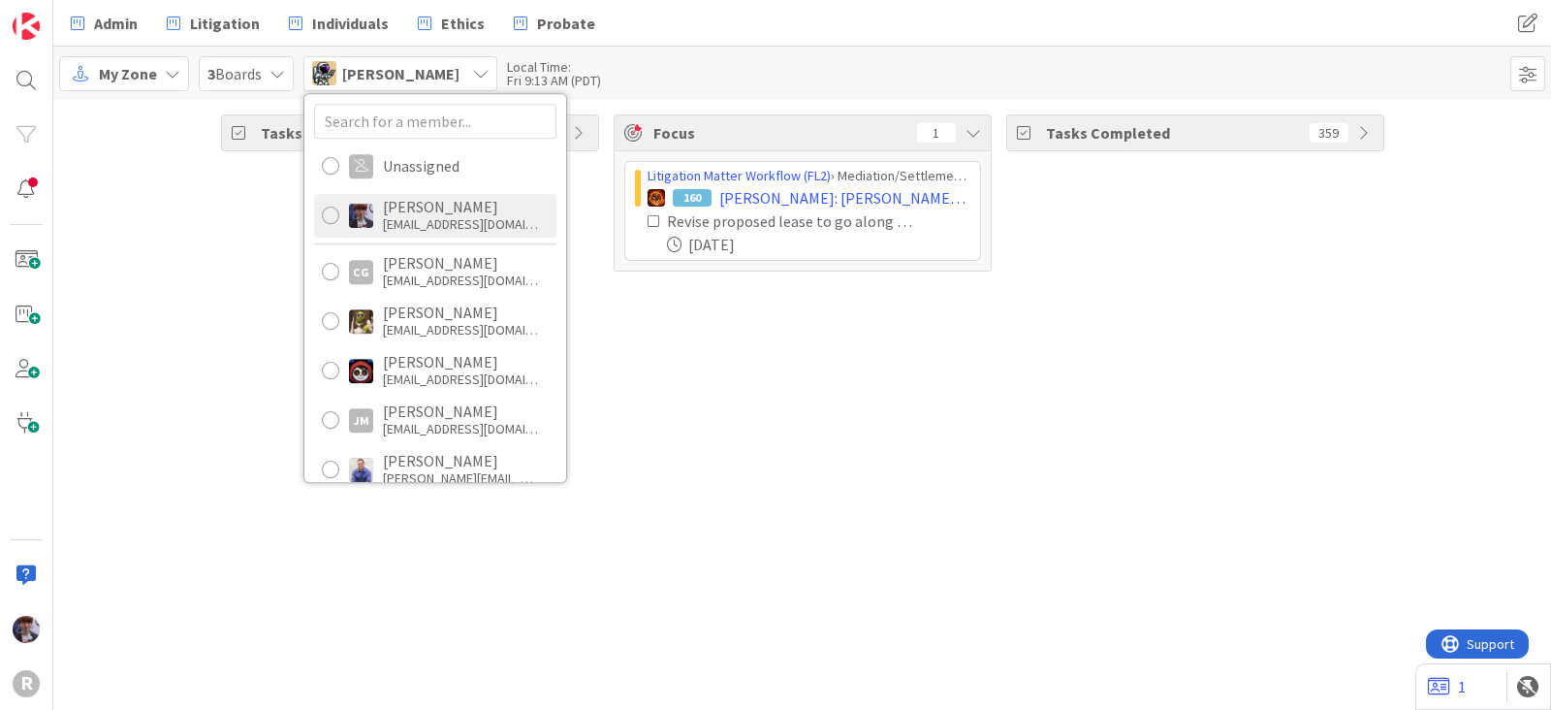
click at [395, 196] on div "Minka Laine Friesen mfriesen@reutercorbett.com" at bounding box center [435, 216] width 242 height 44
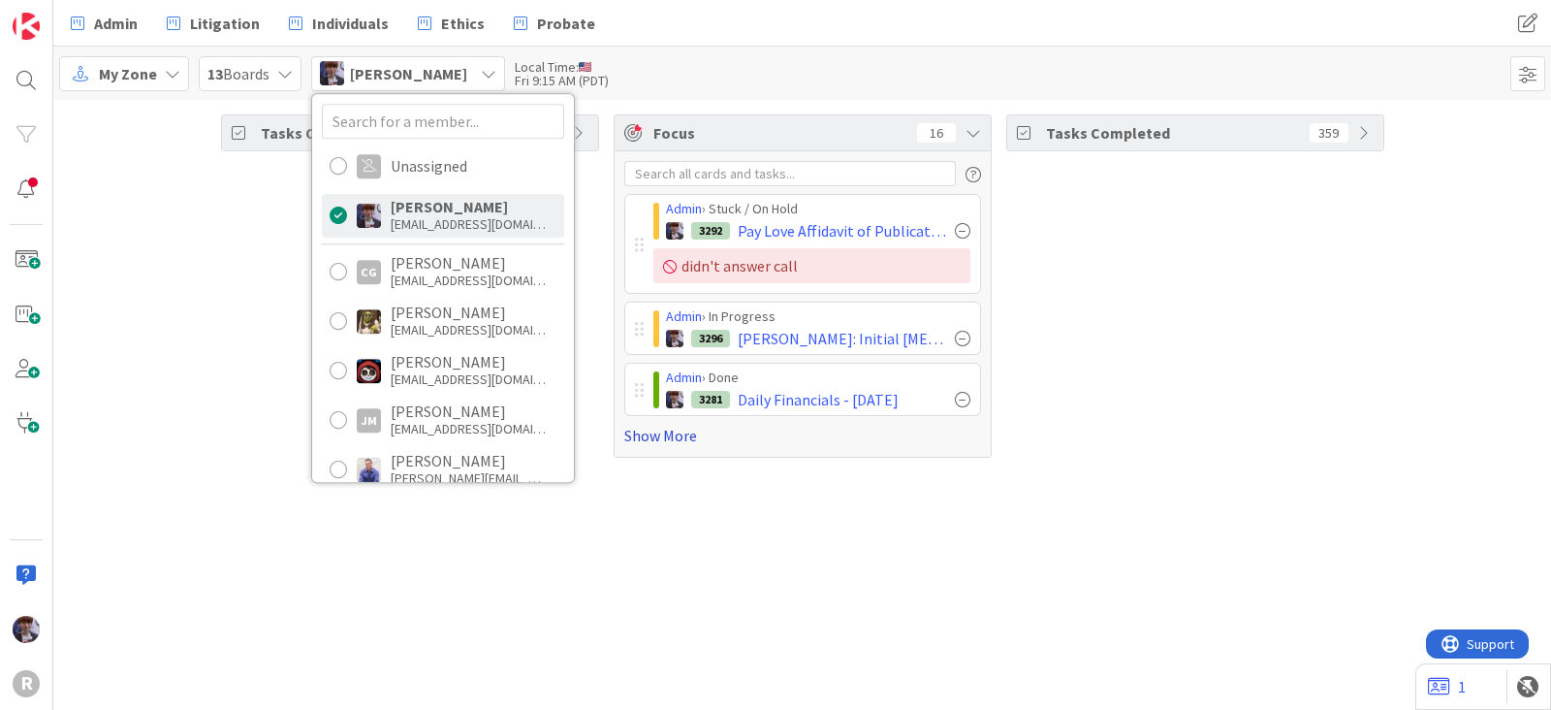
click at [659, 436] on link "Show More" at bounding box center [802, 435] width 357 height 23
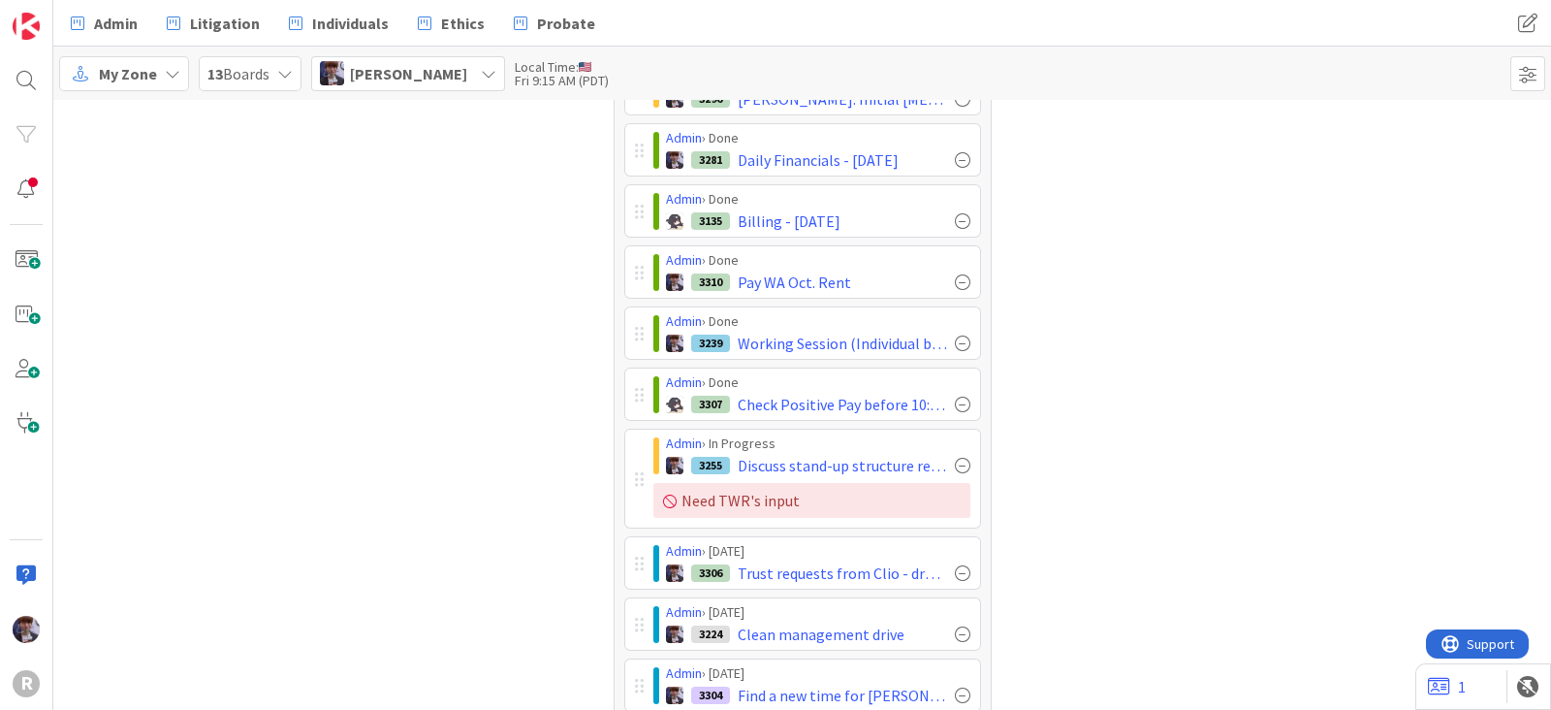
scroll to position [240, 0]
click at [1115, 362] on div "Tasks Completed 489" at bounding box center [1195, 466] width 378 height 1184
click at [434, 509] on div "Tasks Open 32" at bounding box center [410, 466] width 378 height 1184
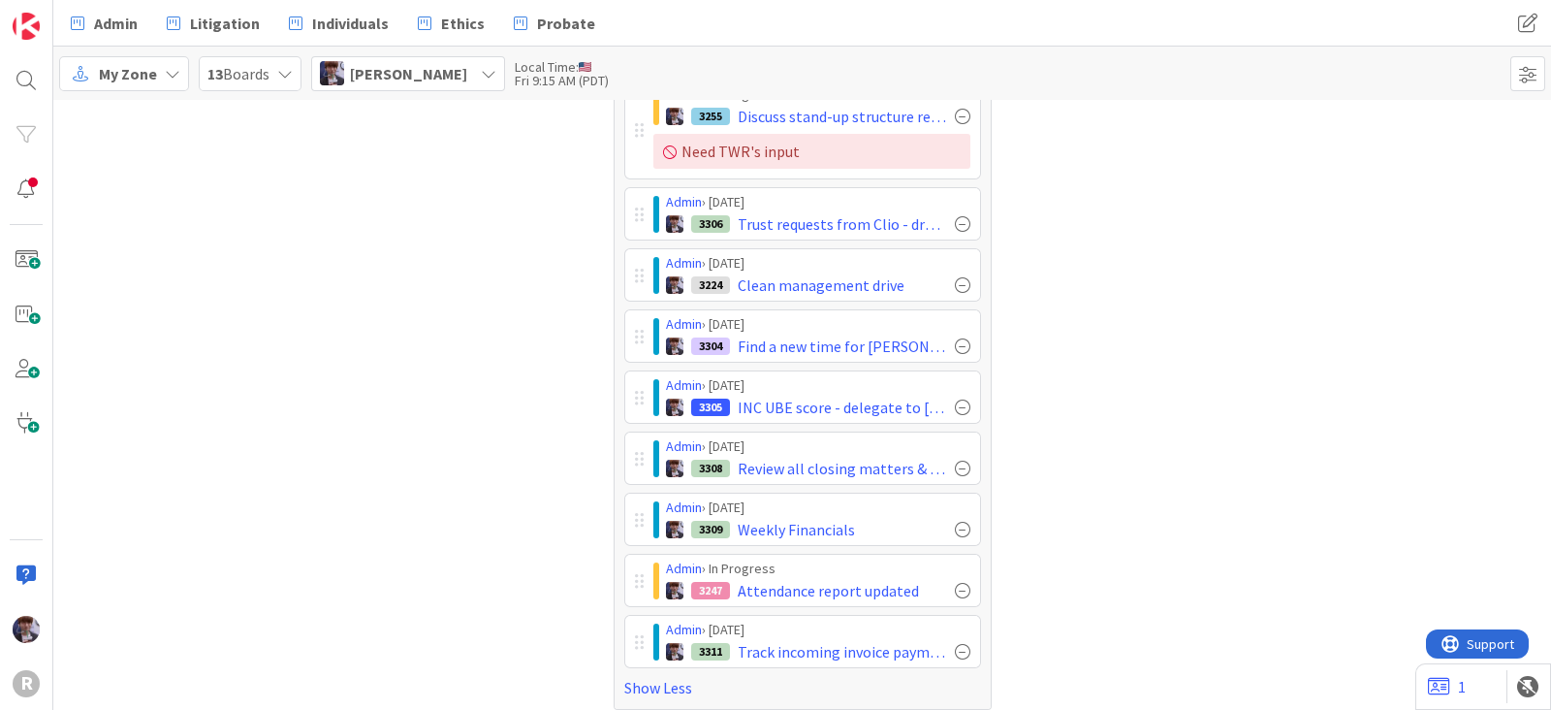
scroll to position [596, 0]
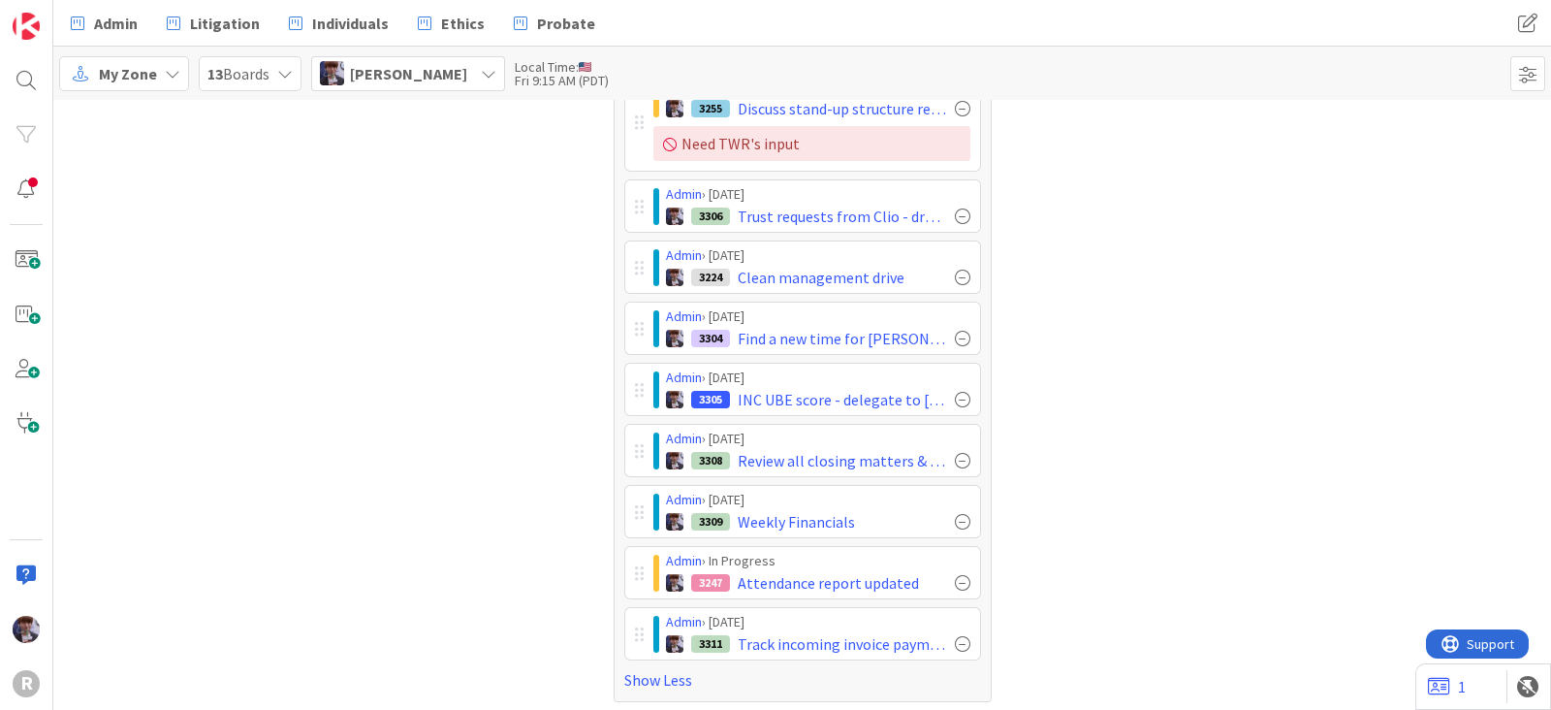
click at [1027, 492] on div "Tasks Completed 489" at bounding box center [1195, 110] width 378 height 1184
click at [1047, 463] on div "Tasks Completed 489" at bounding box center [1195, 110] width 378 height 1184
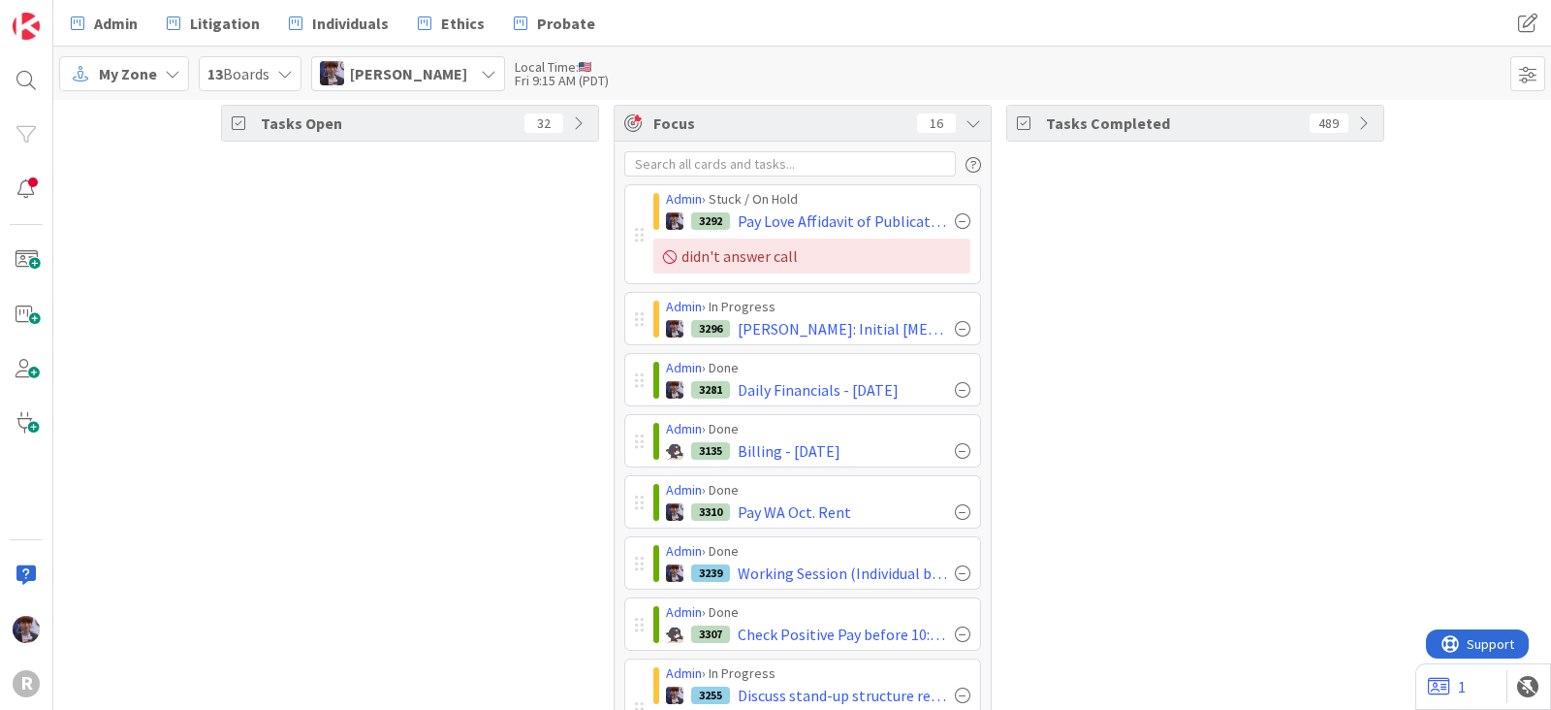
scroll to position [0, 0]
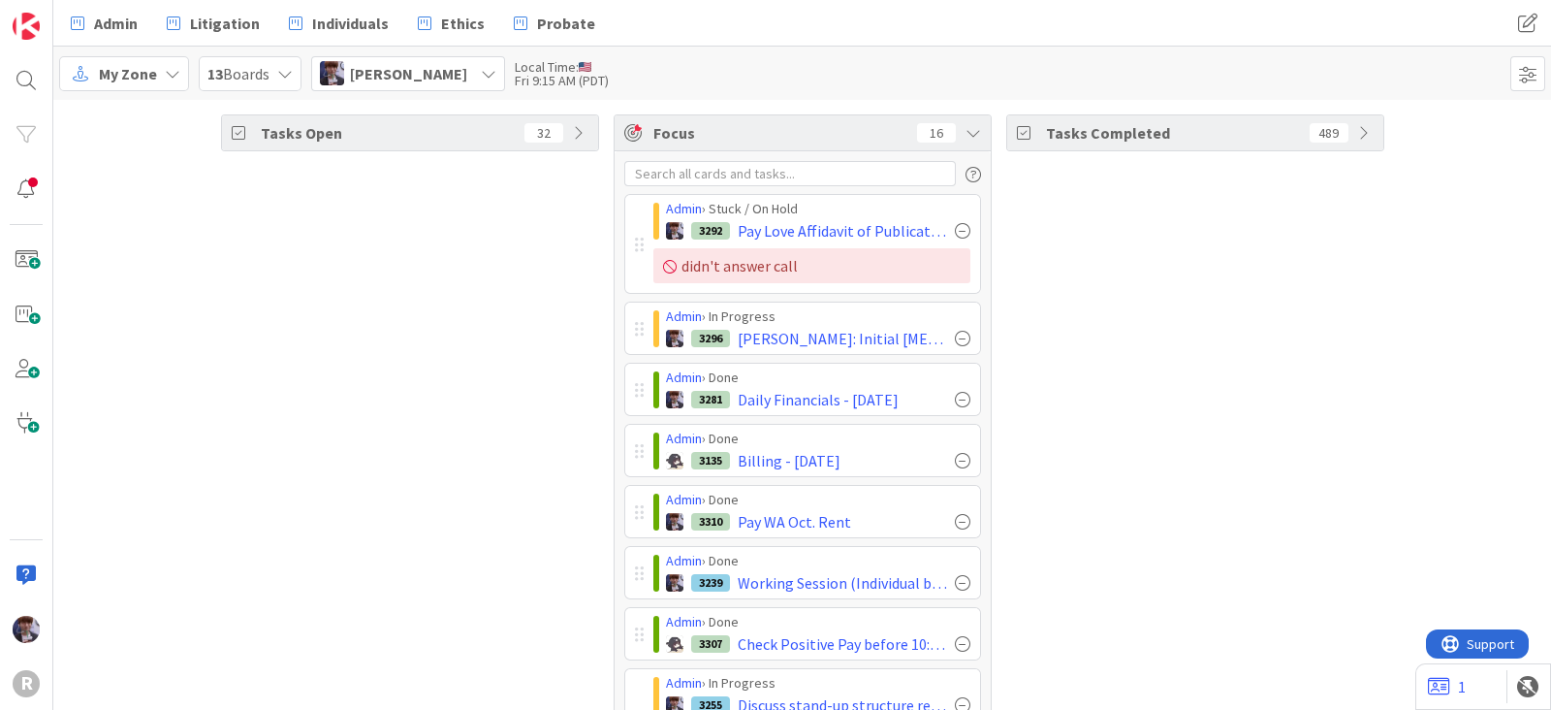
click at [1034, 588] on div "Tasks Completed 489" at bounding box center [1195, 706] width 378 height 1184
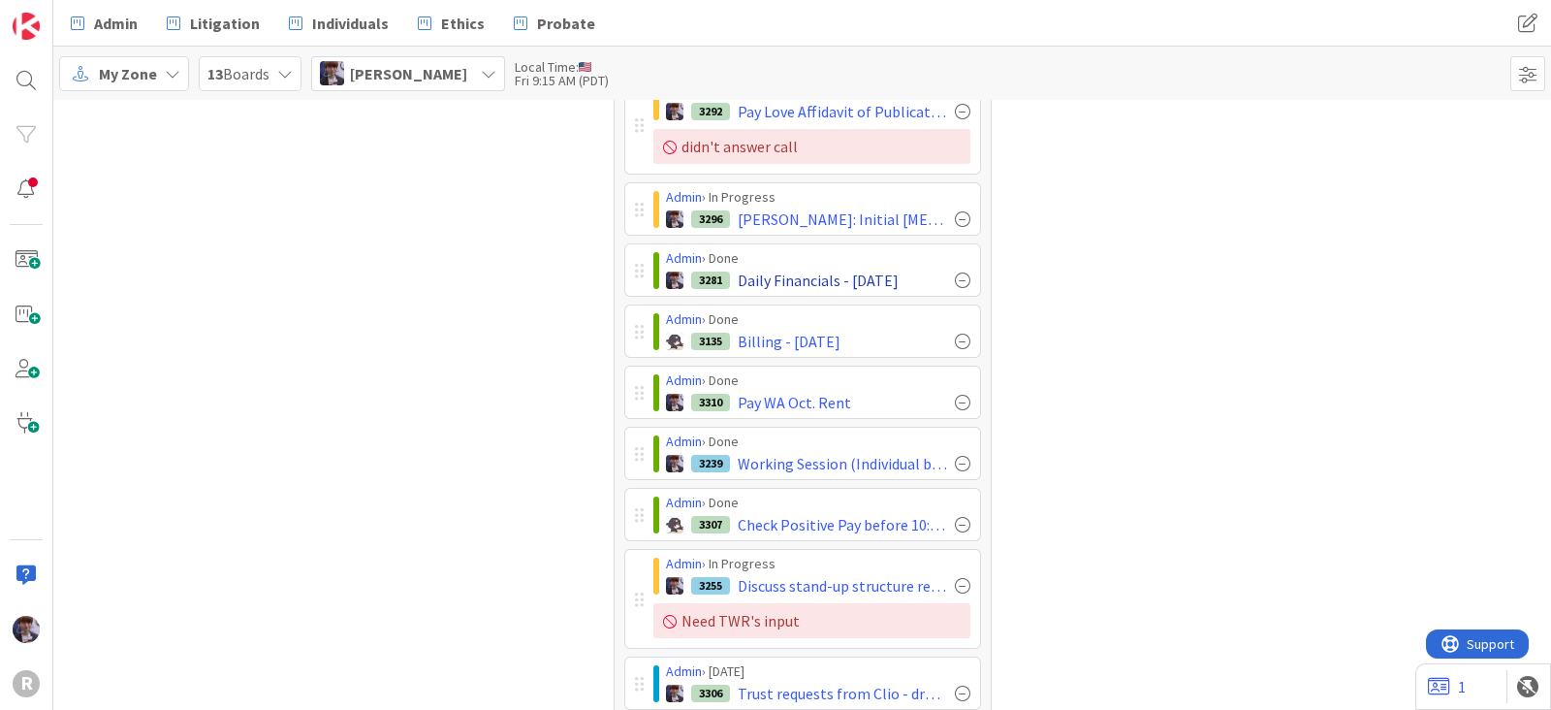
scroll to position [120, 0]
click at [957, 281] on div at bounding box center [963, 279] width 16 height 16
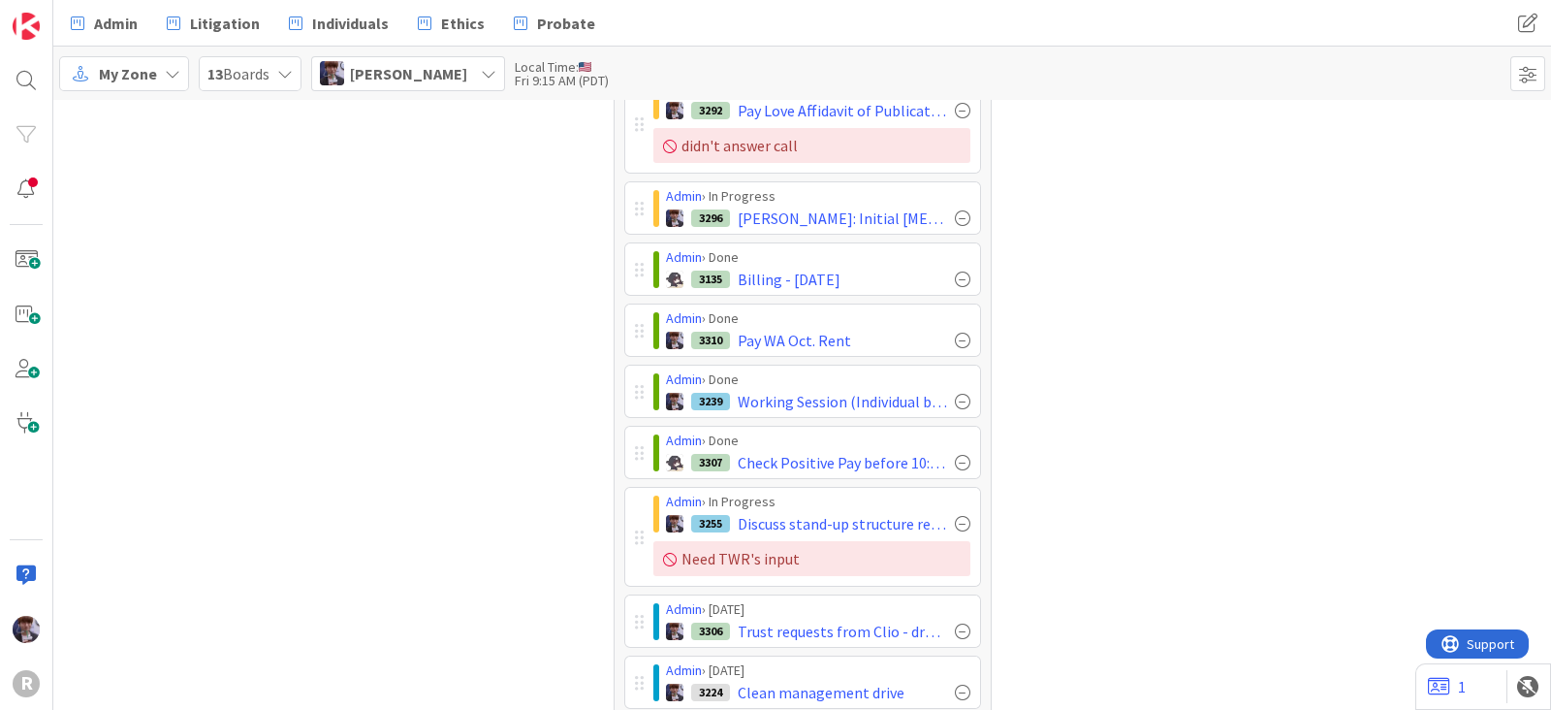
click at [957, 281] on div at bounding box center [963, 279] width 16 height 16
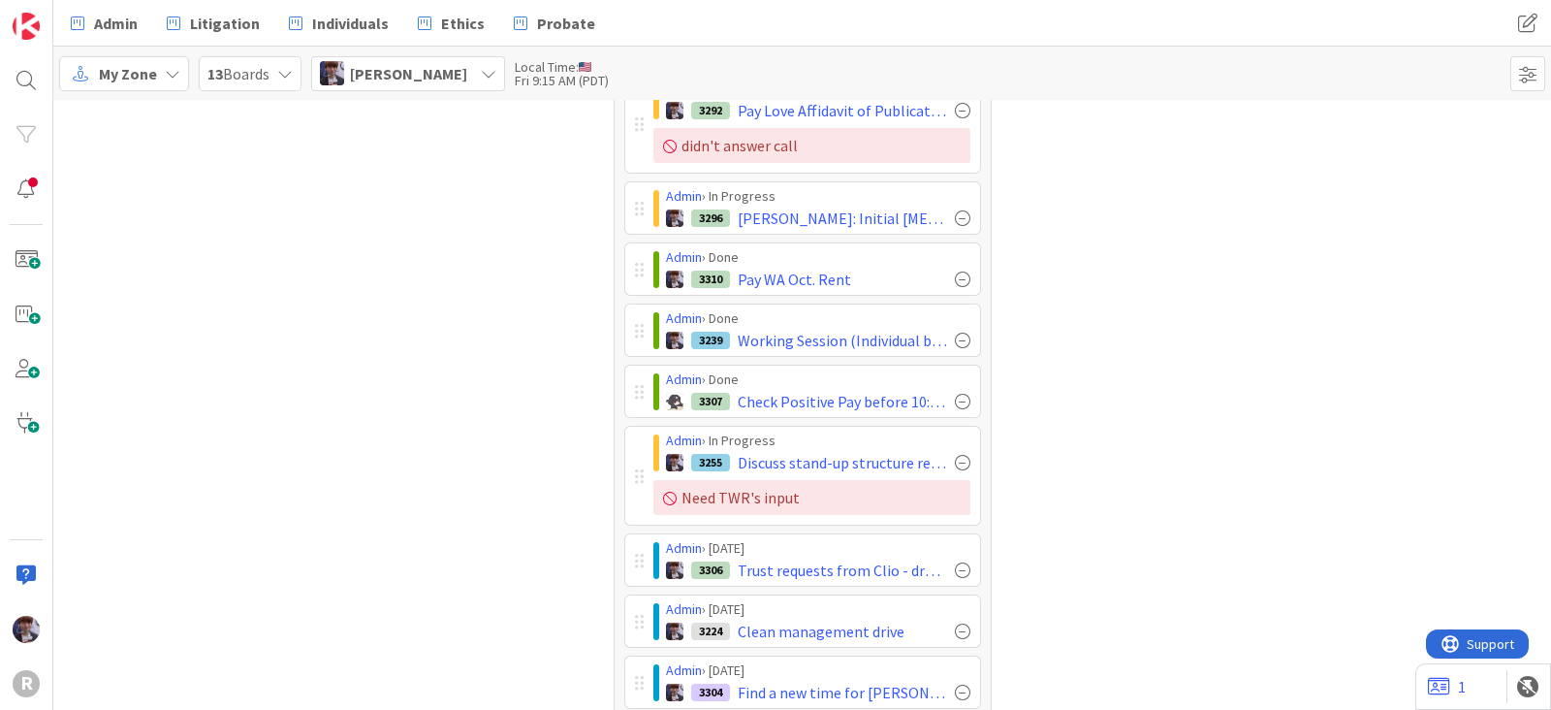
click at [957, 281] on div at bounding box center [963, 279] width 16 height 16
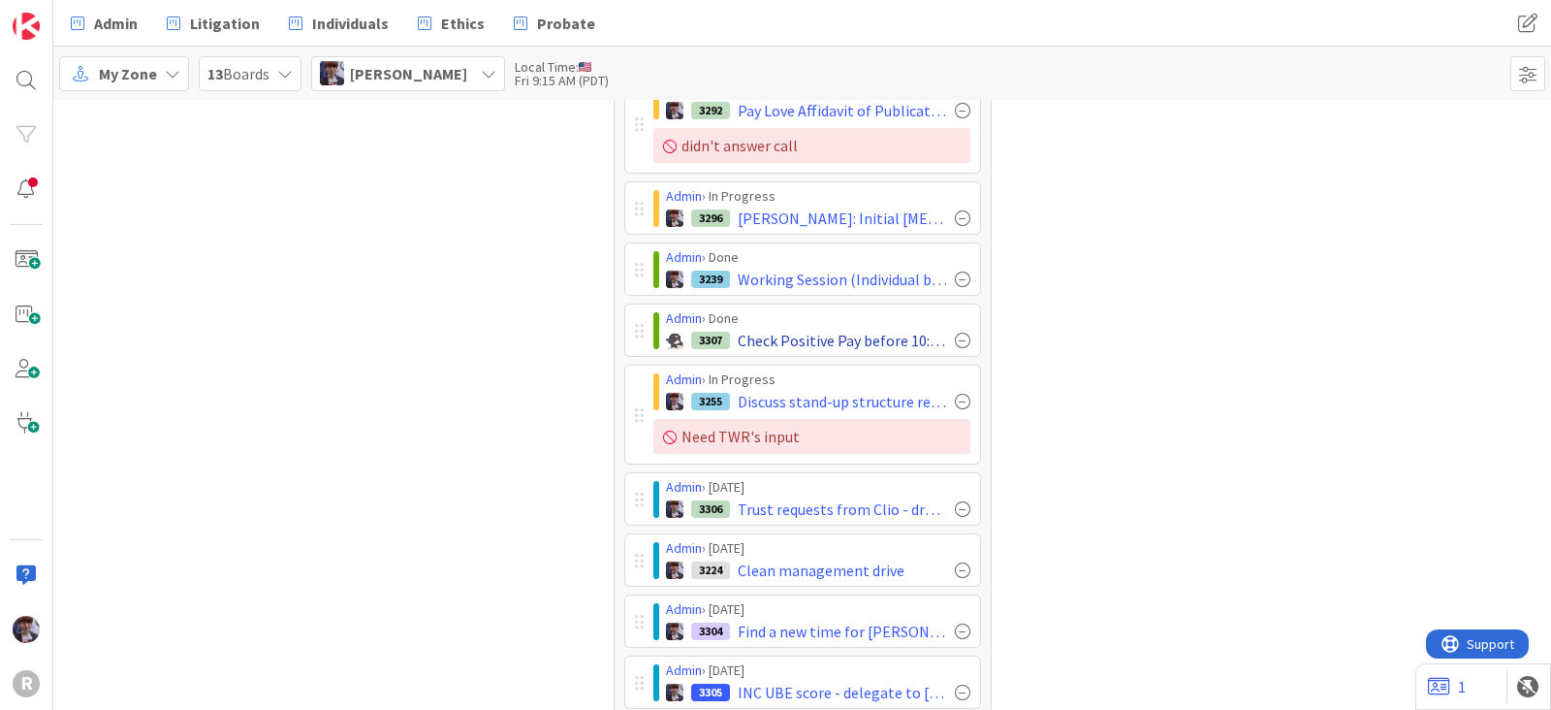
click at [955, 336] on div at bounding box center [963, 341] width 16 height 16
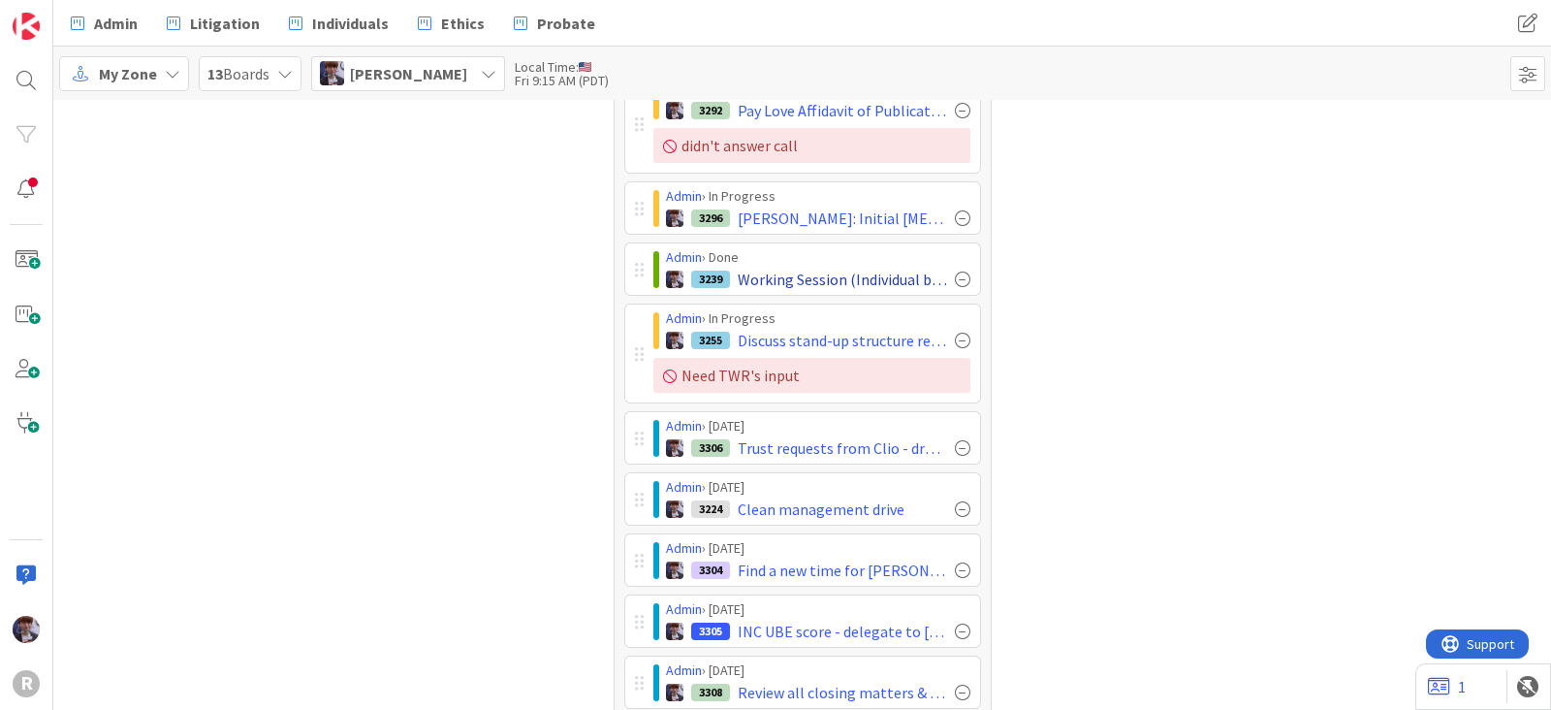
click at [955, 275] on div at bounding box center [963, 279] width 16 height 16
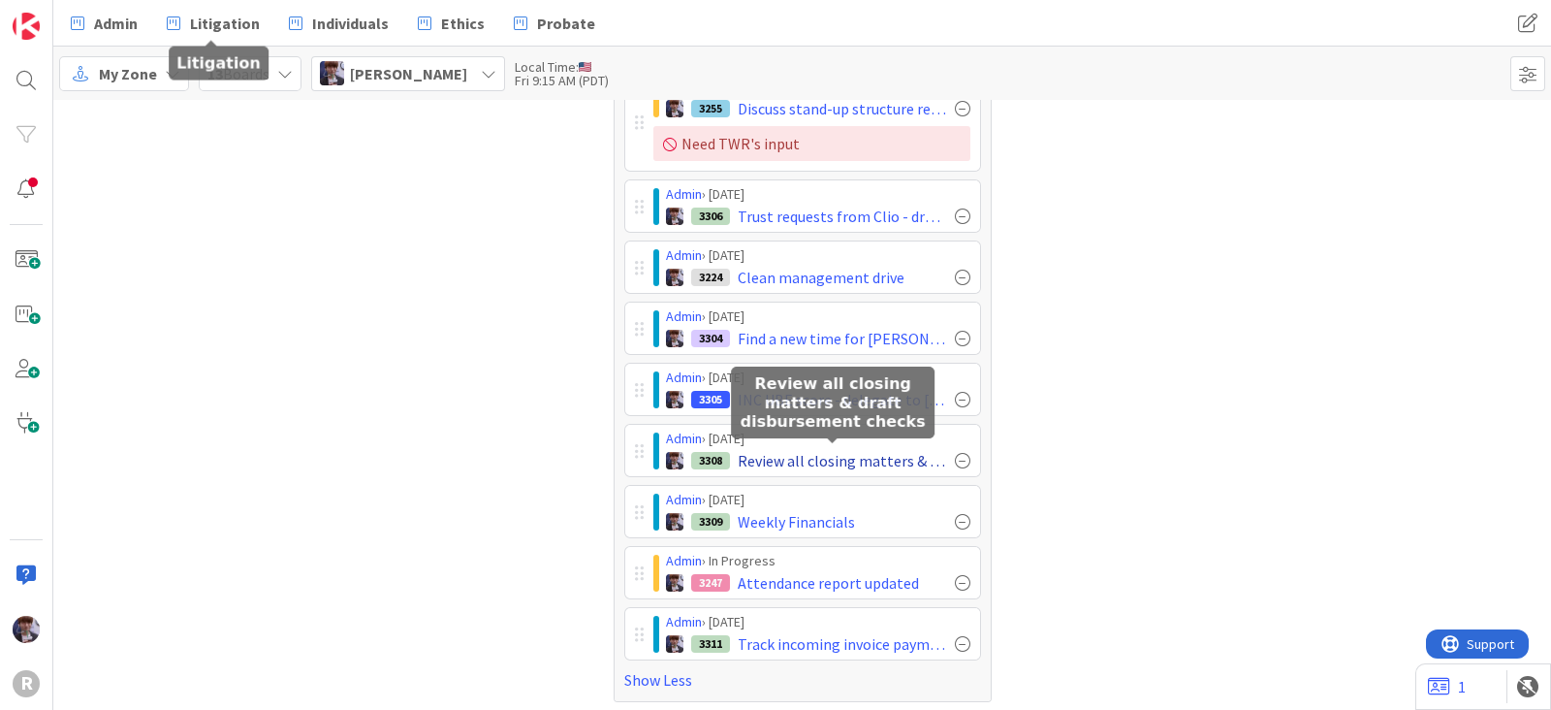
scroll to position [293, 0]
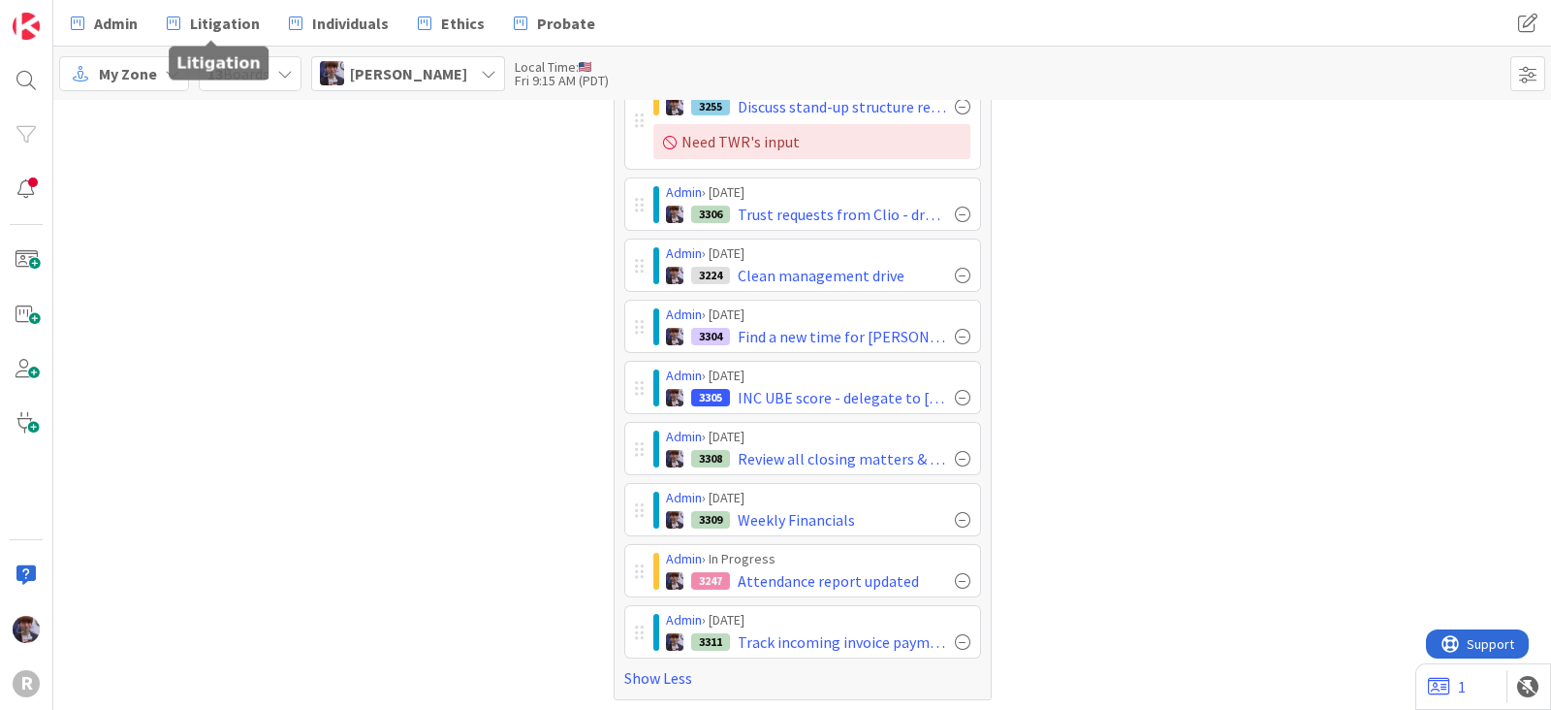
click at [1041, 312] on div "Tasks Completed 489" at bounding box center [1195, 261] width 378 height 878
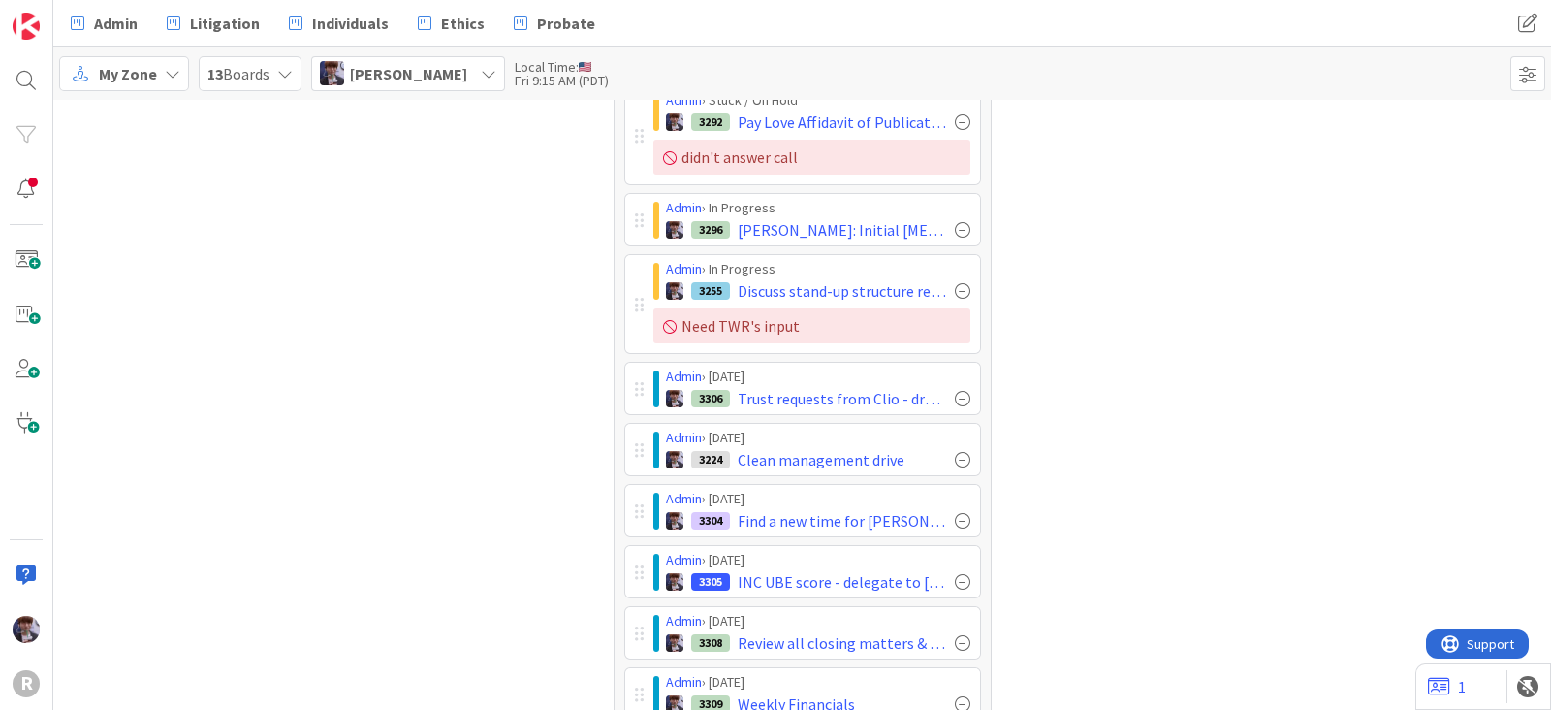
scroll to position [0, 0]
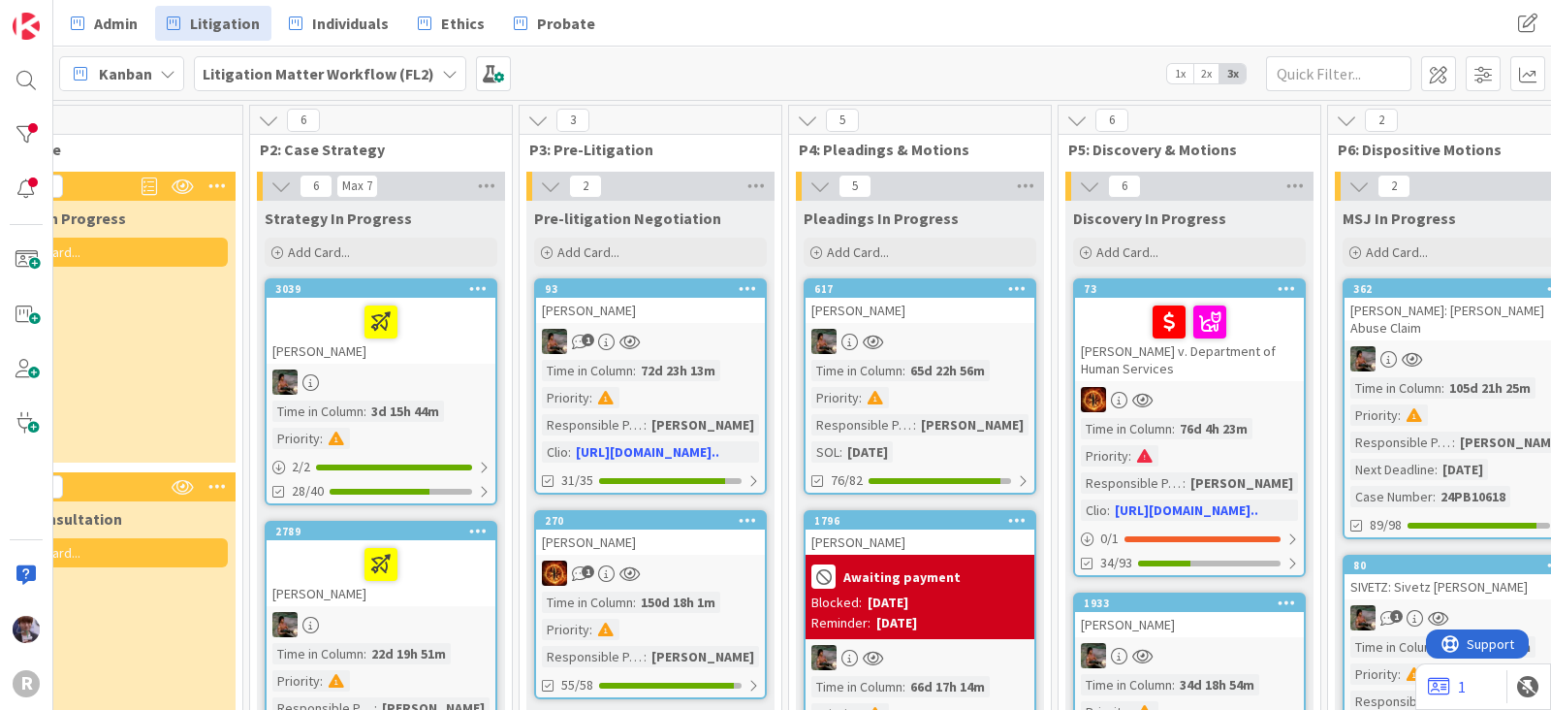
scroll to position [0, 351]
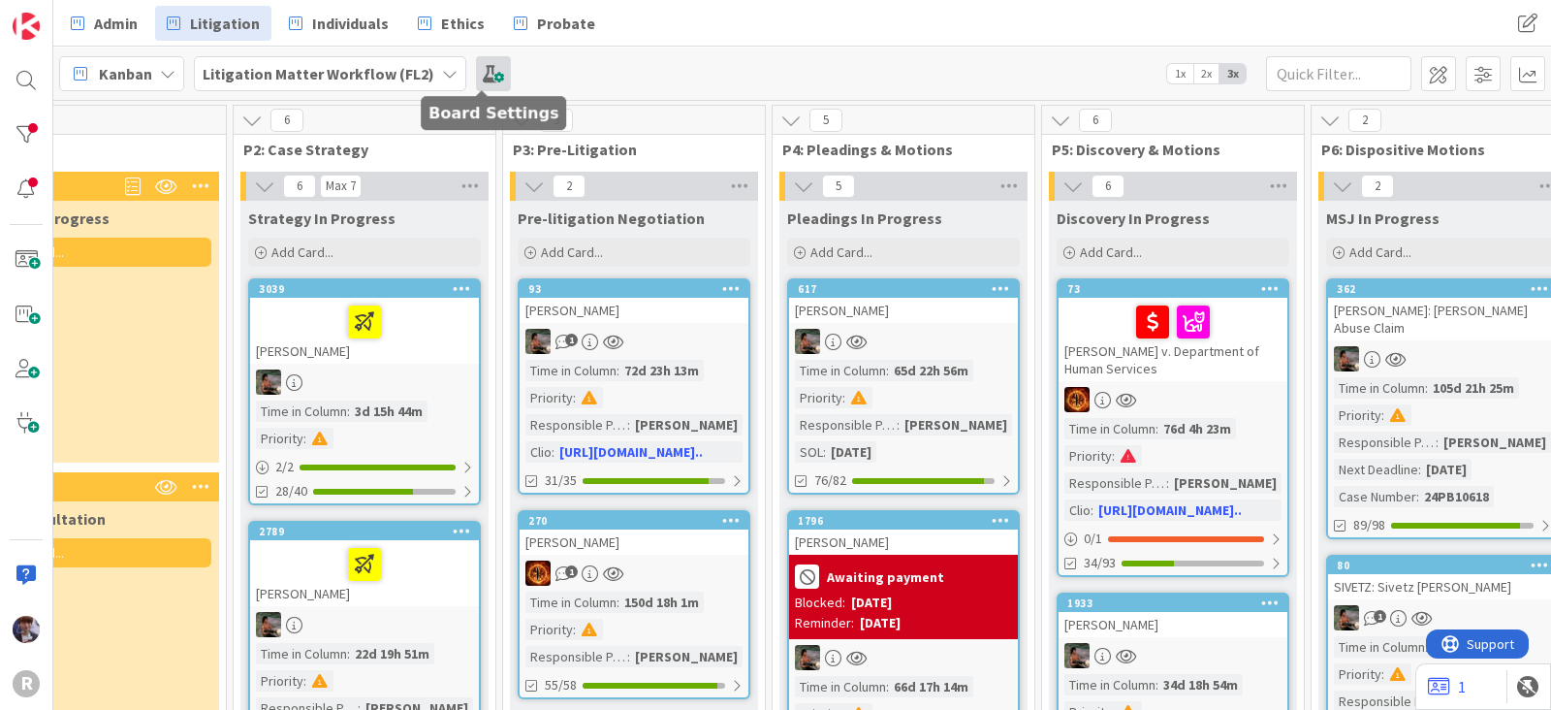
click at [486, 71] on span at bounding box center [493, 73] width 35 height 35
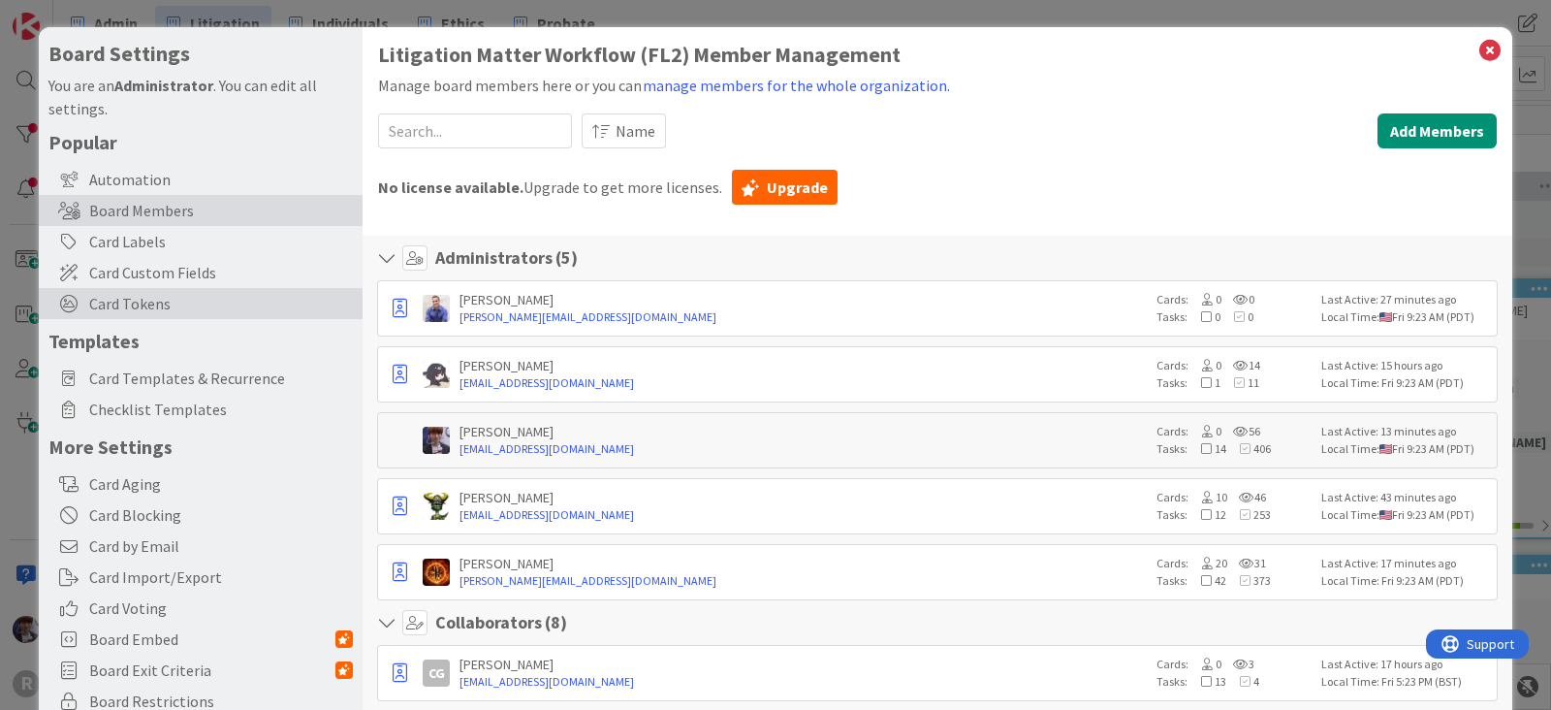
click at [161, 308] on span "Card Tokens" at bounding box center [221, 303] width 264 height 23
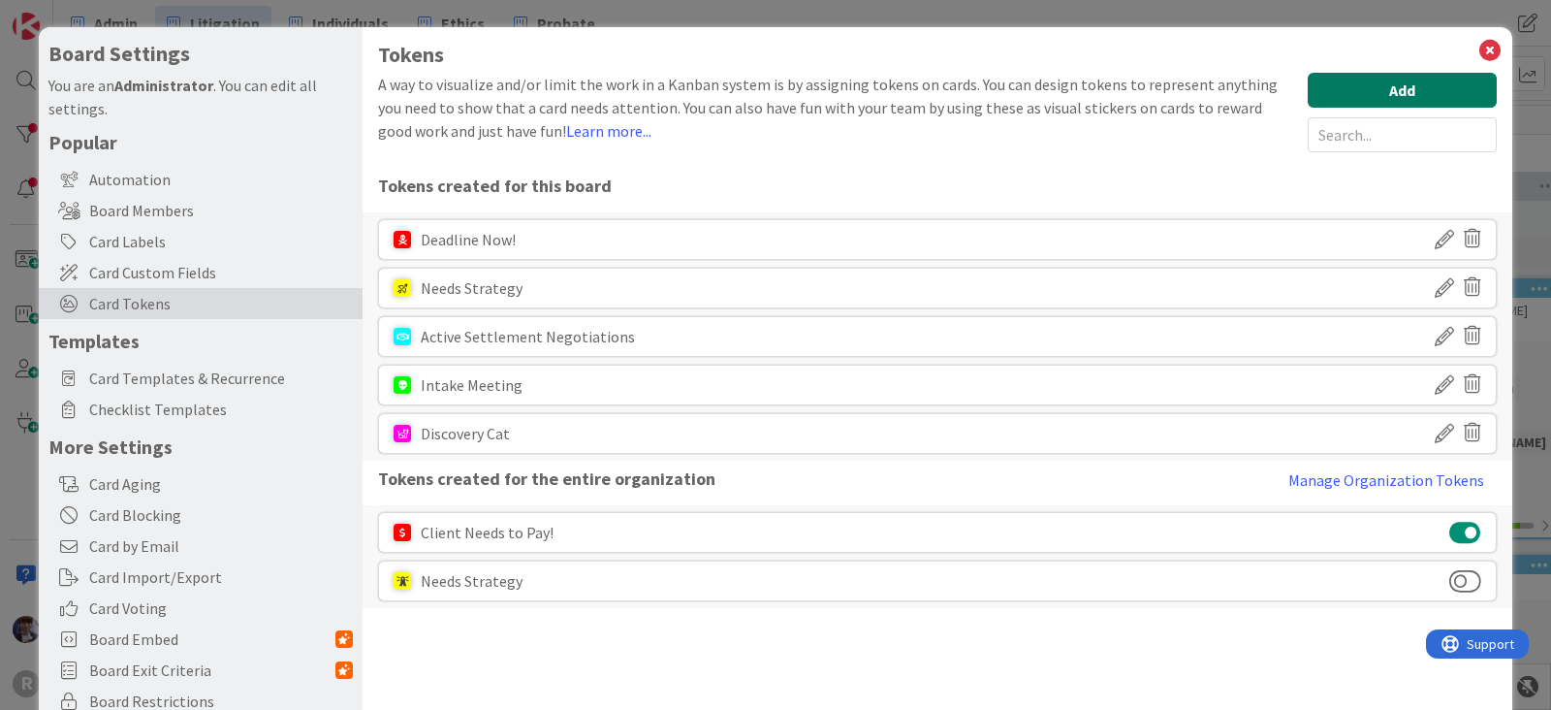
click at [1355, 84] on button "Add" at bounding box center [1402, 90] width 189 height 35
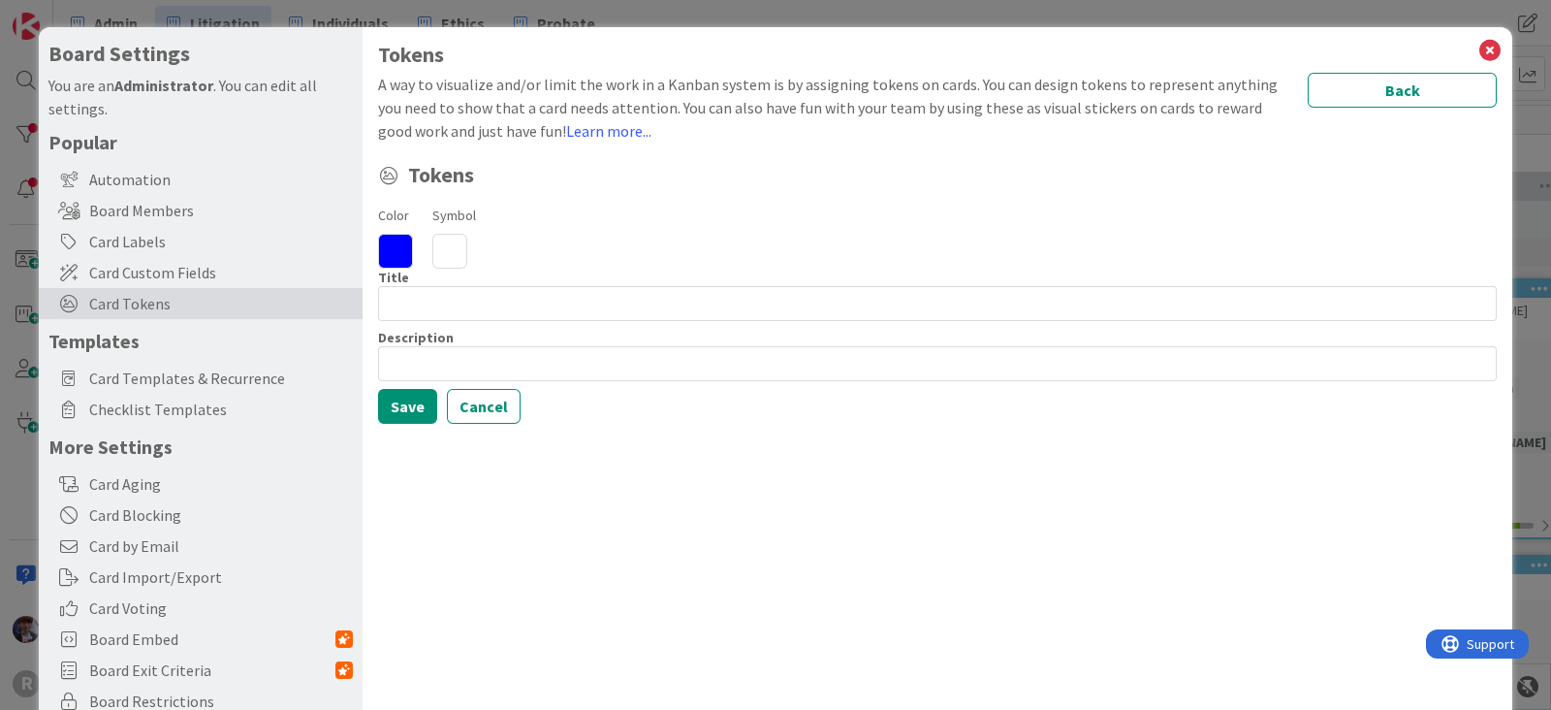
click at [436, 244] on icon at bounding box center [449, 251] width 35 height 35
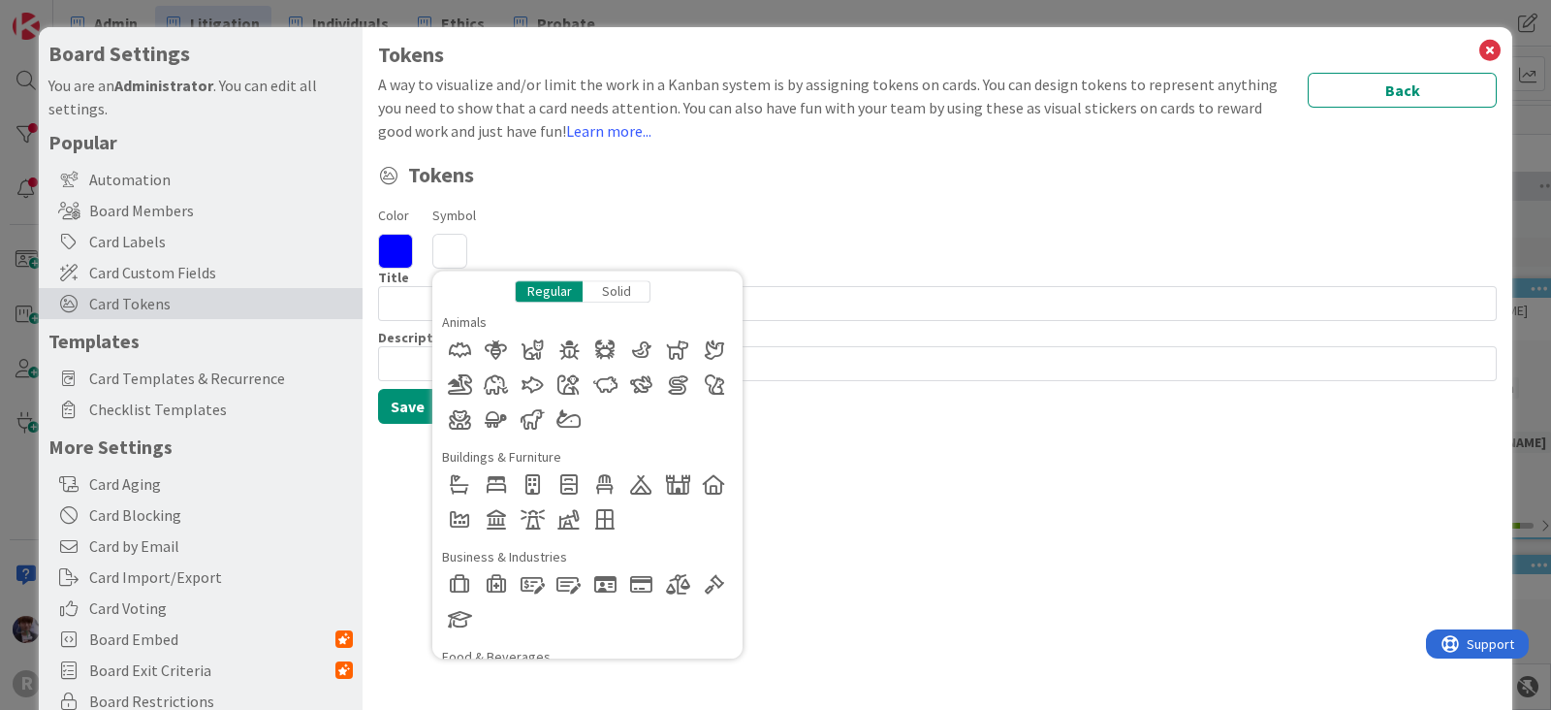
click at [618, 292] on div "Solid" at bounding box center [617, 291] width 68 height 22
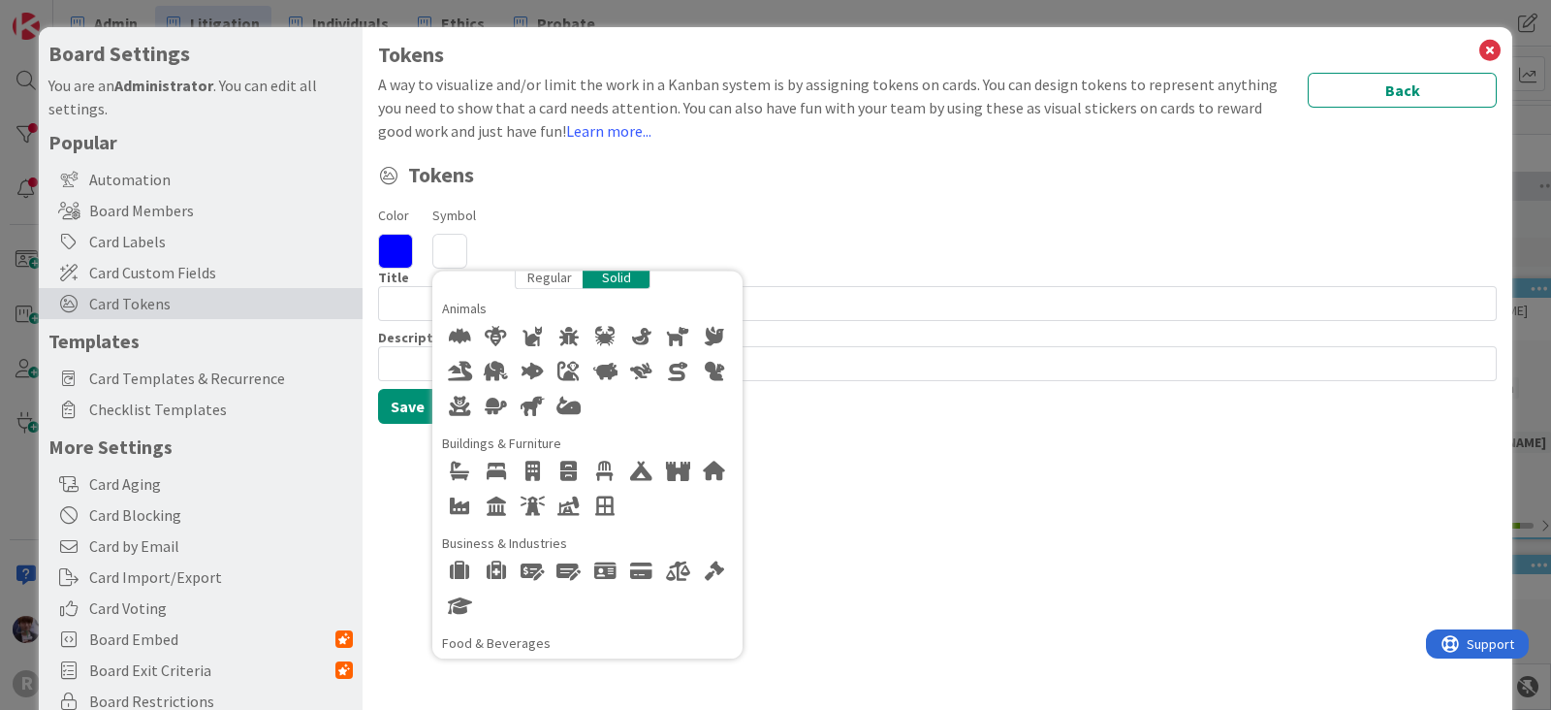
scroll to position [0, 0]
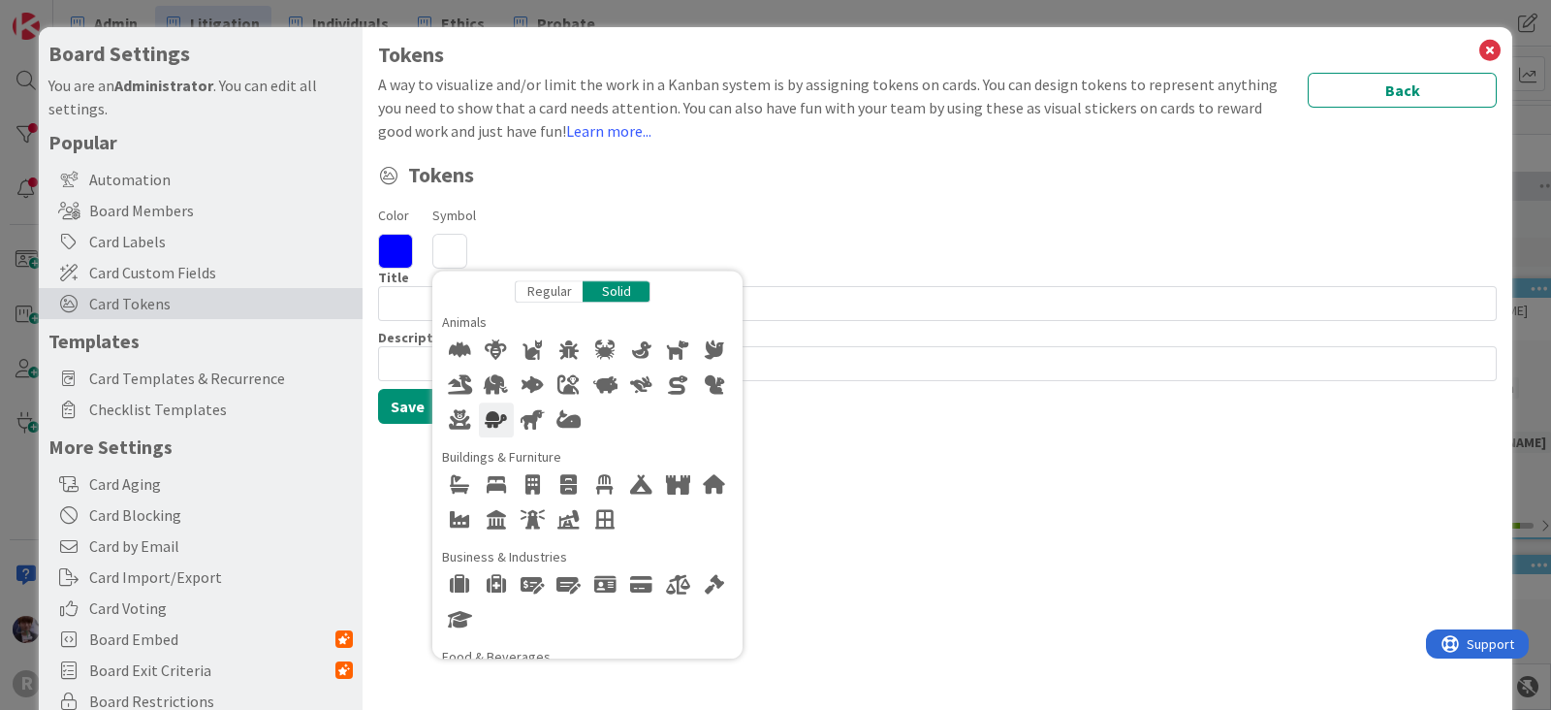
click at [495, 425] on div at bounding box center [496, 419] width 35 height 35
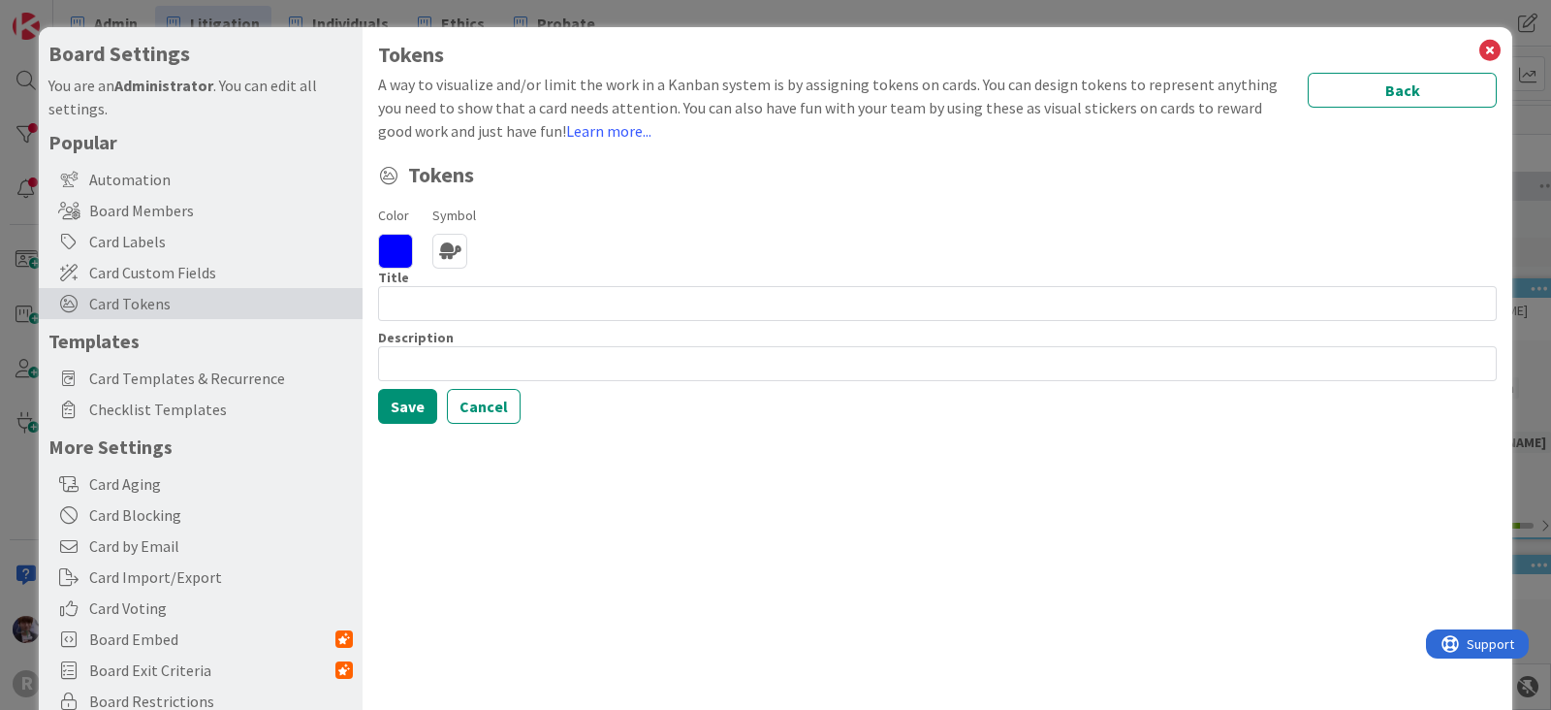
click at [400, 262] on icon at bounding box center [395, 251] width 35 height 35
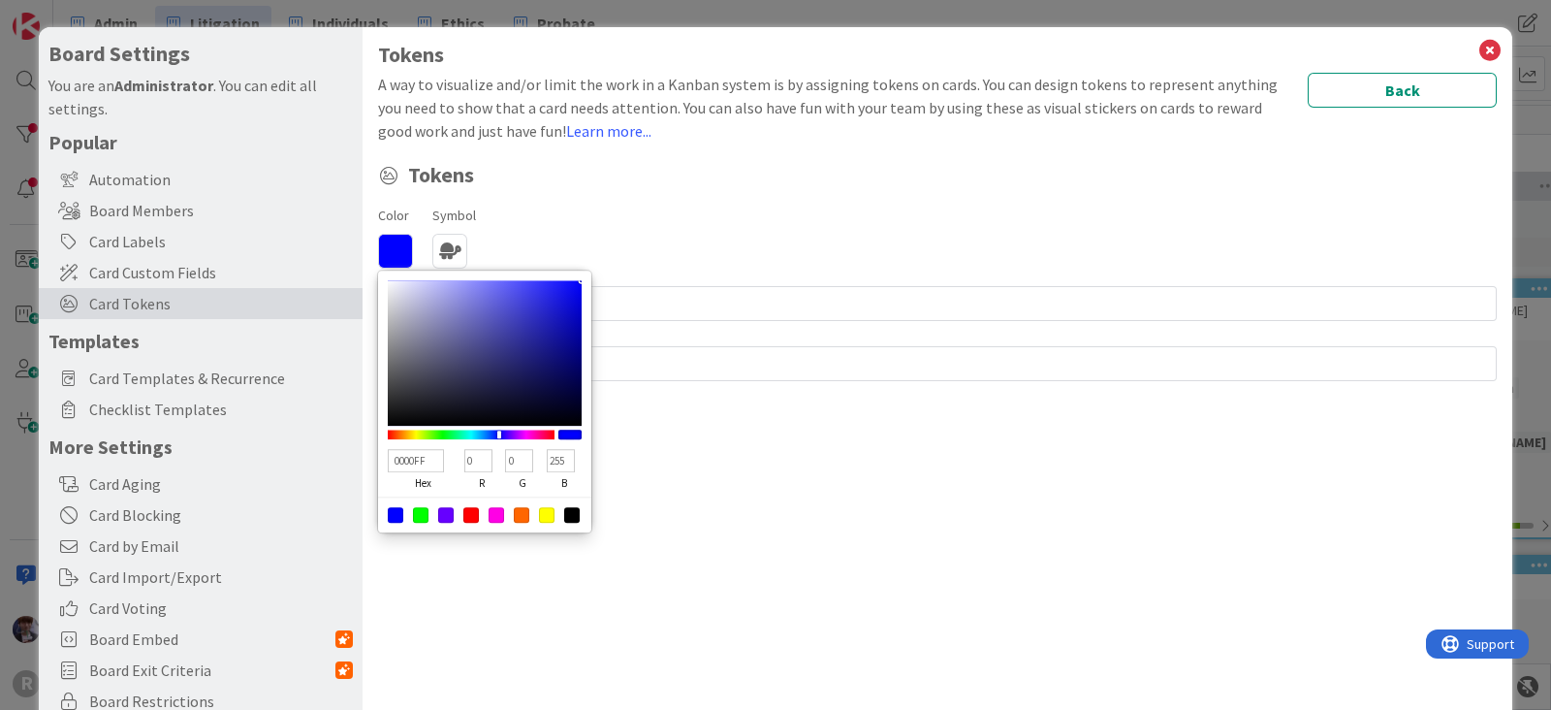
click at [451, 427] on div at bounding box center [471, 434] width 167 height 17
type input "07FF00"
type input "7"
type input "255"
type input "0"
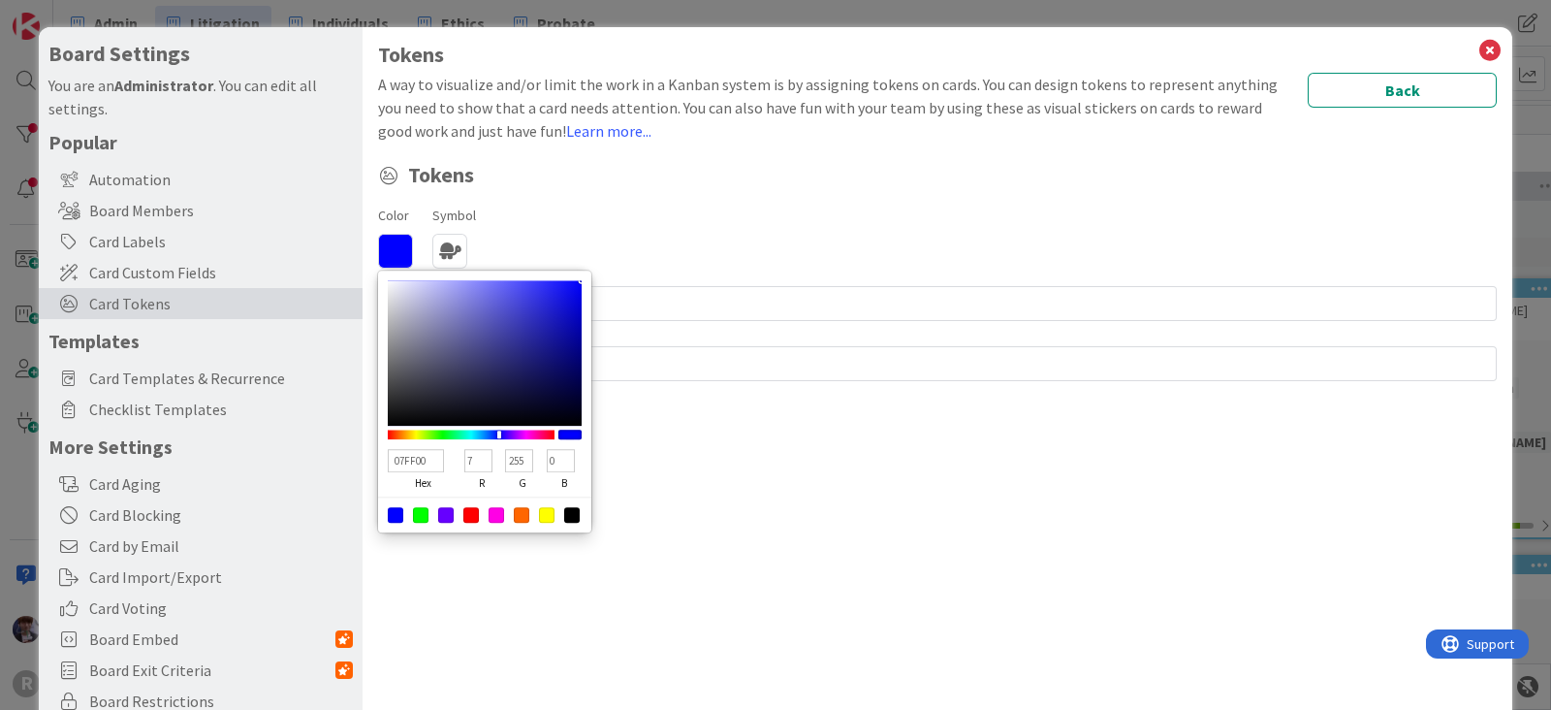
click at [442, 433] on div at bounding box center [471, 434] width 167 height 10
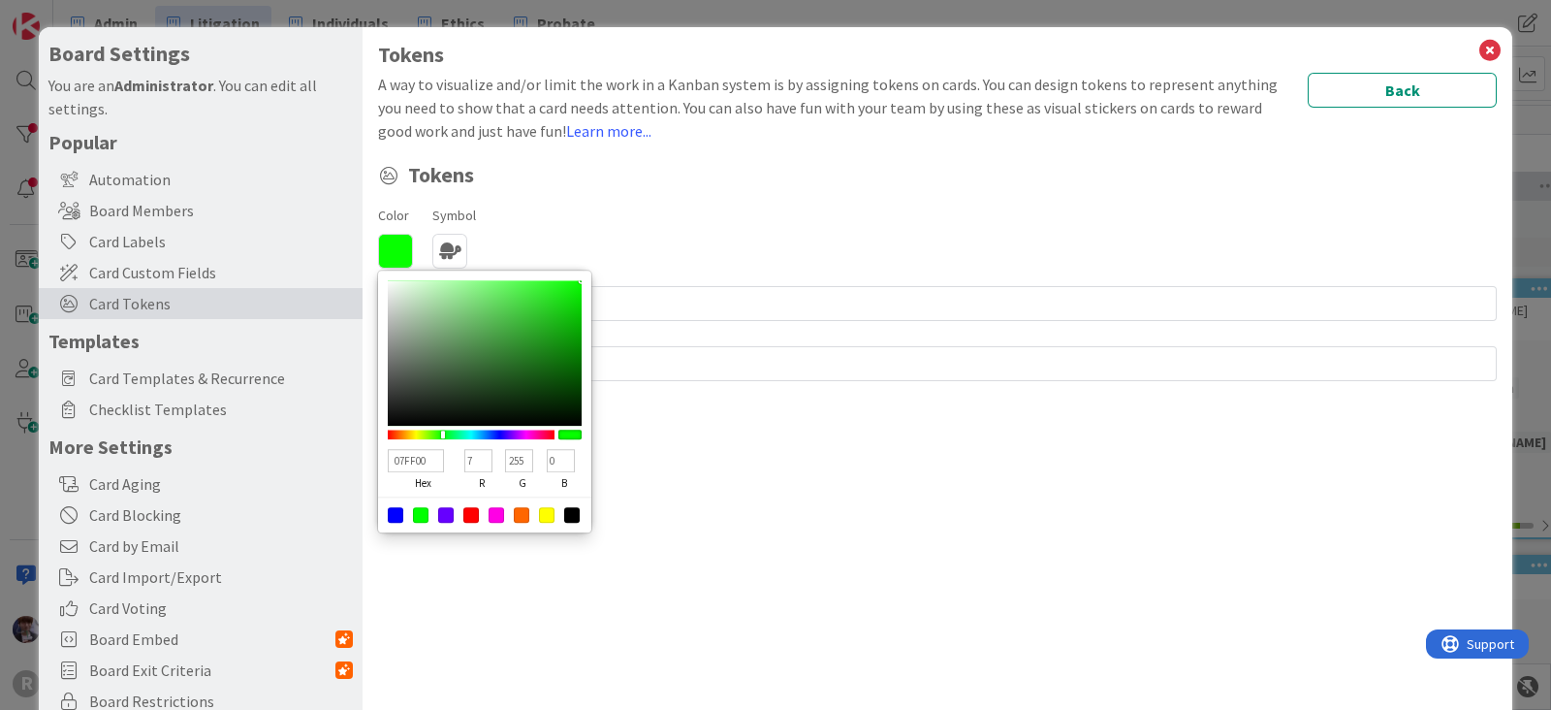
type input "00FF37"
type input "0"
type input "55"
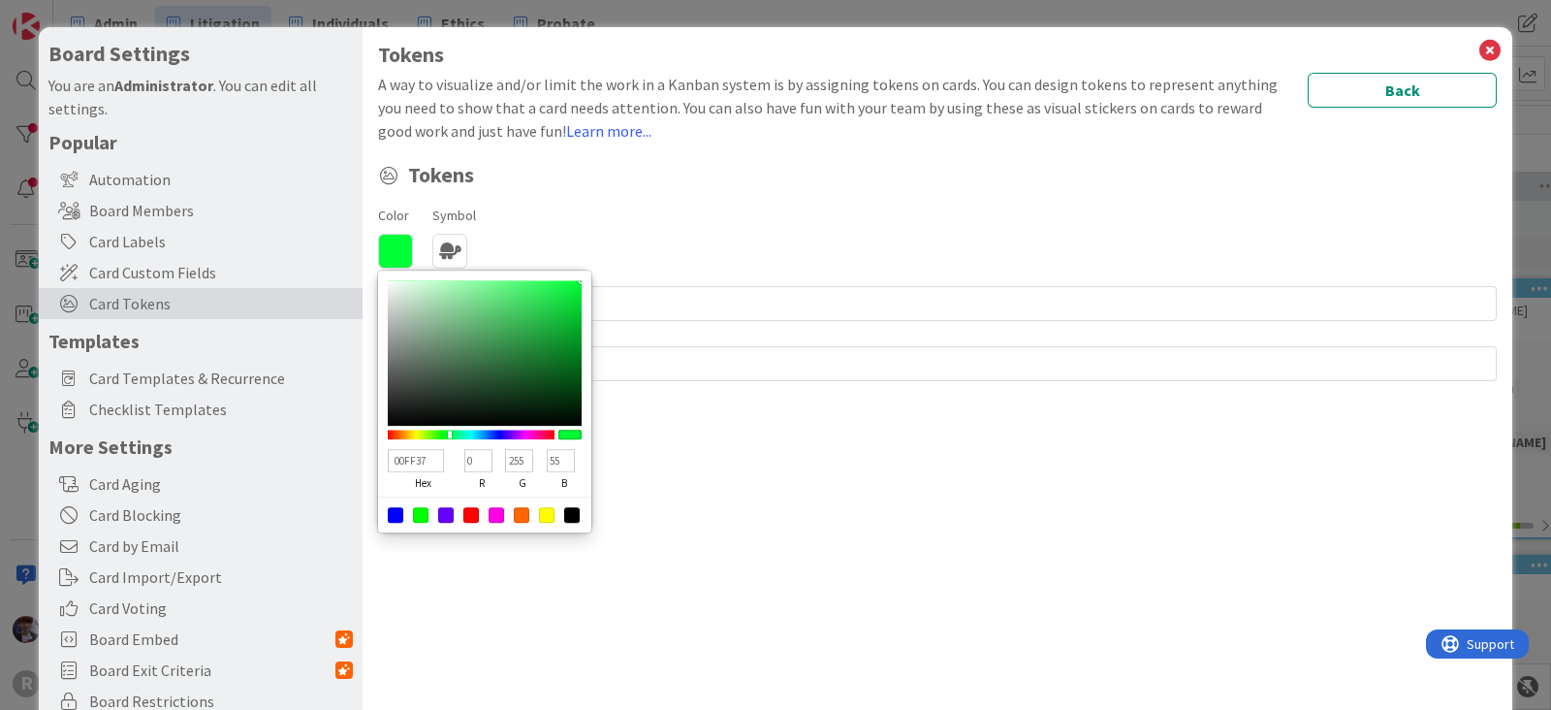
click at [449, 431] on div at bounding box center [471, 434] width 167 height 10
type input "00FF7E"
type input "126"
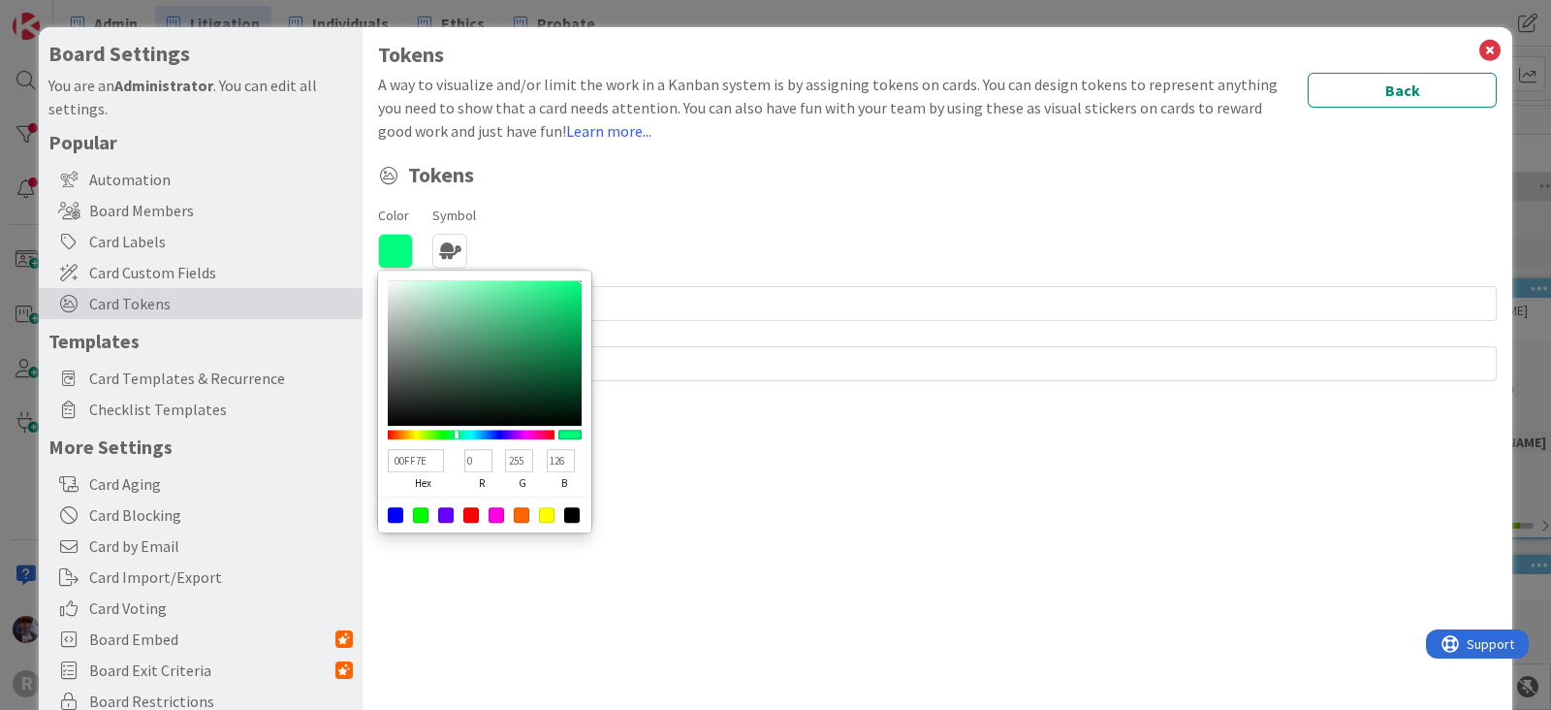
click at [457, 437] on div at bounding box center [471, 434] width 167 height 10
drag, startPoint x: 449, startPoint y: 438, endPoint x: 434, endPoint y: 439, distance: 14.6
click at [434, 439] on div at bounding box center [471, 434] width 167 height 17
type input "84FF00"
type input "132"
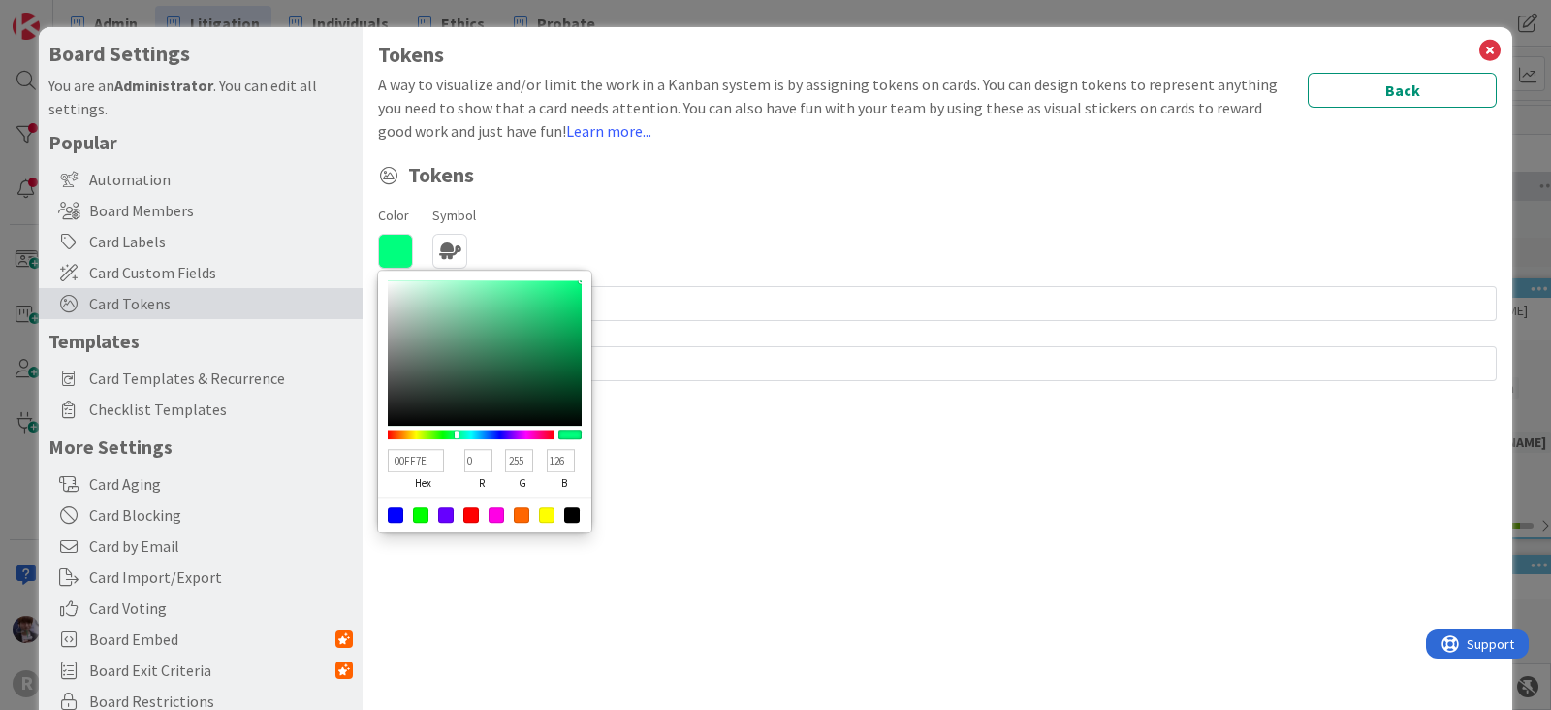
type input "0"
click at [429, 434] on div at bounding box center [471, 434] width 167 height 10
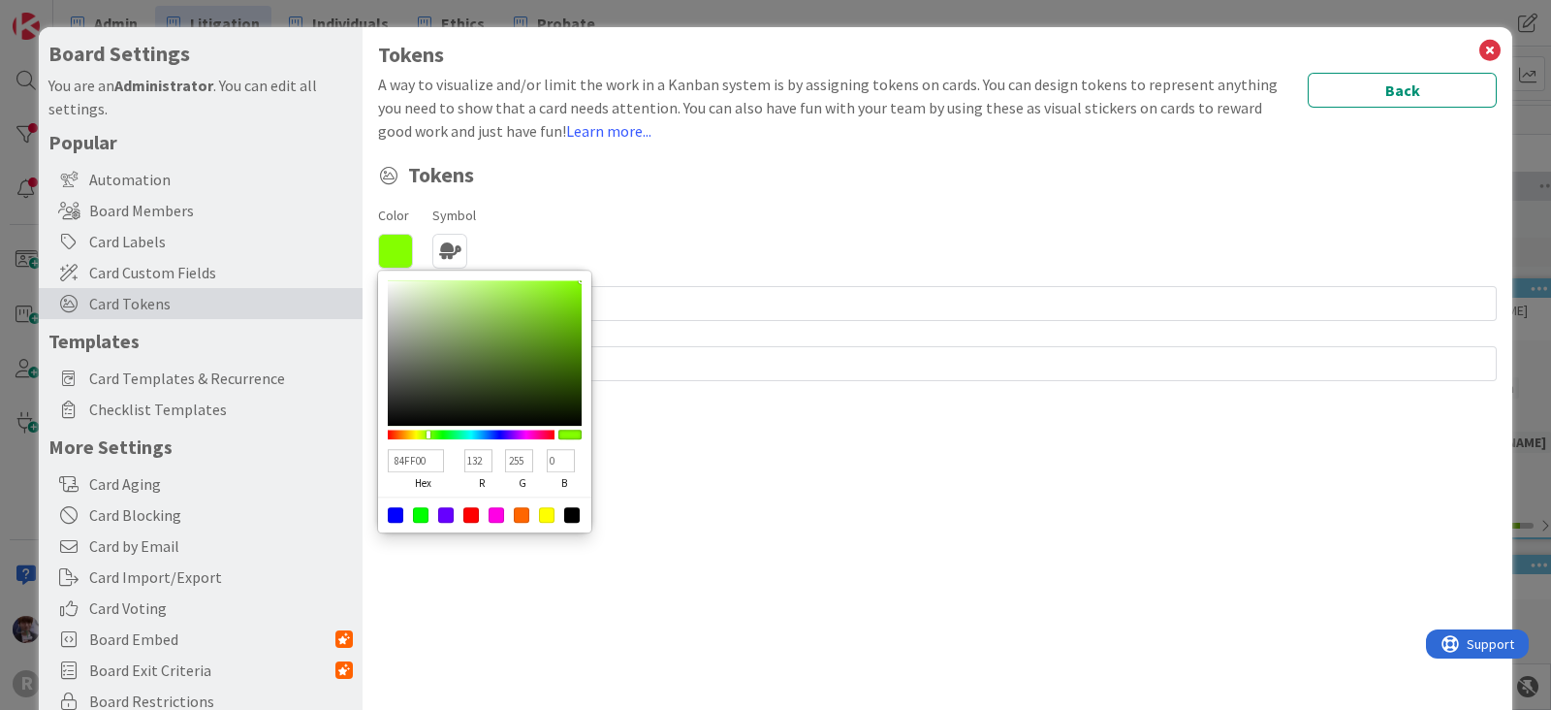
type input "10FF00"
type input "16"
click at [441, 435] on div at bounding box center [471, 434] width 167 height 10
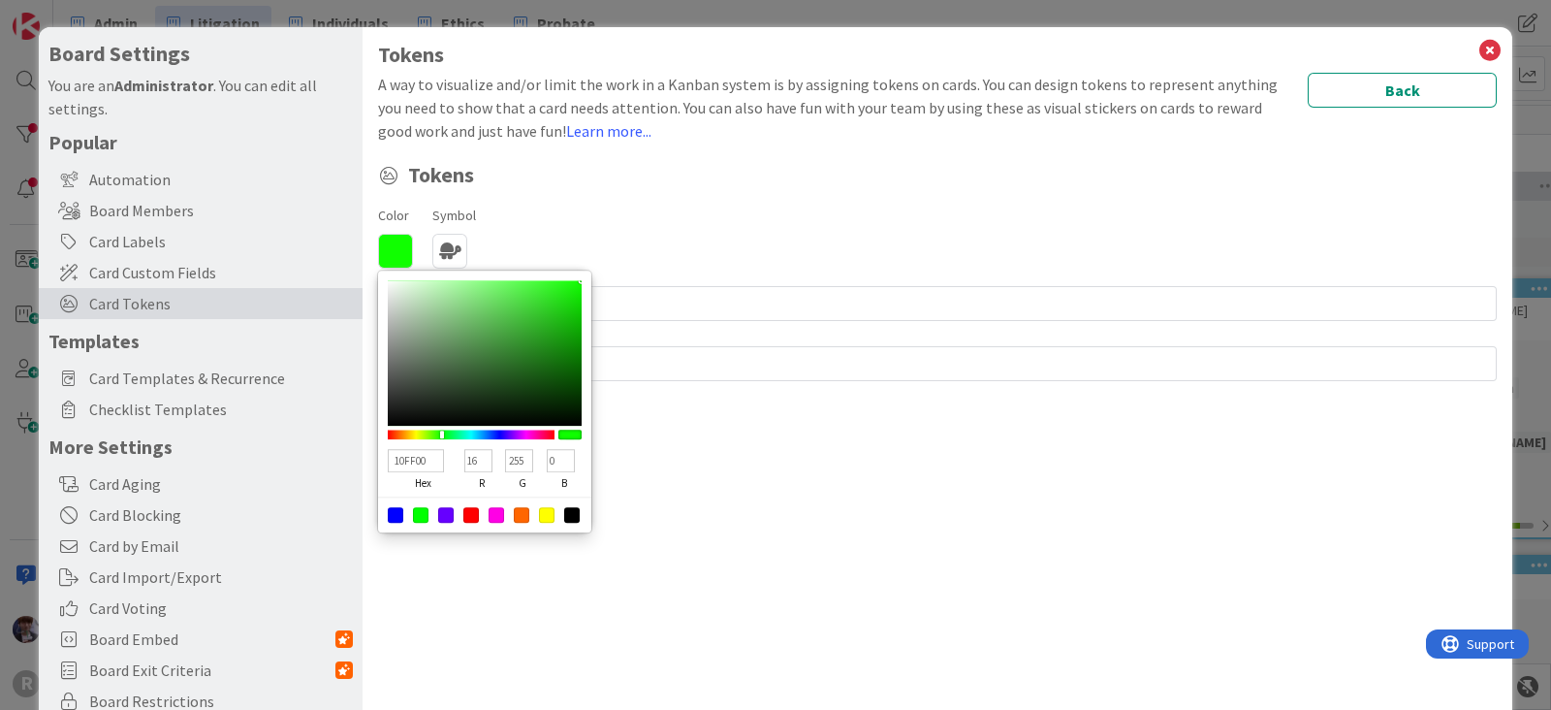
type input "276623"
type input "39"
type input "102"
type input "35"
click at [514, 367] on div at bounding box center [485, 352] width 194 height 145
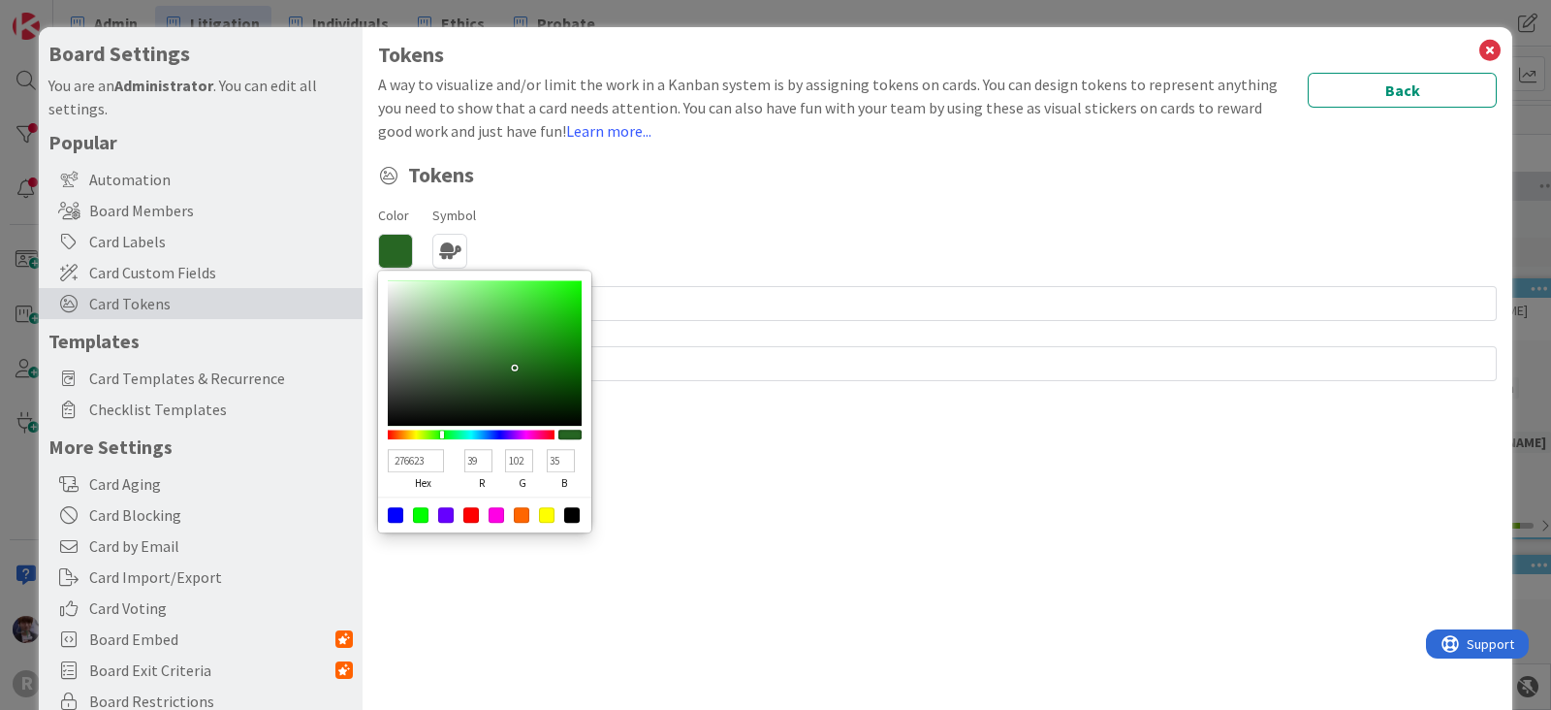
type input "30692C"
type input "48"
type input "105"
type input "44"
type input "367132"
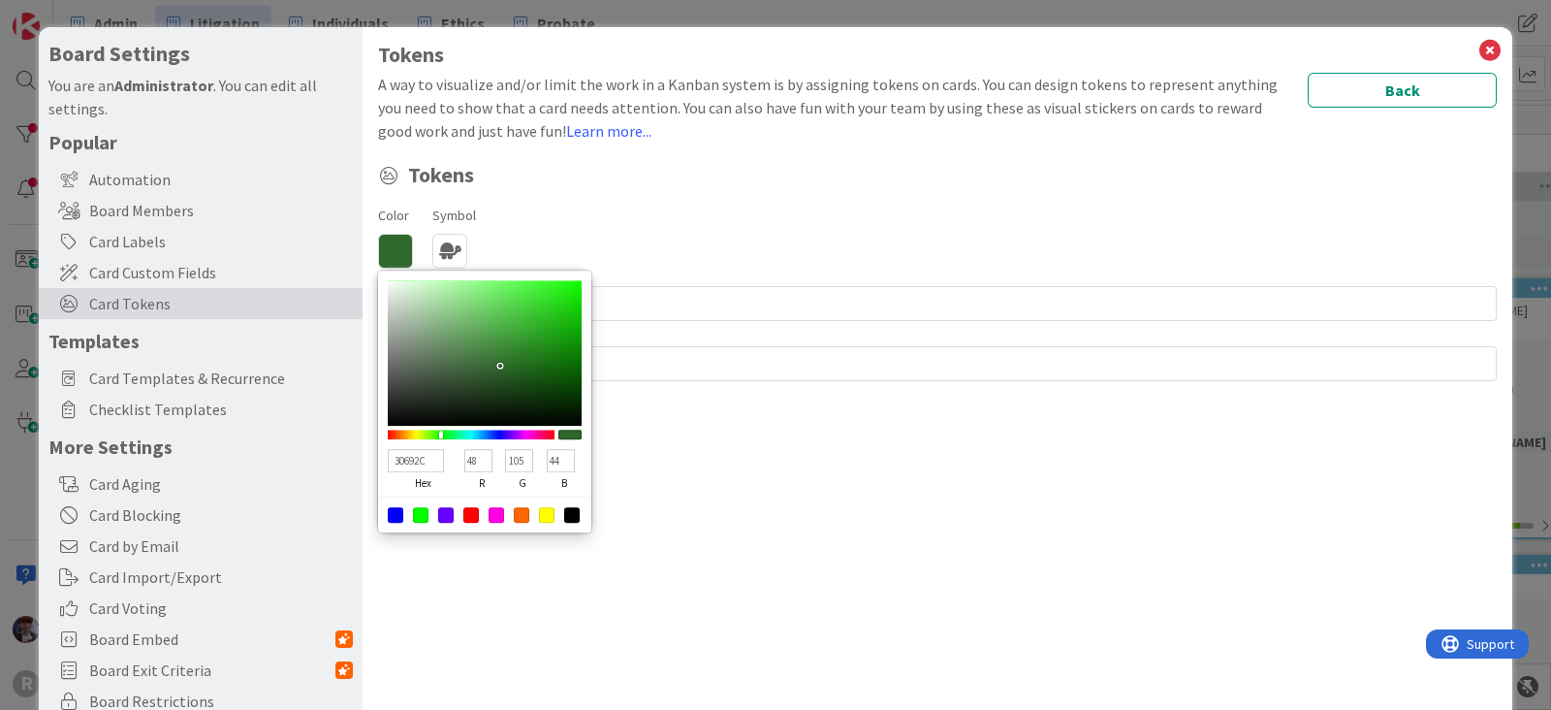
type input "54"
type input "113"
type input "50"
type input "56A151"
type input "86"
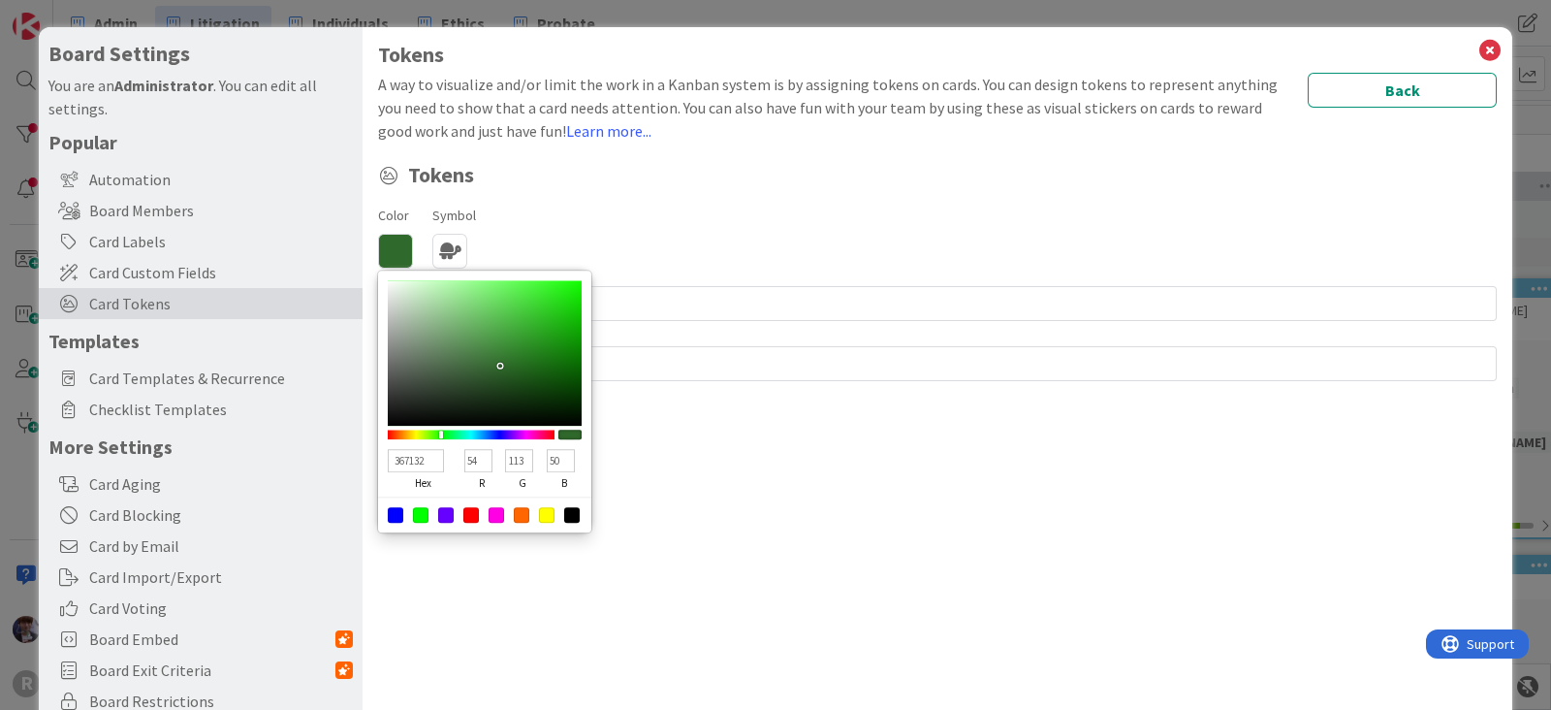
type input "161"
type input "81"
type input "5DAA58"
type input "93"
type input "170"
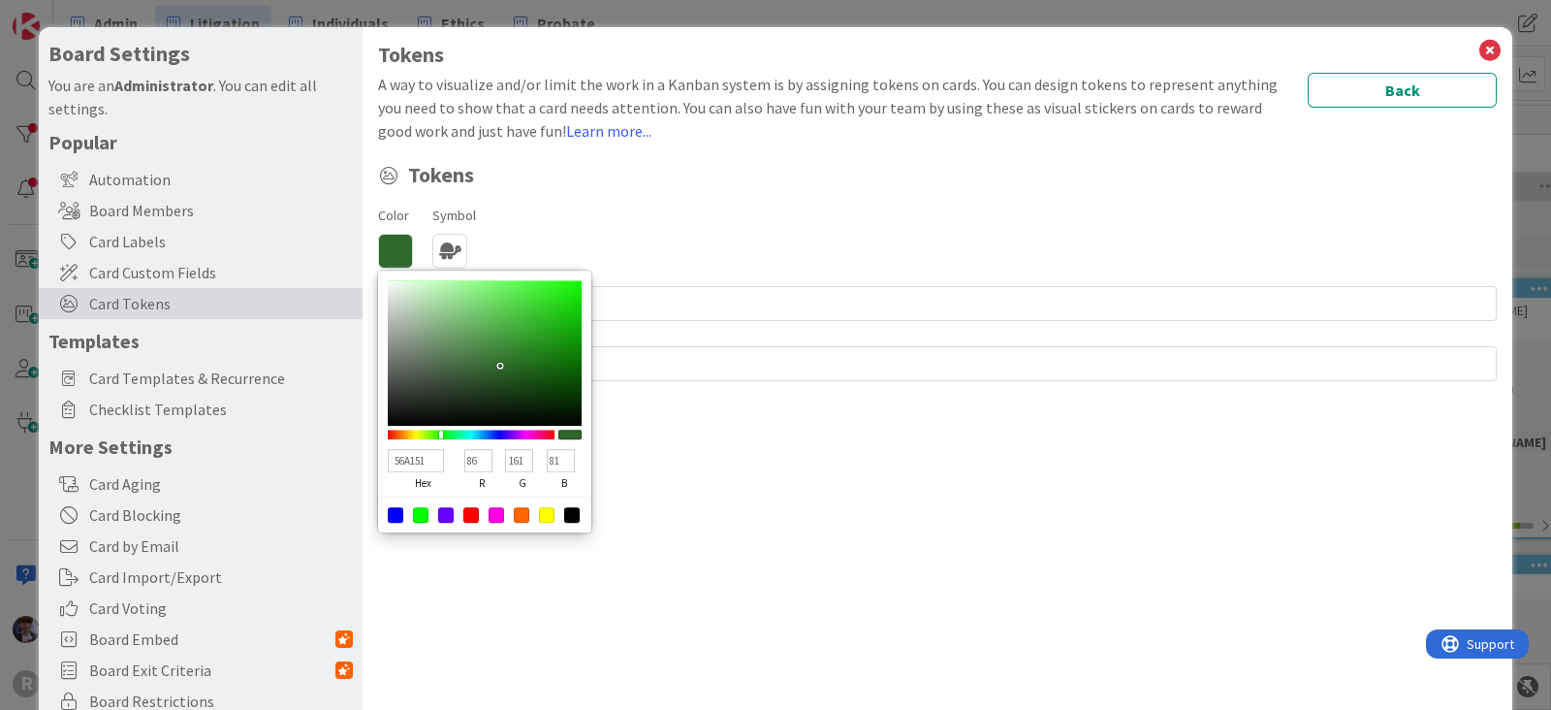
type input "88"
type input "5FAD5A"
type input "95"
type input "173"
type input "90"
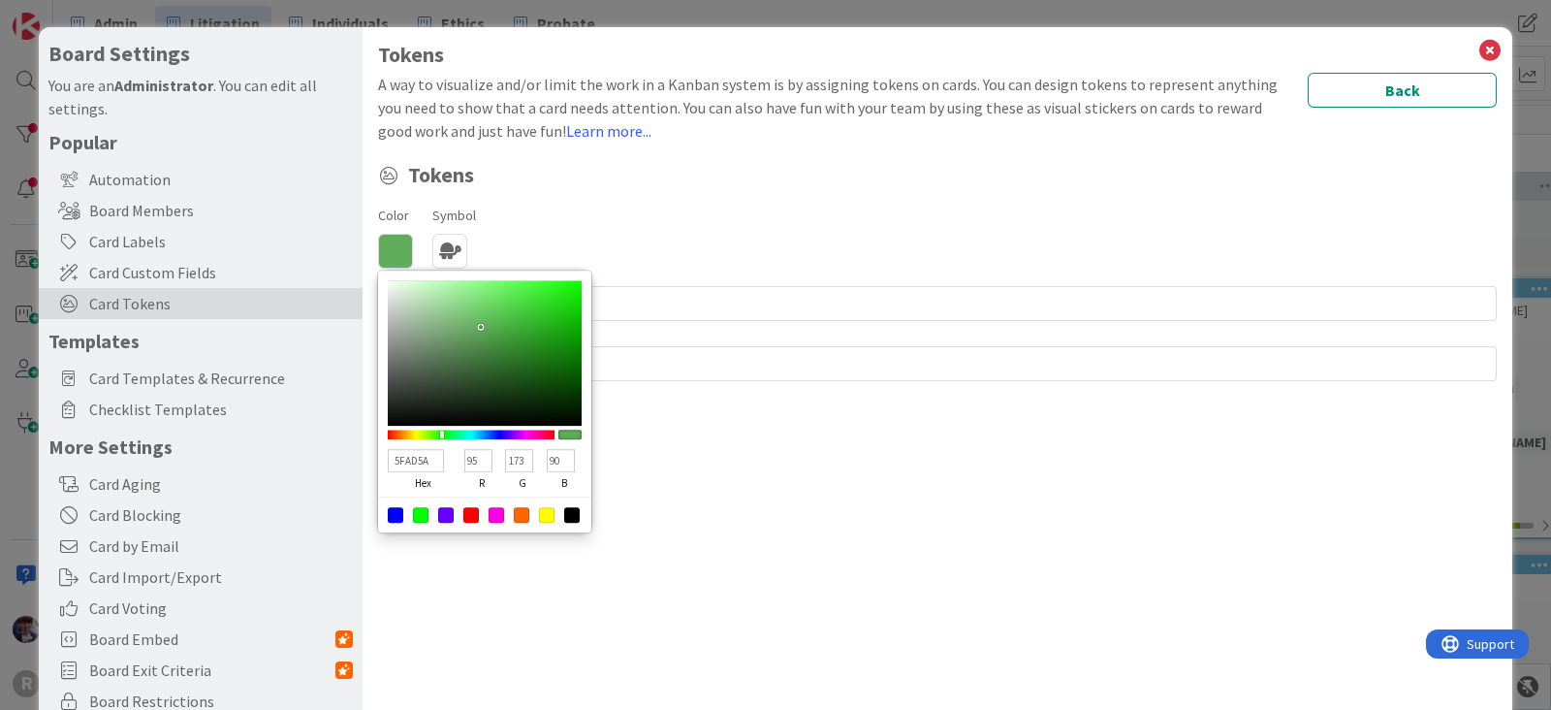
drag, startPoint x: 497, startPoint y: 363, endPoint x: 480, endPoint y: 327, distance: 39.9
click at [480, 327] on div at bounding box center [485, 352] width 194 height 145
type input "3B9F34"
type input "59"
type input "159"
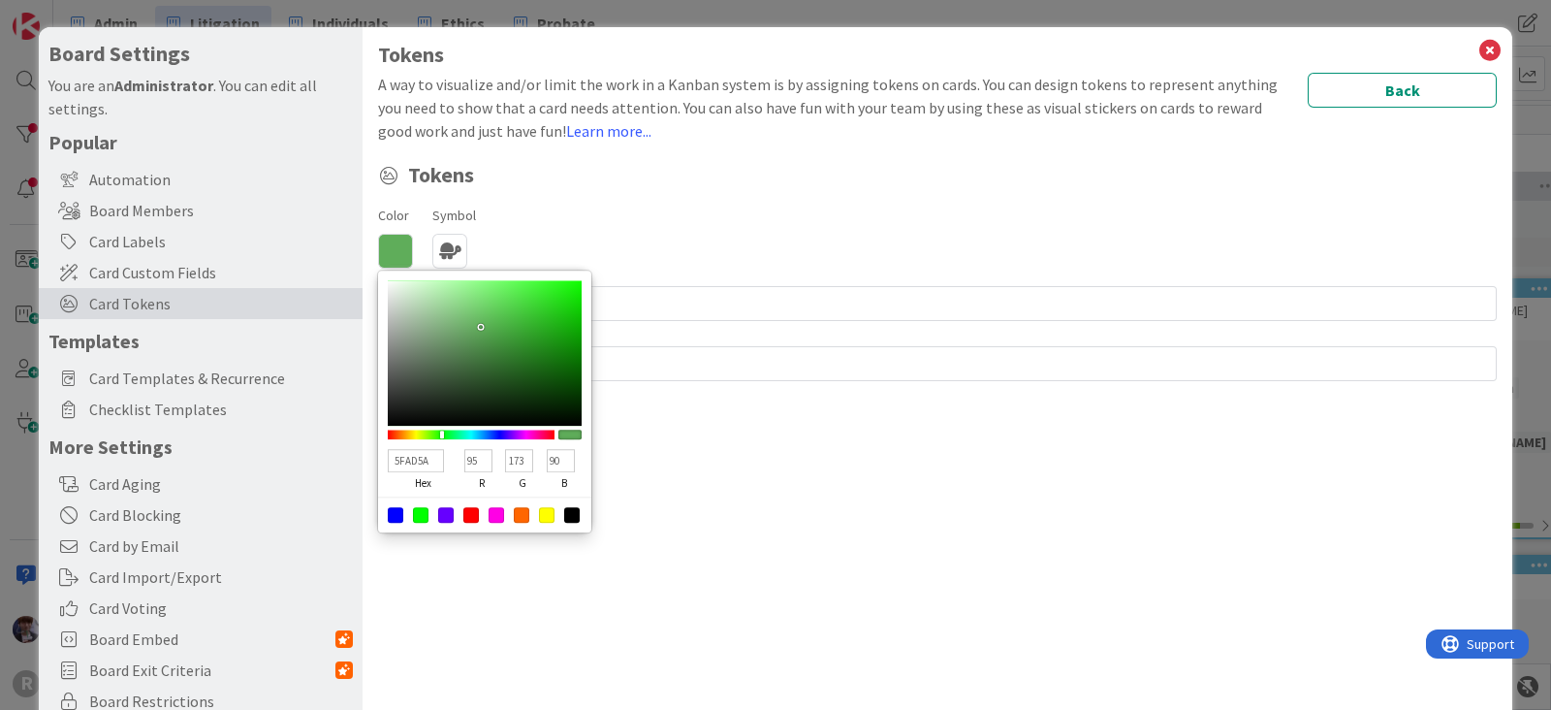
type input "52"
click at [518, 334] on div at bounding box center [485, 352] width 194 height 145
type input "53B54C"
type input "83"
type input "181"
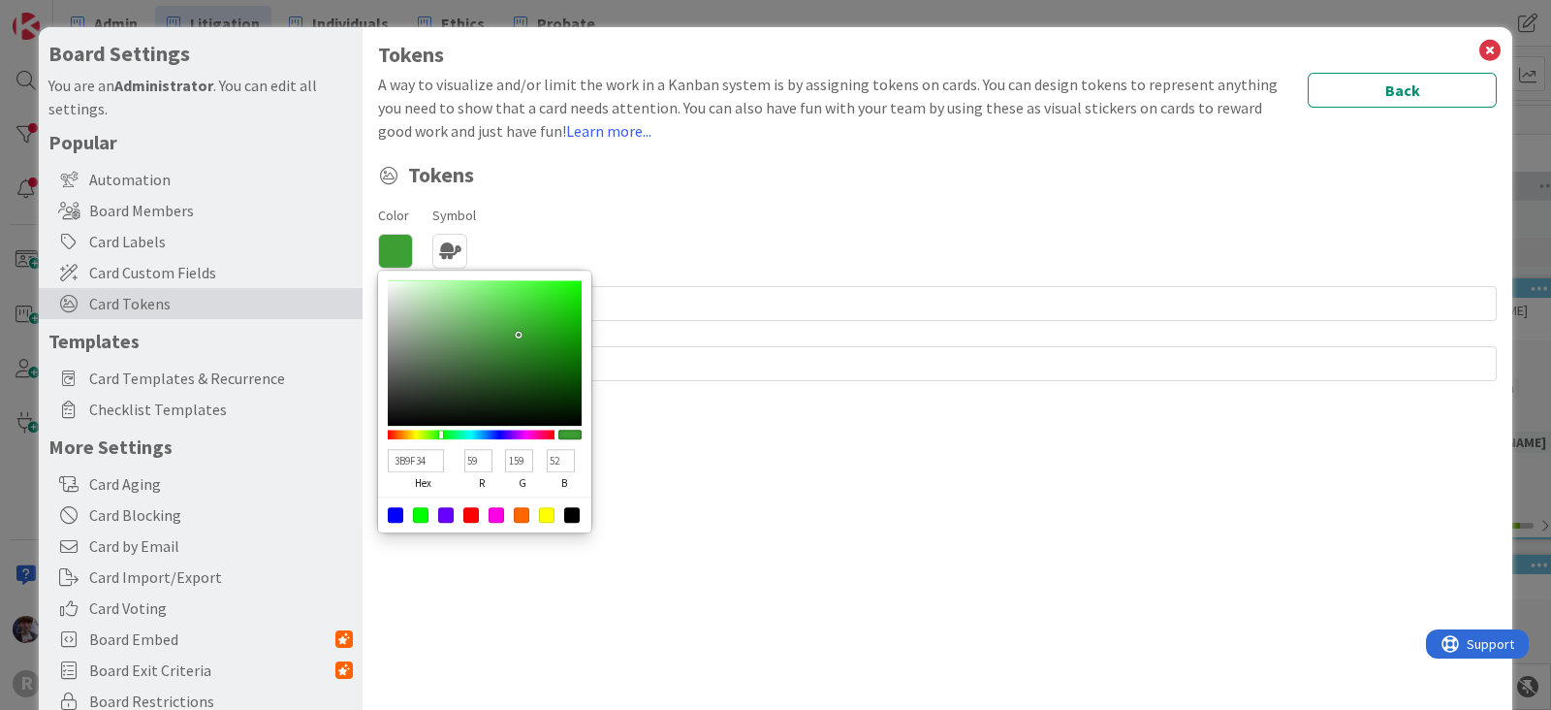
type input "76"
click at [500, 322] on div at bounding box center [485, 352] width 194 height 145
click at [619, 418] on div "Save Cancel" at bounding box center [937, 406] width 1119 height 35
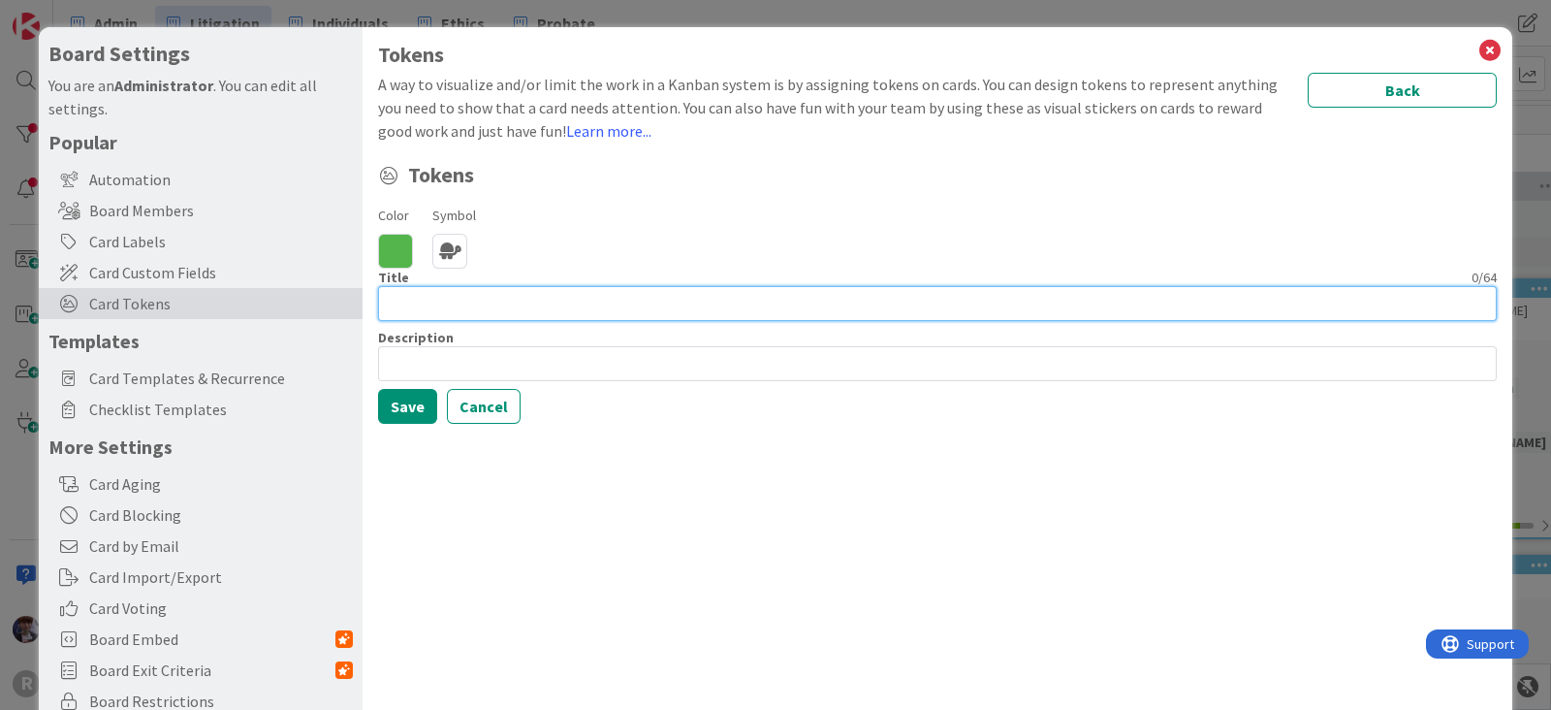
click at [515, 307] on input at bounding box center [937, 303] width 1119 height 35
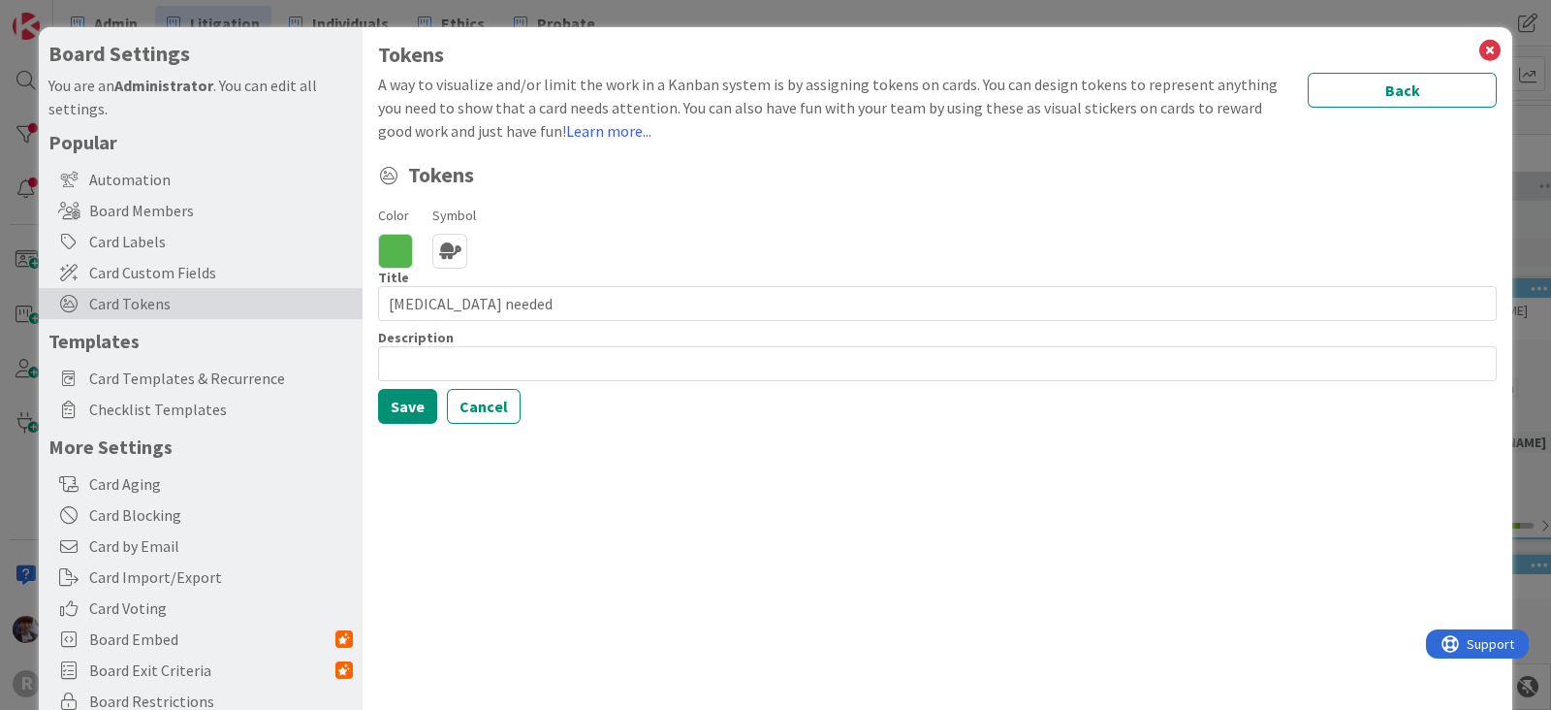
click at [631, 466] on div "Tokens A way to visualize and/or limit the work in a Kanban system is by assign…" at bounding box center [938, 399] width 1150 height 745
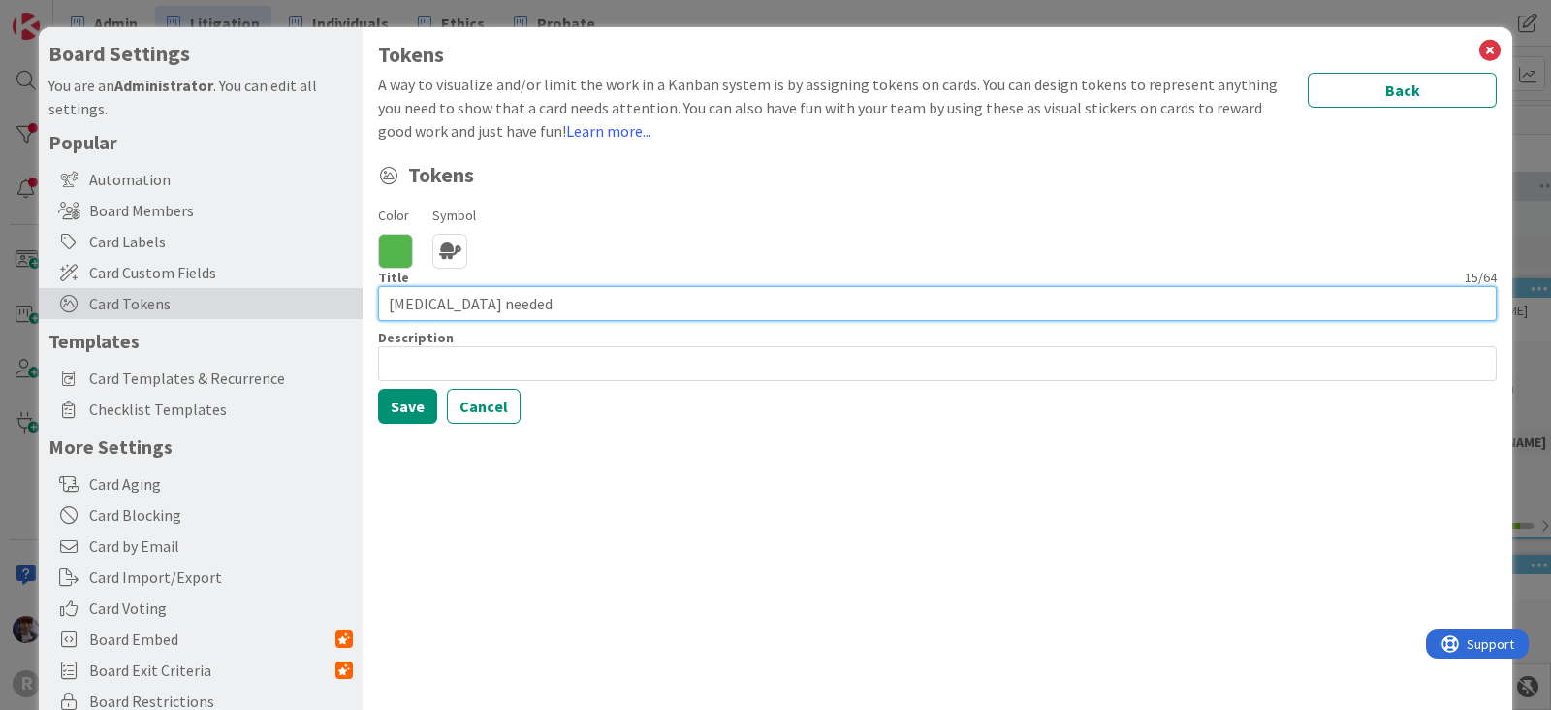
drag, startPoint x: 503, startPoint y: 302, endPoint x: 368, endPoint y: 315, distance: 135.3
click at [368, 315] on div "Tokens A way to visualize and/or limit the work in a Kanban system is by assign…" at bounding box center [938, 399] width 1150 height 745
type input "Increased retainer amount"
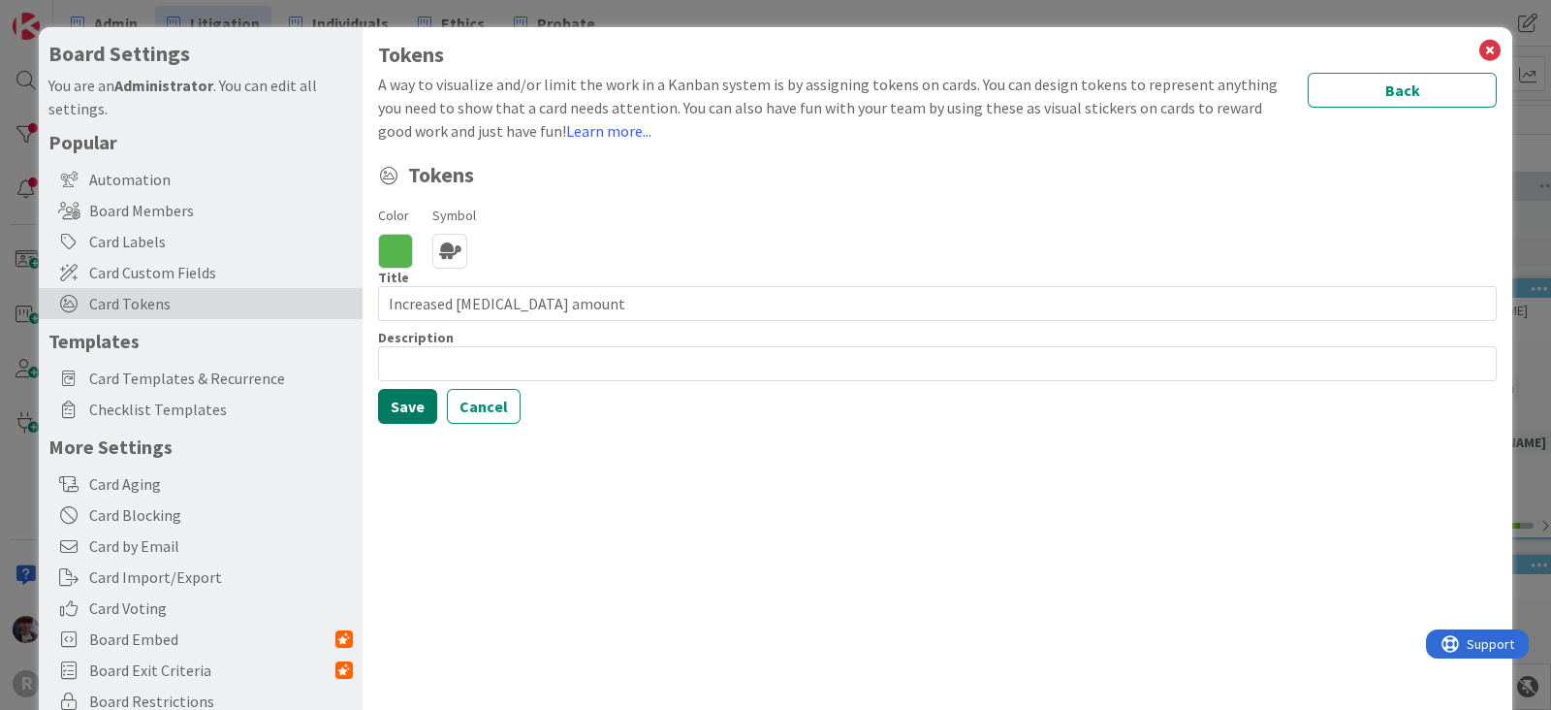
click at [427, 403] on button "Save" at bounding box center [407, 406] width 59 height 35
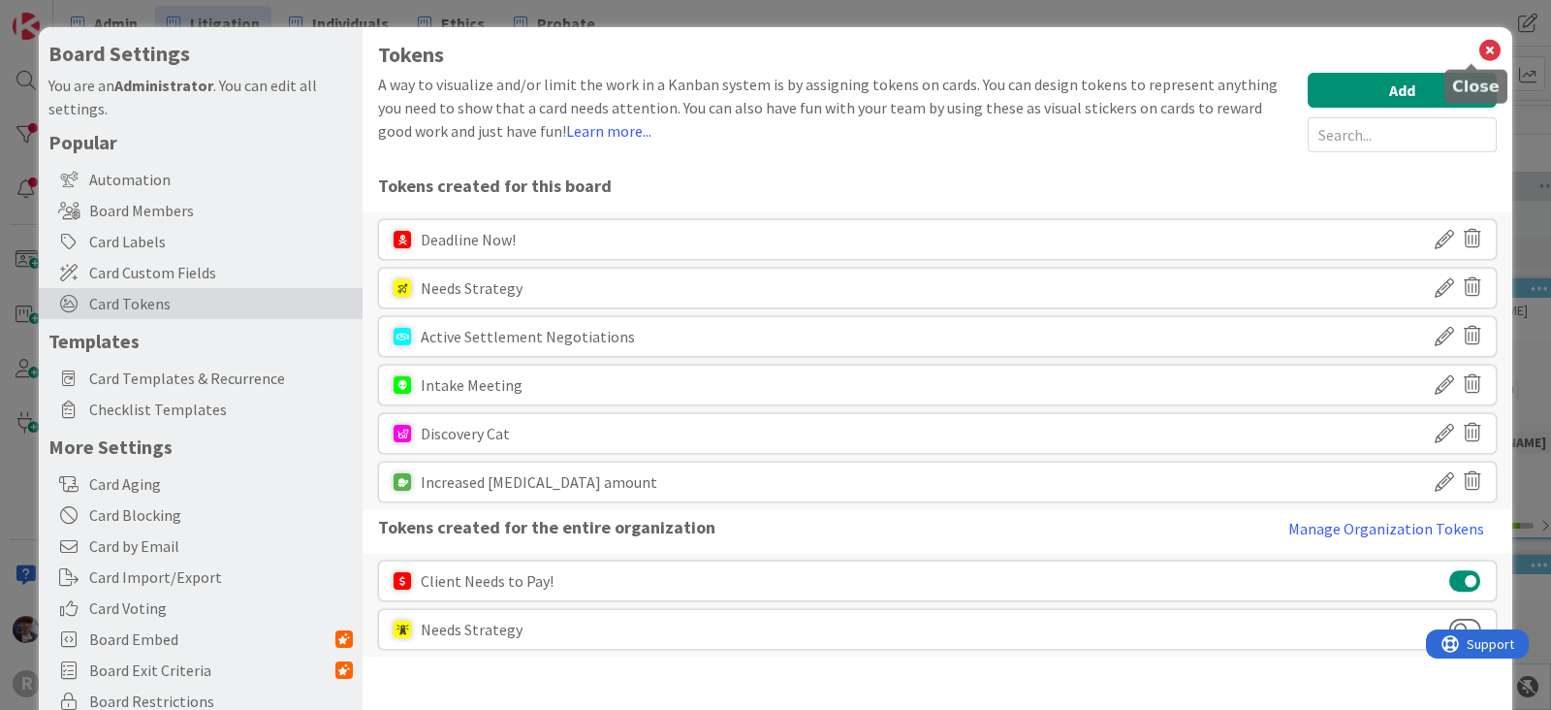
click at [1478, 45] on icon at bounding box center [1489, 50] width 25 height 27
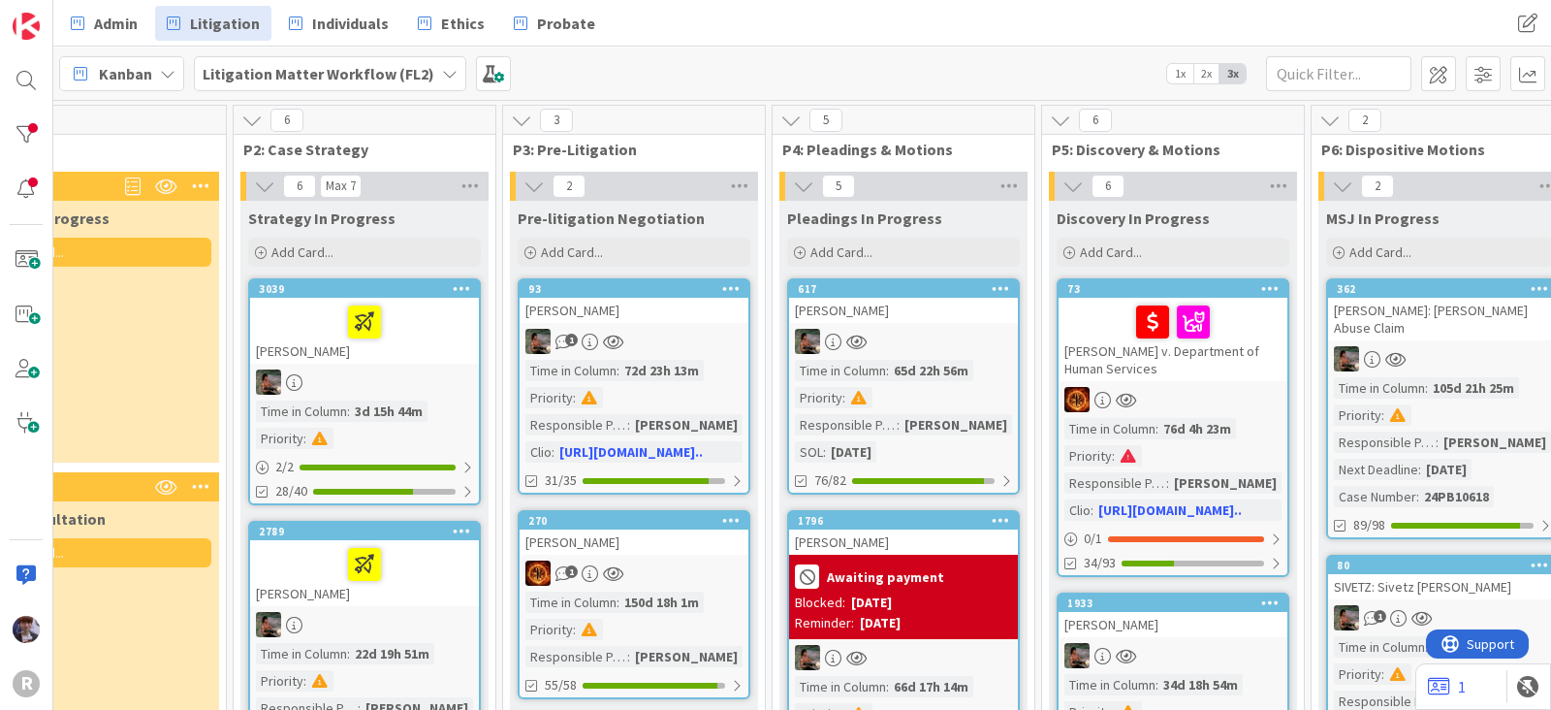
click at [1064, 20] on div "Admin Litigation Individuals Ethics Probate Admin Litigation Individuals Ethics…" at bounding box center [802, 23] width 1498 height 47
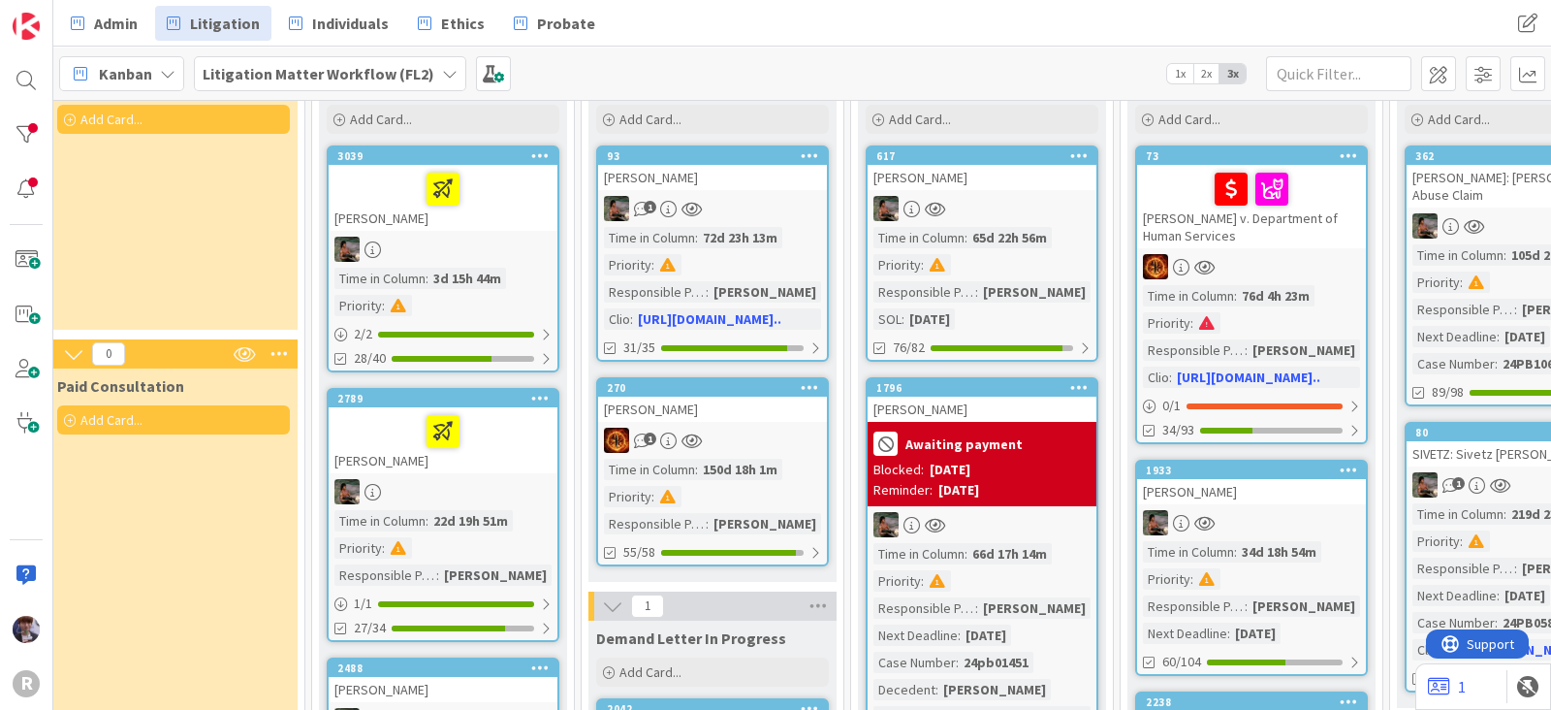
scroll to position [133, 269]
